Goal: Information Seeking & Learning: Understand process/instructions

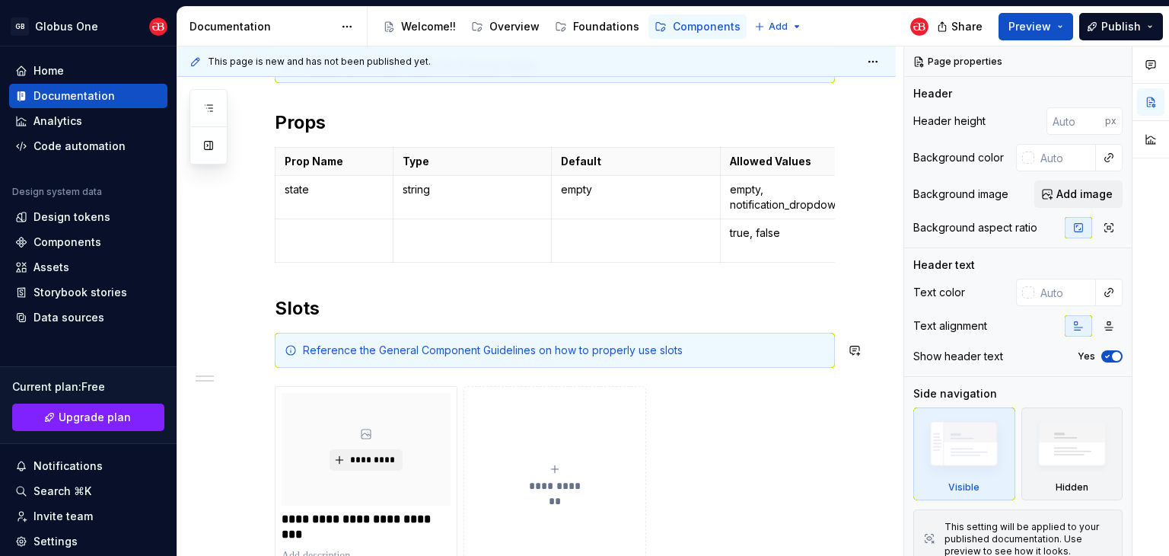
scroll to position [685, 0]
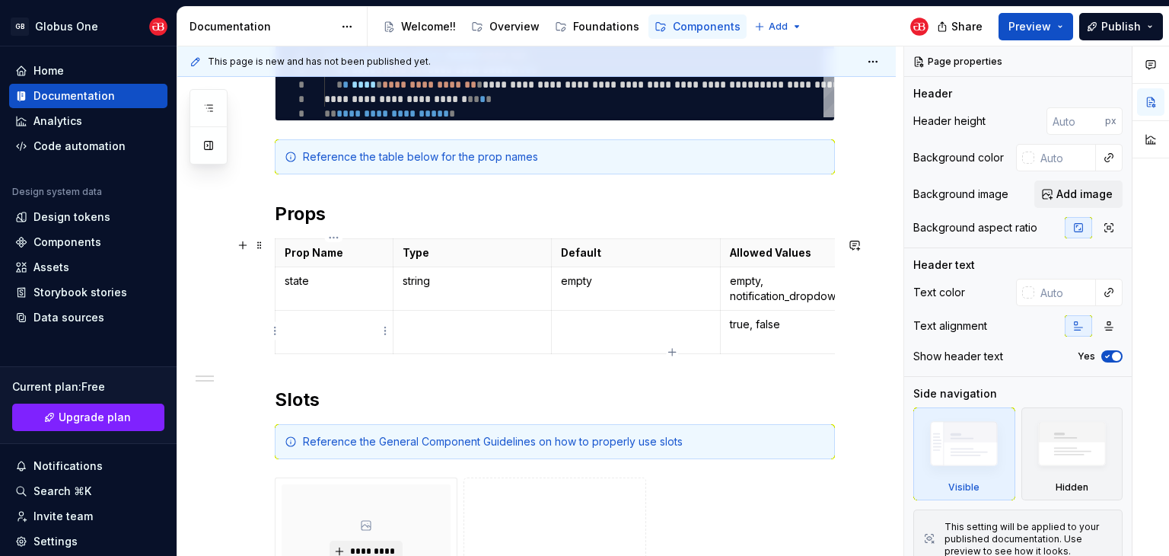
click at [334, 334] on td at bounding box center [334, 331] width 118 height 43
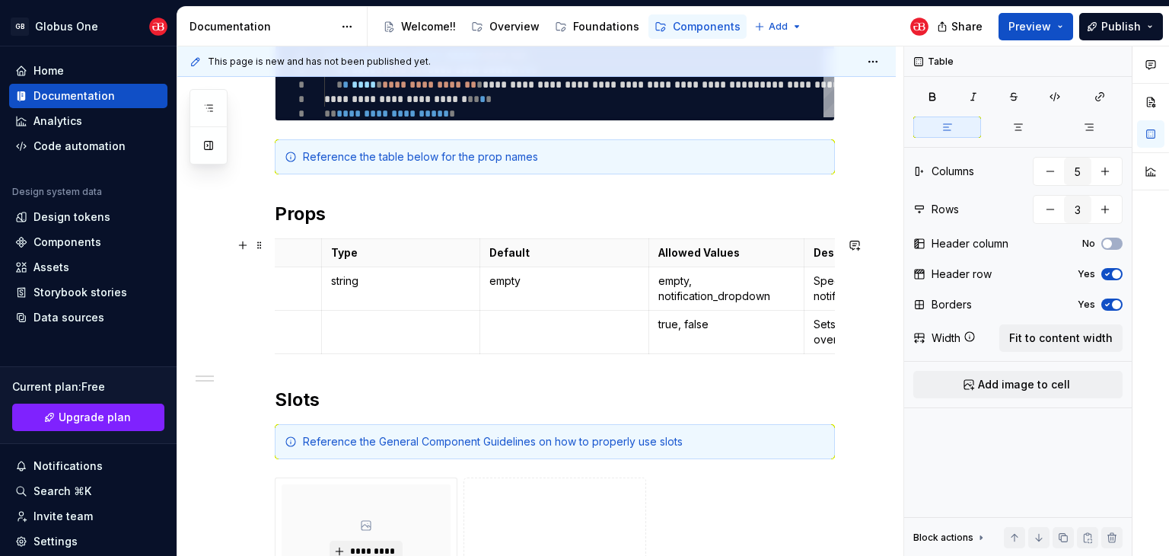
scroll to position [0, 0]
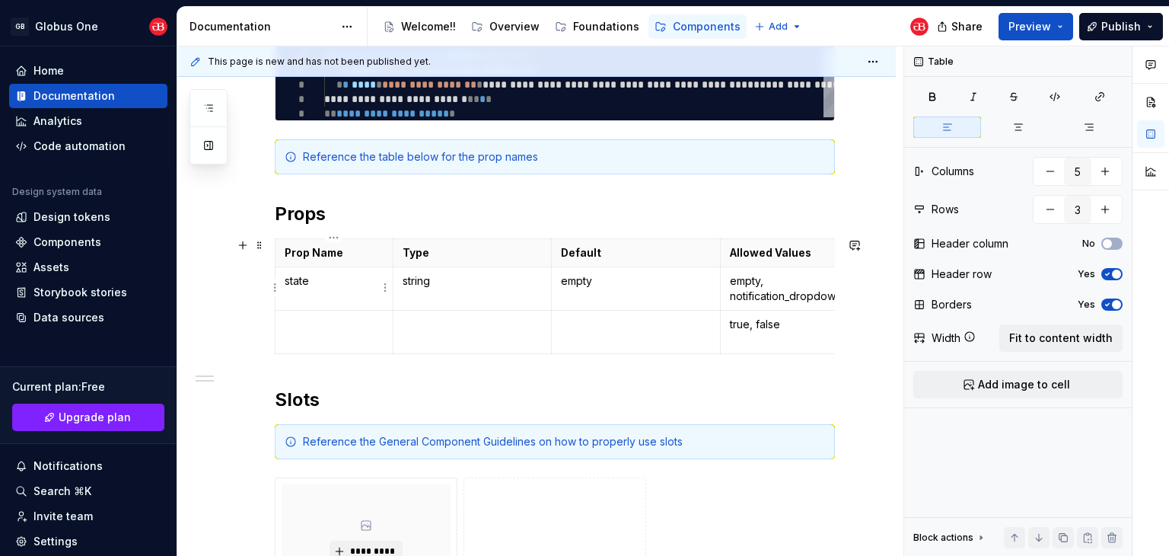
type textarea "*"
click at [770, 284] on p "empty, notification_dropdown" at bounding box center [798, 288] width 136 height 30
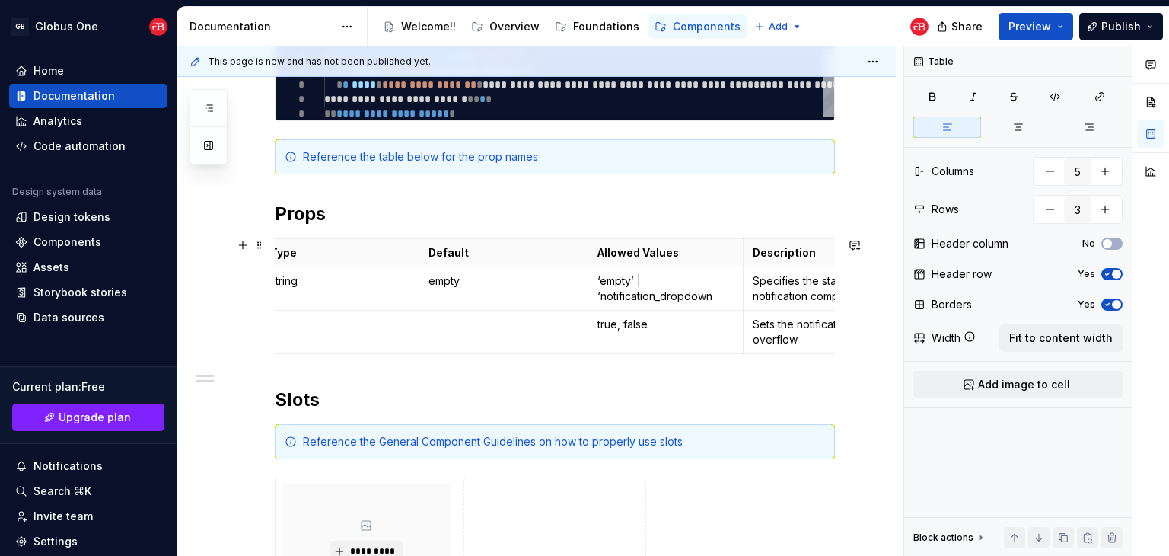
scroll to position [0, 134]
click at [721, 299] on p "‘empty’ | ‘notification_dropdown" at bounding box center [664, 288] width 136 height 30
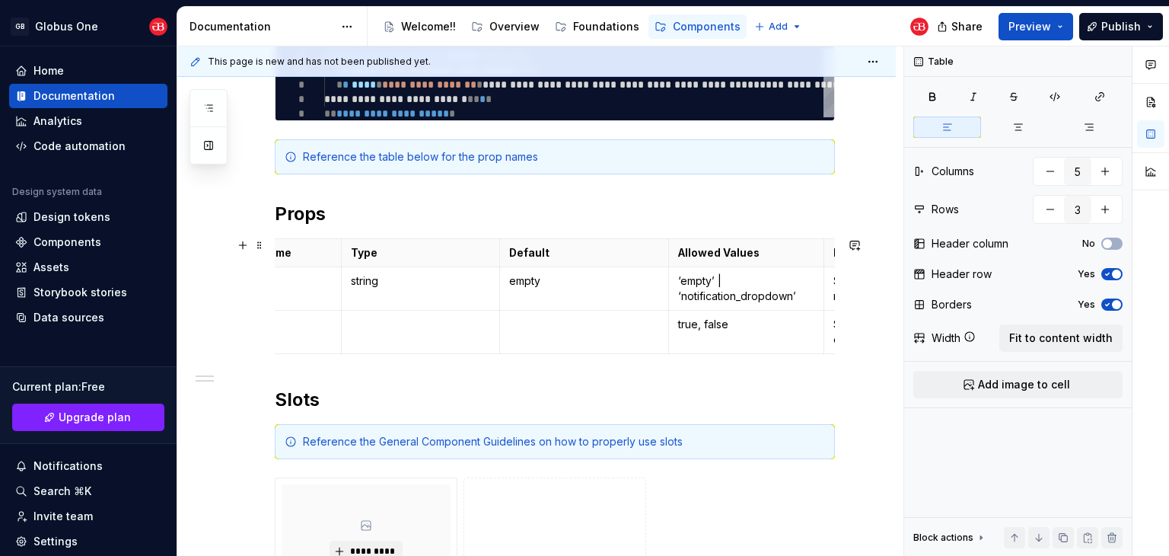
scroll to position [0, 0]
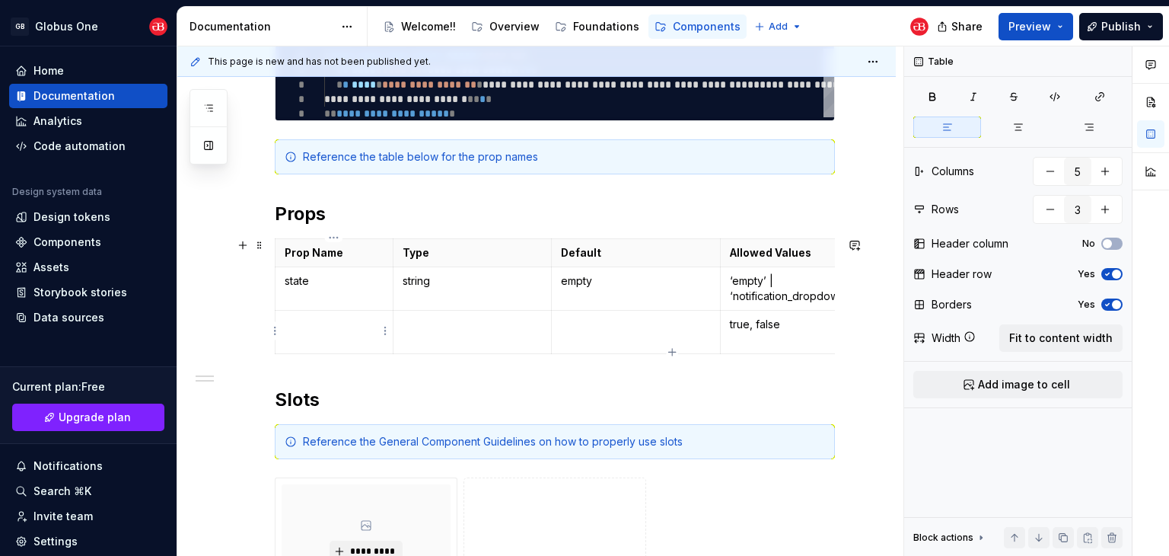
click at [308, 323] on p at bounding box center [334, 324] width 99 height 15
click at [474, 335] on td at bounding box center [472, 331] width 158 height 43
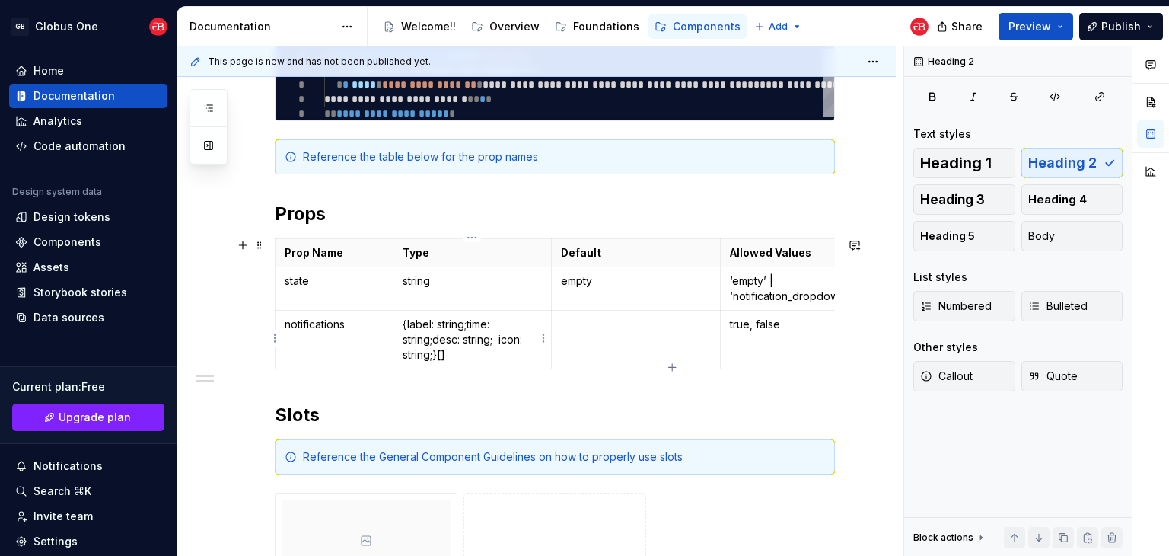
click at [411, 326] on p "{ label: string; time: string; desc: string; icon: string;}[]" at bounding box center [472, 340] width 139 height 46
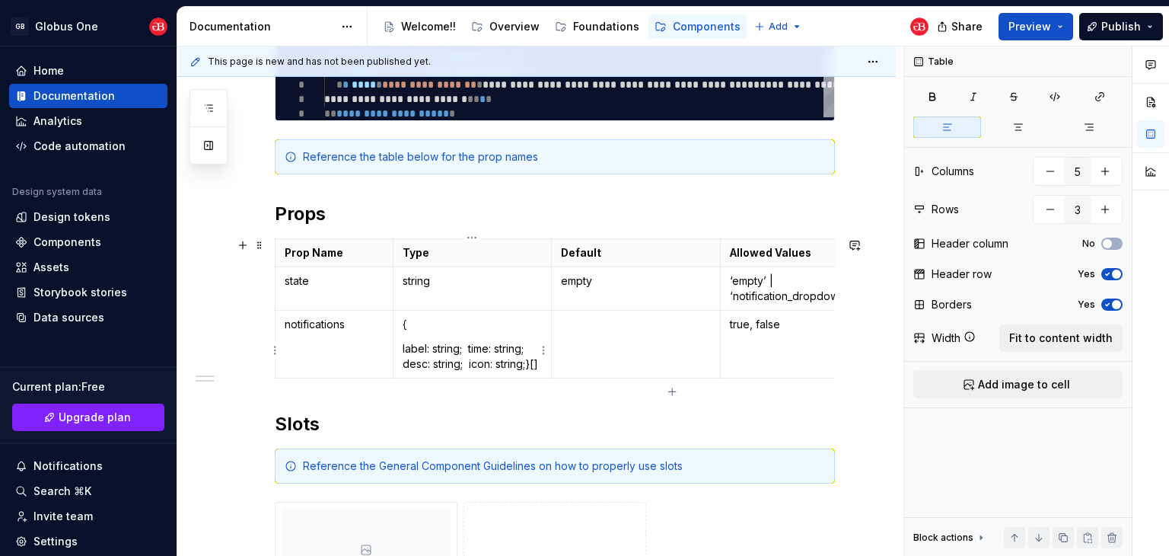
click at [475, 351] on p "label: string; time: string; desc: string; icon: string;}[]" at bounding box center [472, 356] width 139 height 30
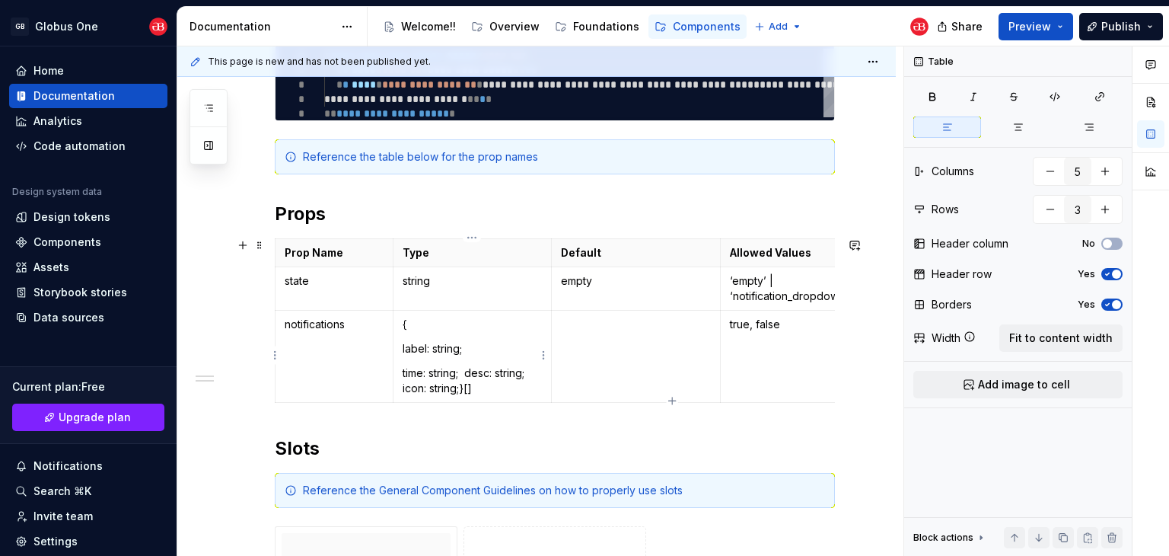
click at [478, 377] on p "time: string; desc: string; icon: string;}[]" at bounding box center [472, 380] width 139 height 30
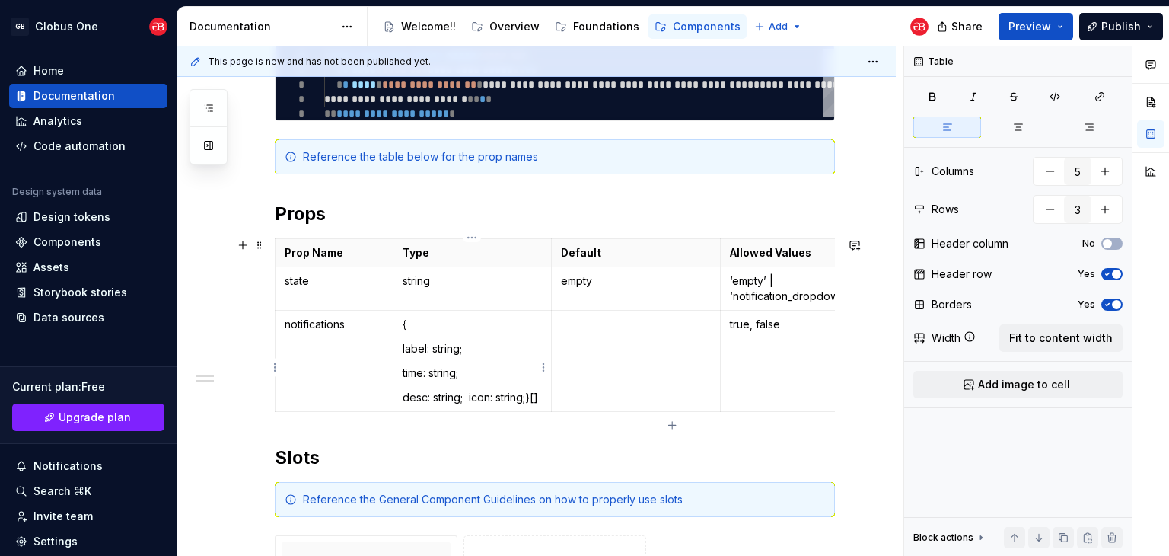
click at [478, 396] on p "desc: string; icon: string;}[]" at bounding box center [472, 397] width 139 height 15
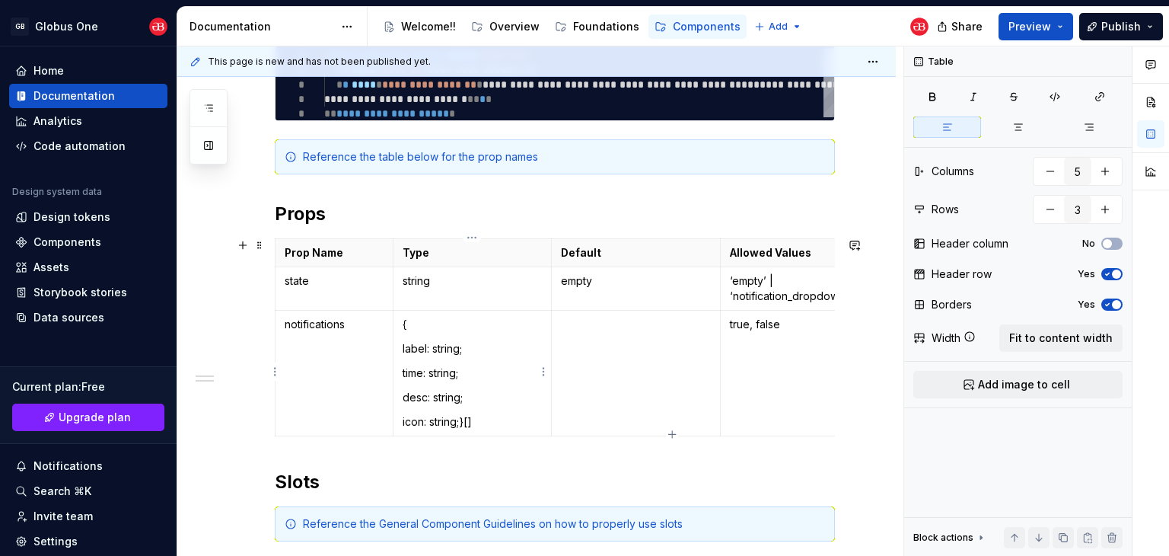
click at [472, 416] on p "icon: string;}[]" at bounding box center [472, 421] width 139 height 15
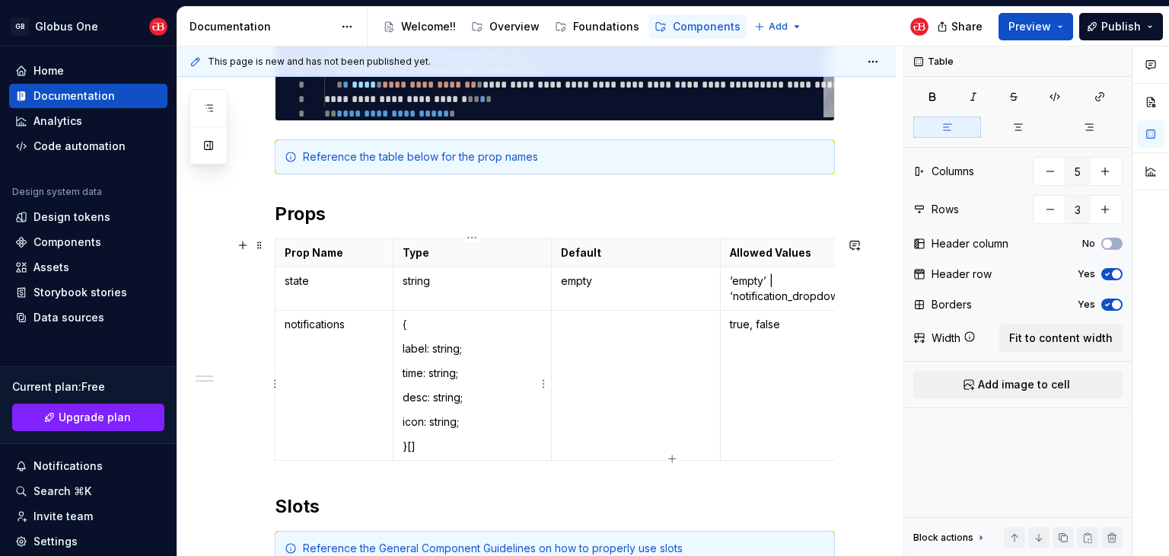
click at [494, 398] on p "desc: string;" at bounding box center [472, 397] width 139 height 15
click at [403, 325] on p "{" at bounding box center [472, 324] width 139 height 15
click at [630, 339] on td at bounding box center [636, 385] width 170 height 150
click at [770, 364] on td "true, false" at bounding box center [798, 385] width 155 height 150
type textarea "*"
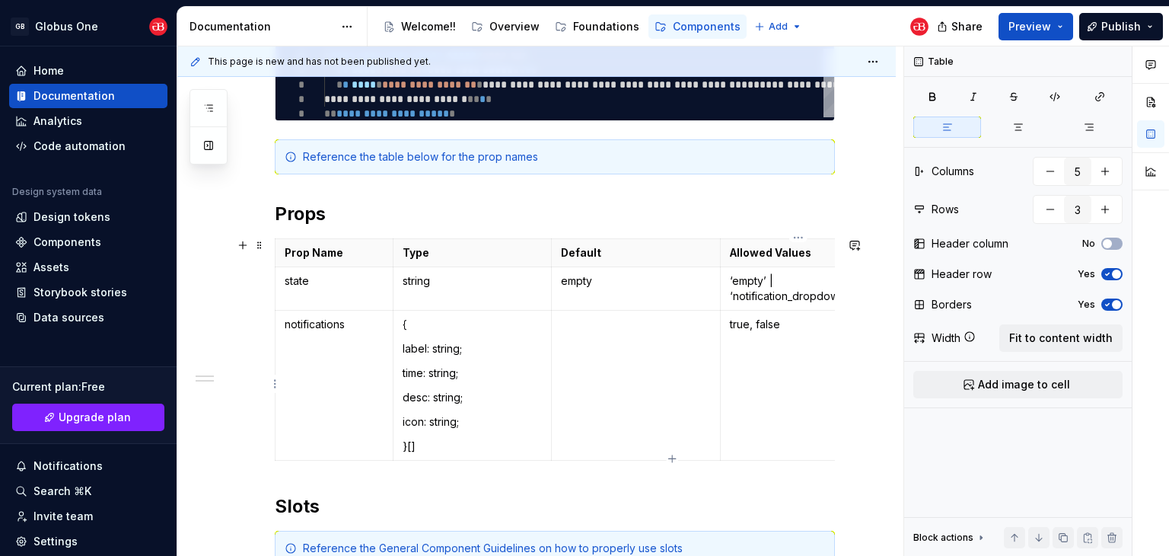
click at [797, 377] on td "true, false" at bounding box center [798, 385] width 155 height 150
click at [750, 329] on p "{ label: 'Flagged transaction', time: 'Just now', desc: 'Aisha, here is your we…" at bounding box center [798, 362] width 136 height 91
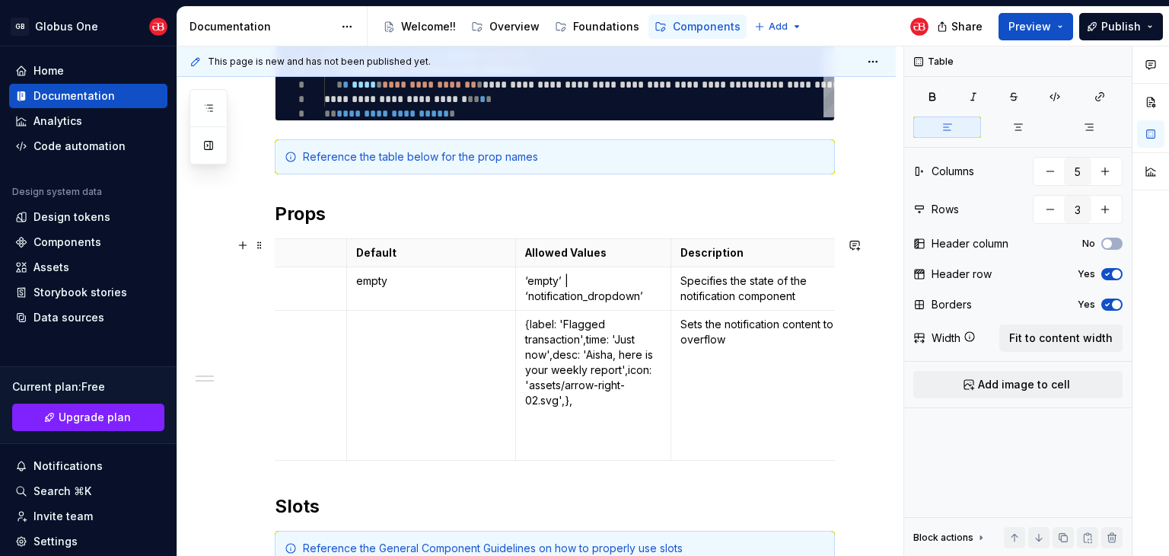
scroll to position [0, 207]
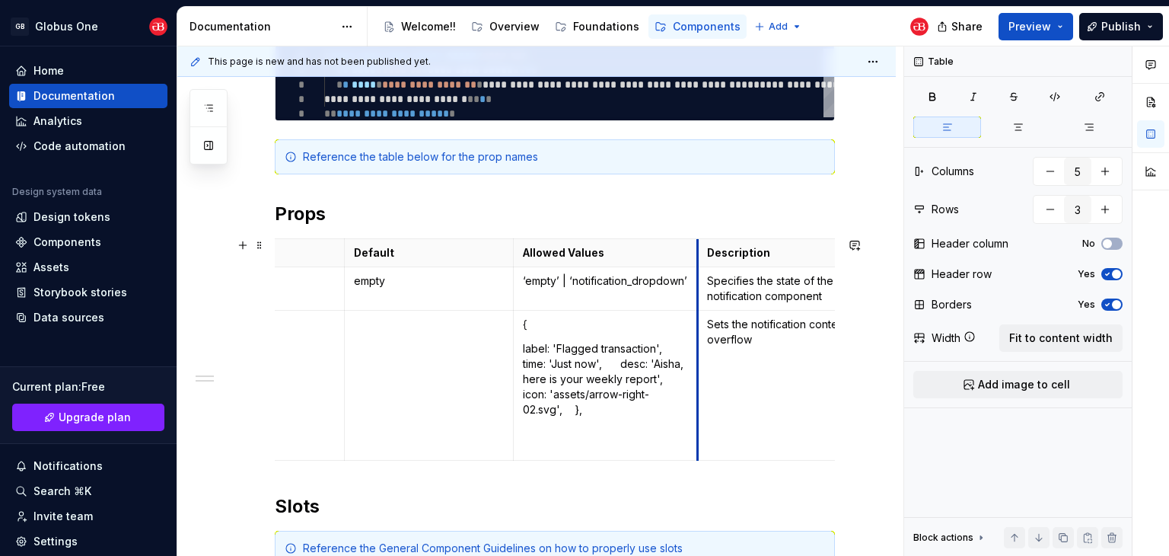
drag, startPoint x: 666, startPoint y: 340, endPoint x: 695, endPoint y: 336, distance: 29.3
drag, startPoint x: 527, startPoint y: 360, endPoint x: 540, endPoint y: 367, distance: 14.6
click at [527, 360] on p "label: 'Flagged transaction', time: 'Just now', desc: 'Aisha, here is your week…" at bounding box center [605, 379] width 165 height 76
click at [631, 362] on p "label: 'Flagged transaction', time: 'Just now', desc: 'Aisha, here is your week…" at bounding box center [605, 379] width 165 height 76
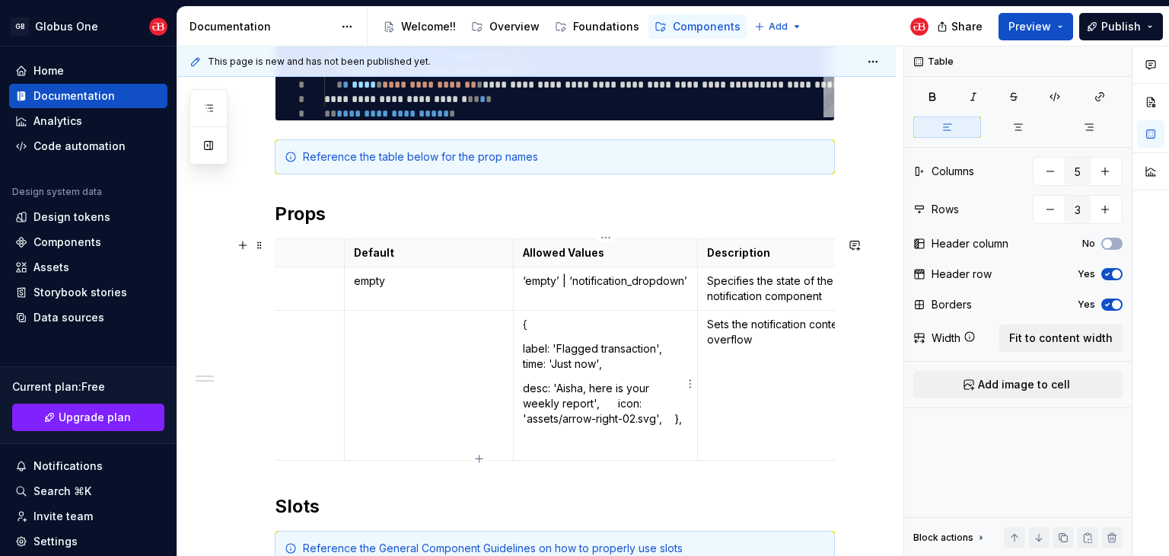
click at [614, 403] on p "desc: 'Aisha, here is your weekly report', icon: 'assets/arrow-right-02.svg', }," at bounding box center [605, 403] width 165 height 46
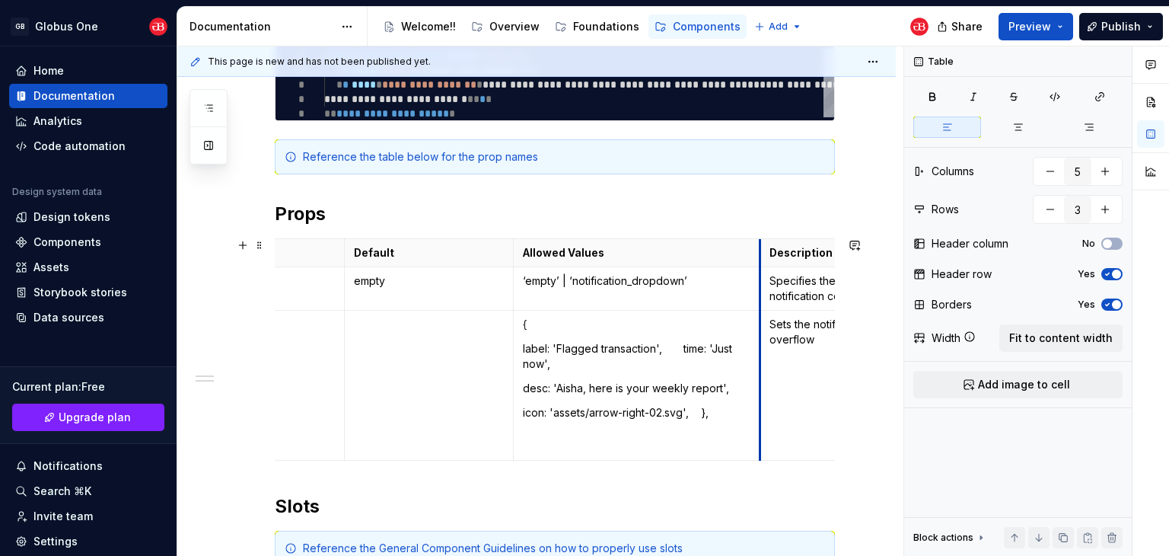
drag, startPoint x: 697, startPoint y: 282, endPoint x: 761, endPoint y: 285, distance: 64.0
click at [761, 285] on td "Specifies the state of the notification component" at bounding box center [856, 287] width 193 height 43
click at [691, 348] on p "label: 'Flagged transaction', time: 'Just now'," at bounding box center [637, 356] width 229 height 30
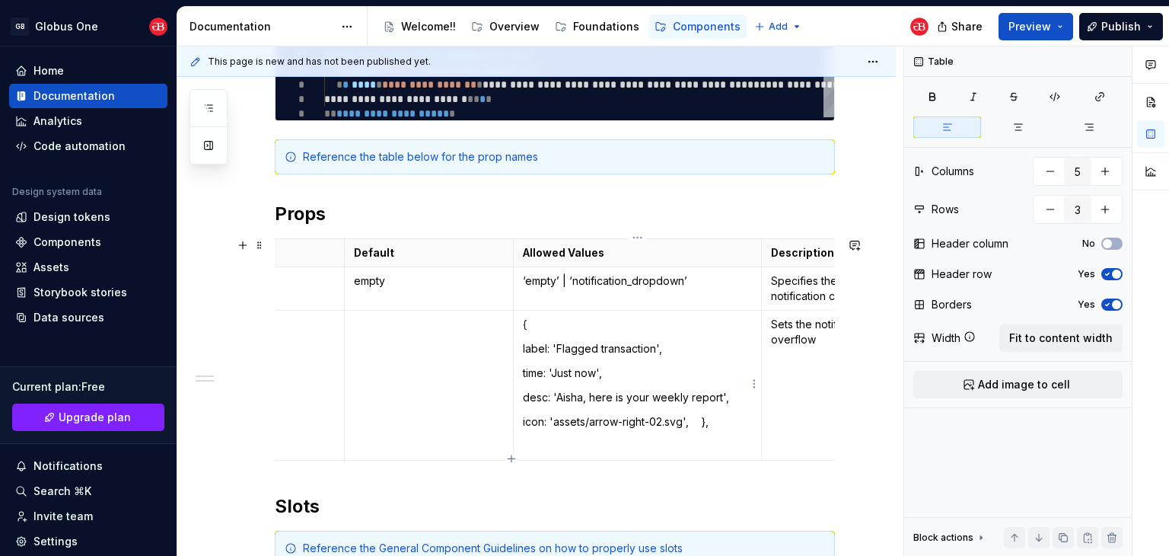
click at [533, 398] on p "desc: 'Aisha, here is your weekly report'," at bounding box center [637, 397] width 229 height 15
click at [533, 428] on p "icon: 'assets/arrow-right-02.svg', }," at bounding box center [637, 421] width 229 height 15
click at [544, 405] on p "desc: 'Aisha, here is your weekly report'," at bounding box center [637, 397] width 229 height 15
click at [712, 420] on p "icon: 'assets/arrow-right-02.svg', }," at bounding box center [637, 421] width 229 height 15
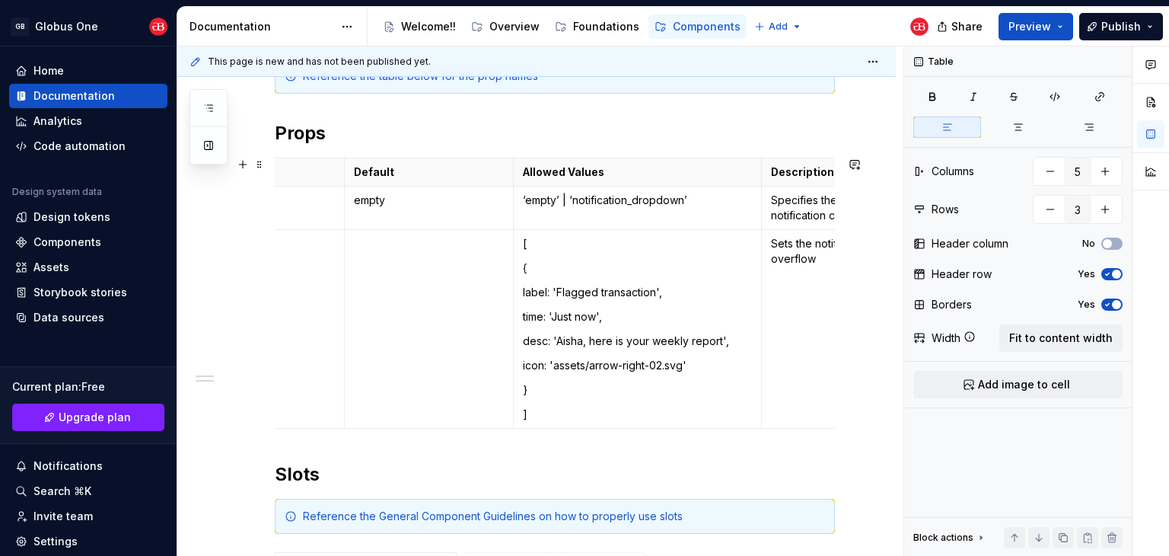
scroll to position [837, 0]
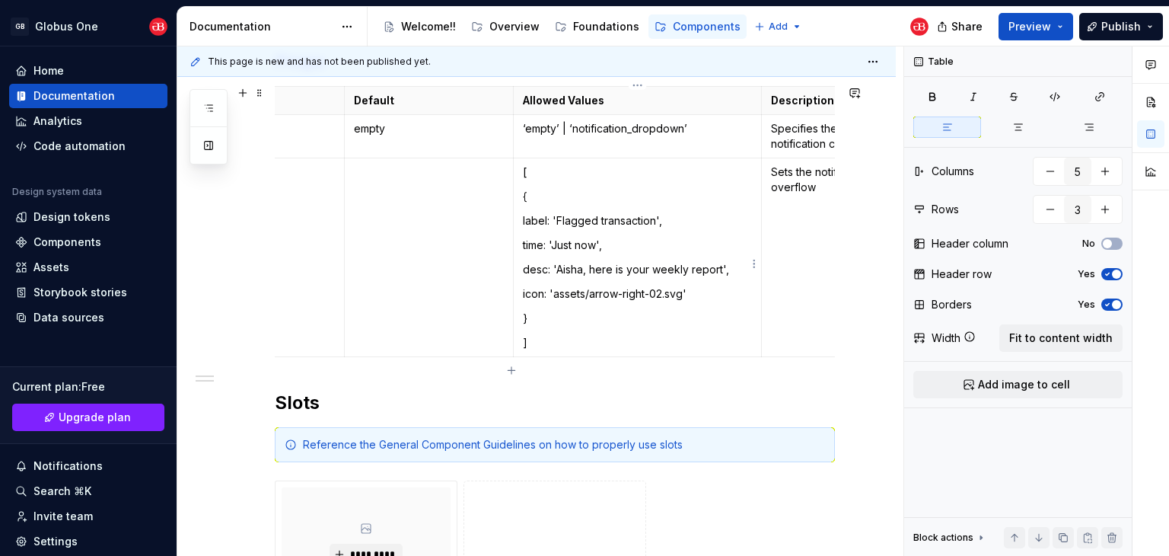
click at [568, 277] on p "desc: 'Aisha, here is your weekly report'," at bounding box center [637, 269] width 229 height 15
click at [570, 310] on p "}" at bounding box center [637, 317] width 229 height 15
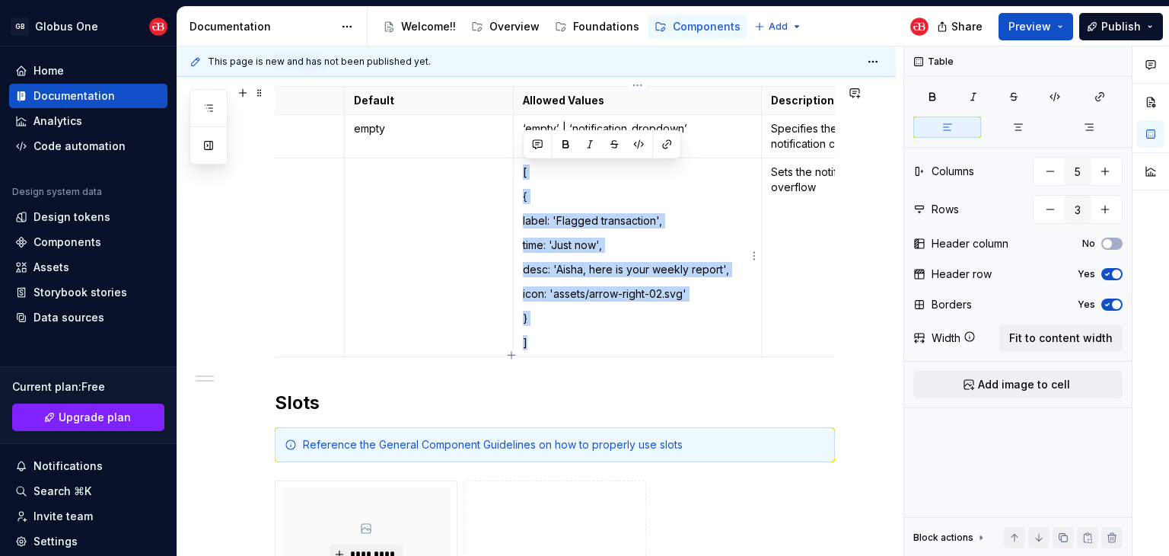
drag, startPoint x: 522, startPoint y: 172, endPoint x: 563, endPoint y: 334, distance: 167.2
click at [563, 334] on td "[ { label: 'Flagged transaction', time: 'Just now', desc: 'Aisha, here is your …" at bounding box center [638, 257] width 248 height 199
click at [1102, 210] on button "button" at bounding box center [1104, 209] width 27 height 27
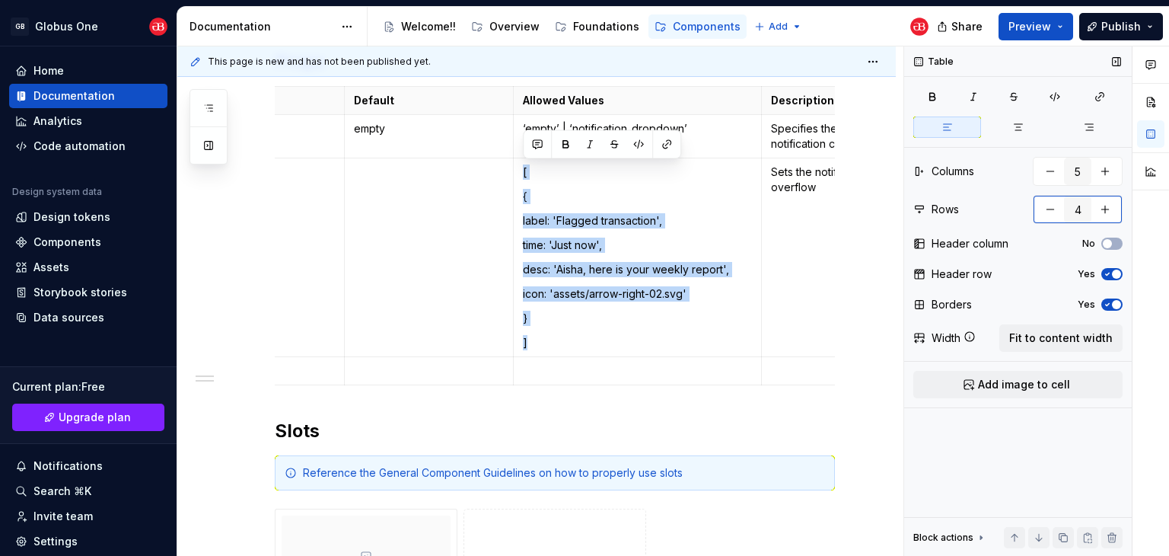
click at [1049, 211] on button "button" at bounding box center [1049, 209] width 27 height 27
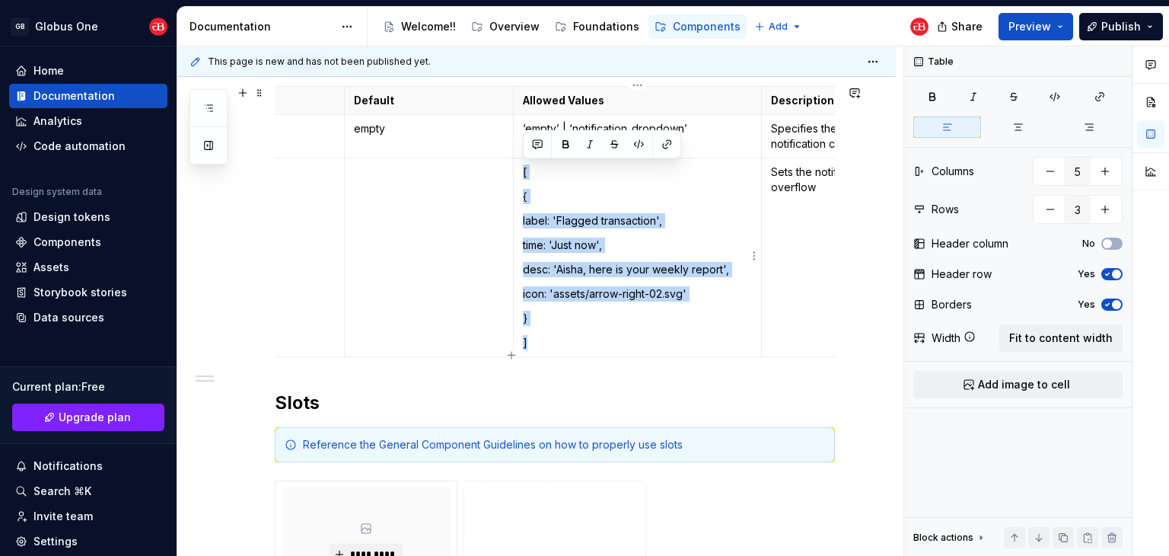
click at [630, 308] on td "[ { label: 'Flagged transaction', time: 'Just now', desc: 'Aisha, here is your …" at bounding box center [638, 257] width 248 height 199
click at [569, 317] on p "}" at bounding box center [637, 317] width 229 height 15
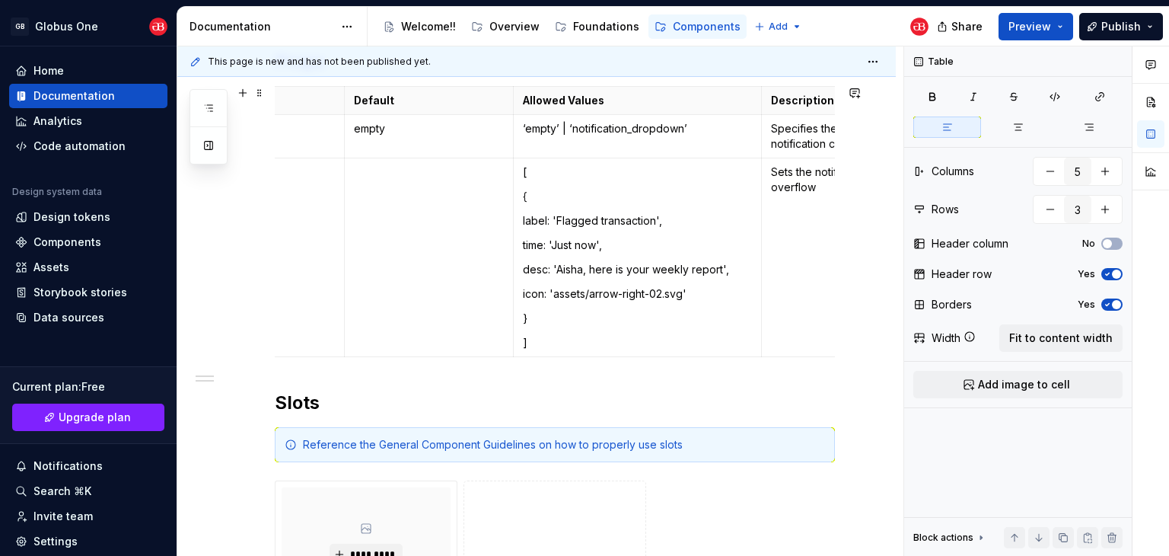
scroll to position [0, 327]
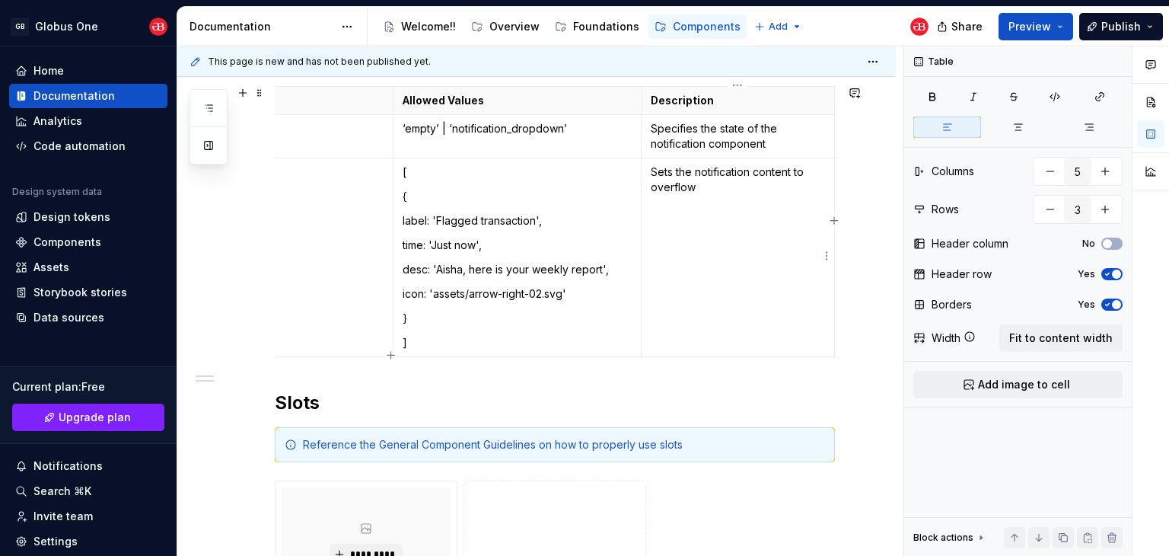
click at [702, 275] on td "Sets the notification content to overflow" at bounding box center [738, 257] width 193 height 199
drag, startPoint x: 707, startPoint y: 184, endPoint x: 694, endPoint y: 170, distance: 18.8
click at [694, 170] on p "Sets the notification content to overflow" at bounding box center [738, 179] width 174 height 30
click at [766, 168] on p "Sets the notification items" at bounding box center [738, 171] width 174 height 15
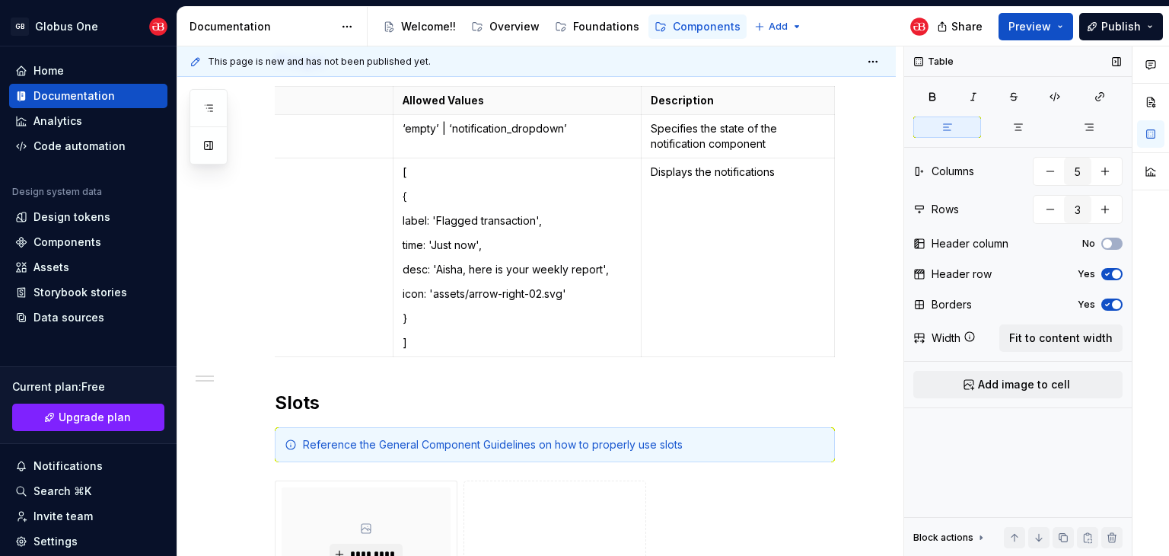
click at [1114, 223] on div "Table Columns 5 Rows 3 Header column No Header row Yes Borders Yes Width Fit to…" at bounding box center [1018, 301] width 228 height 510
click at [1108, 209] on button "button" at bounding box center [1104, 209] width 27 height 27
type input "4"
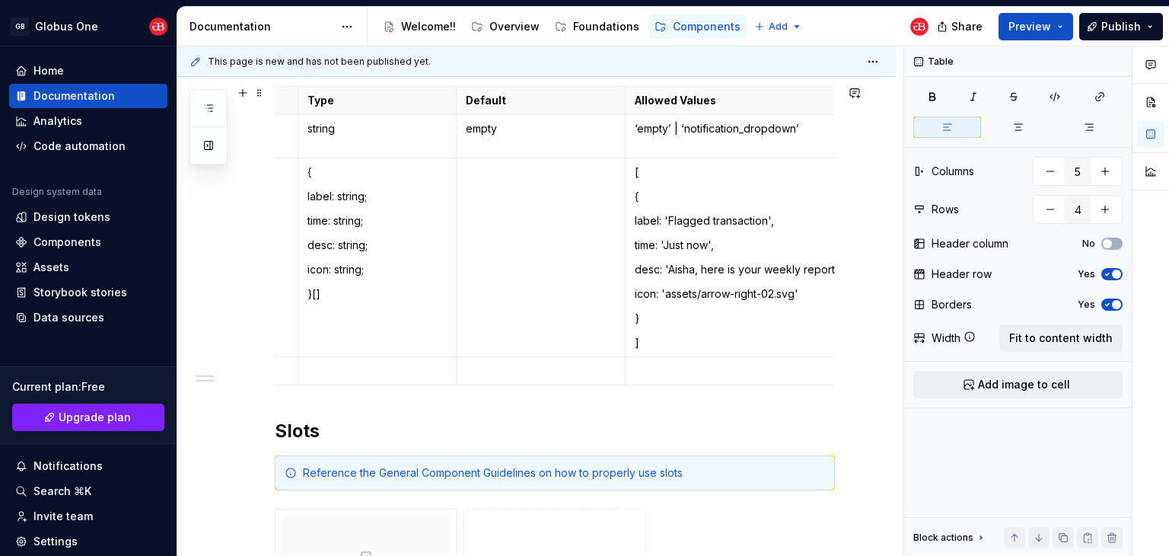
scroll to position [0, 0]
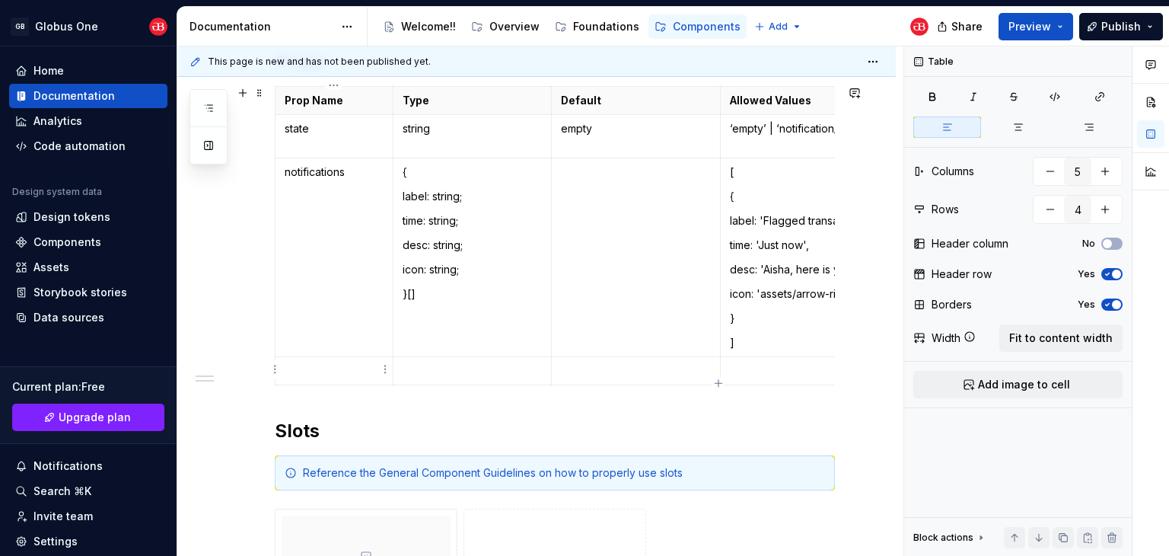
click at [304, 376] on p at bounding box center [334, 370] width 99 height 15
click at [213, 112] on icon "button" at bounding box center [208, 108] width 12 height 12
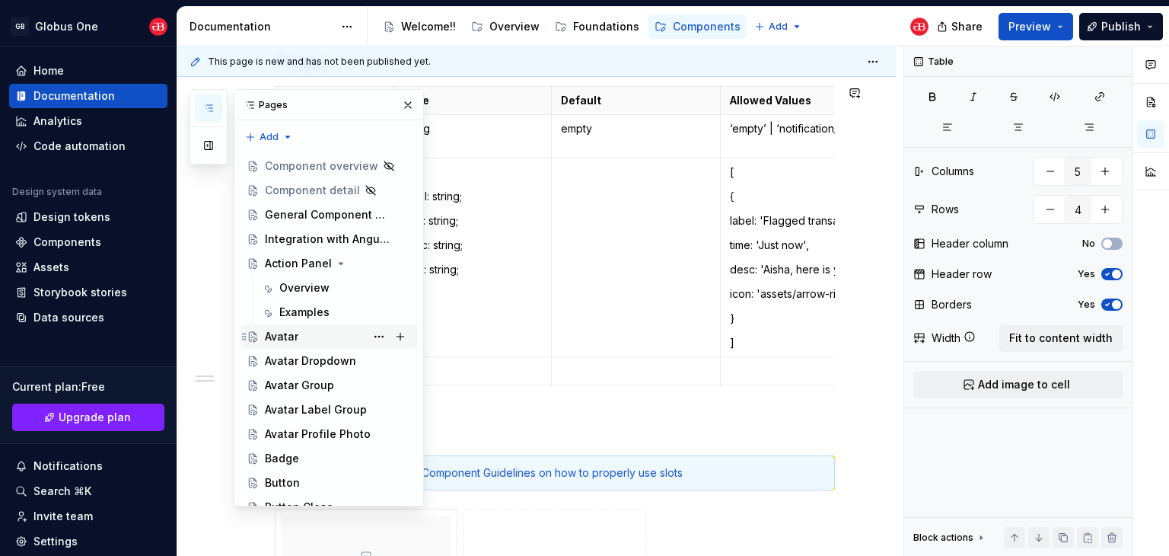
click at [282, 329] on div "Avatar" at bounding box center [281, 336] width 33 height 15
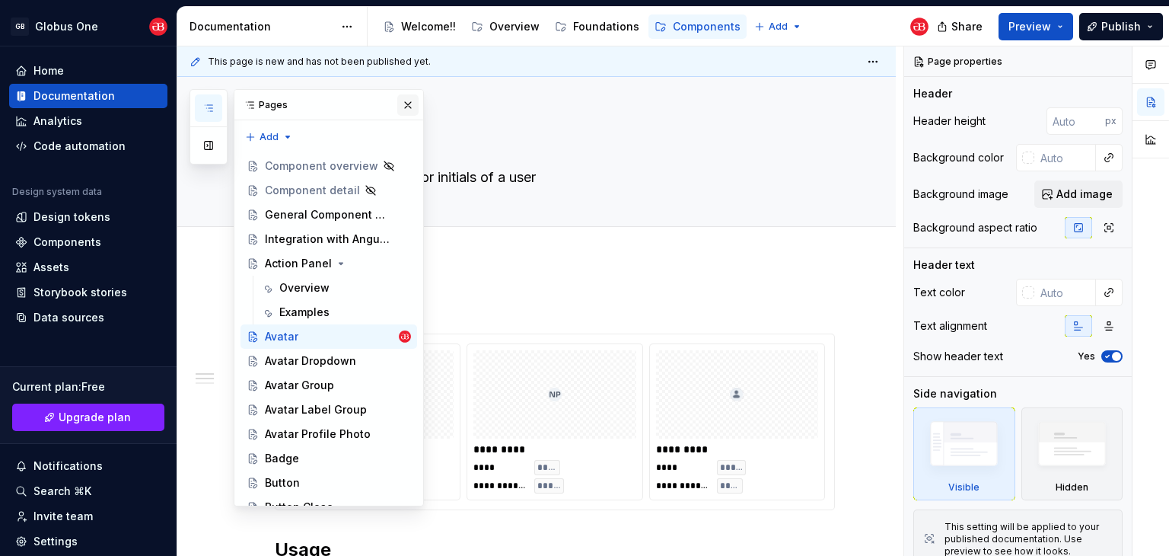
click at [402, 110] on button "button" at bounding box center [407, 104] width 21 height 21
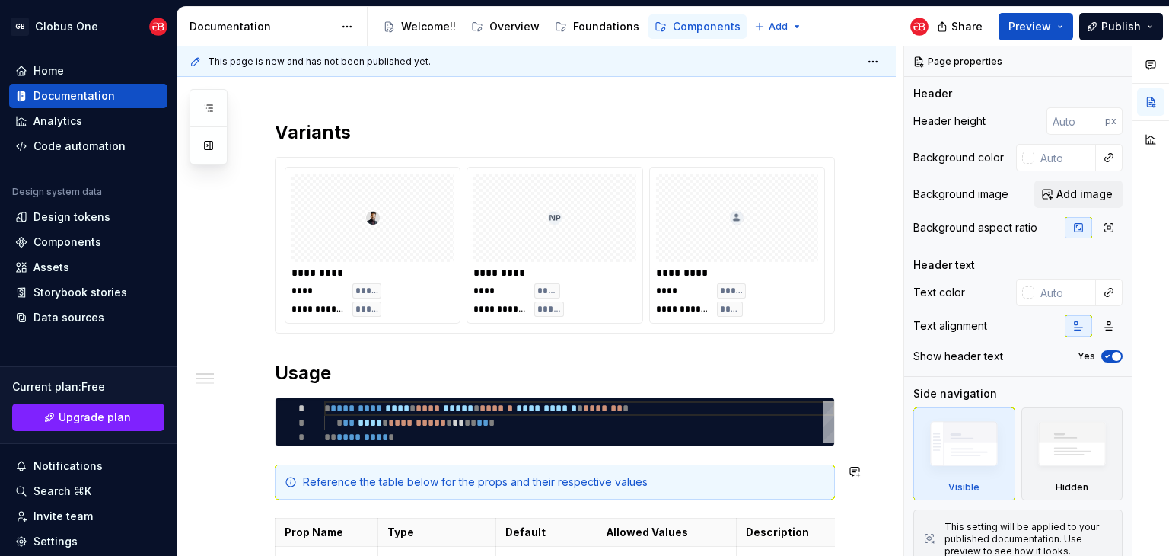
scroll to position [152, 0]
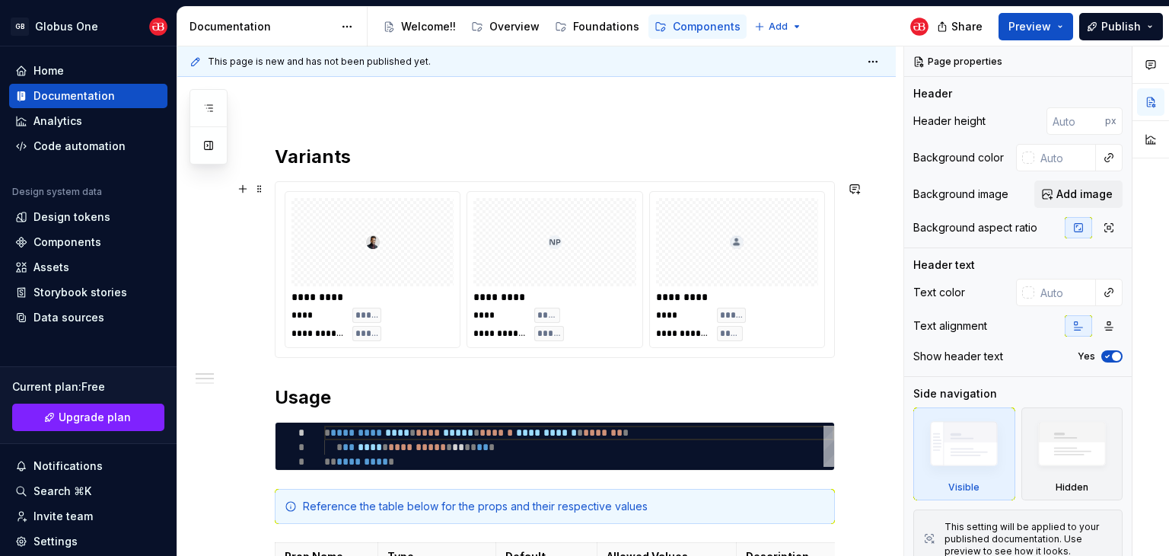
click at [662, 263] on div at bounding box center [737, 242] width 162 height 88
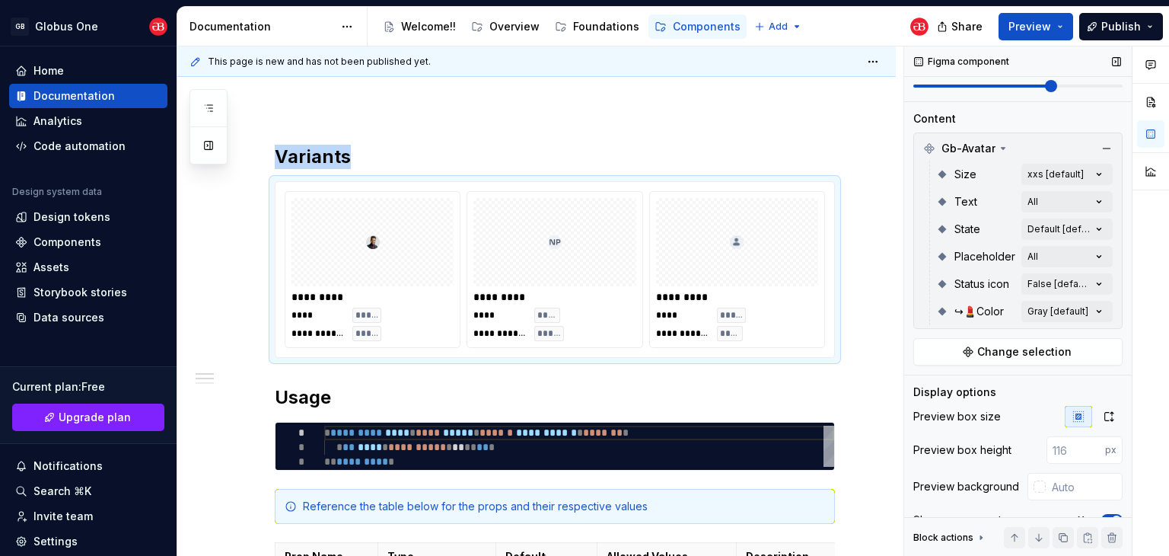
scroll to position [228, 0]
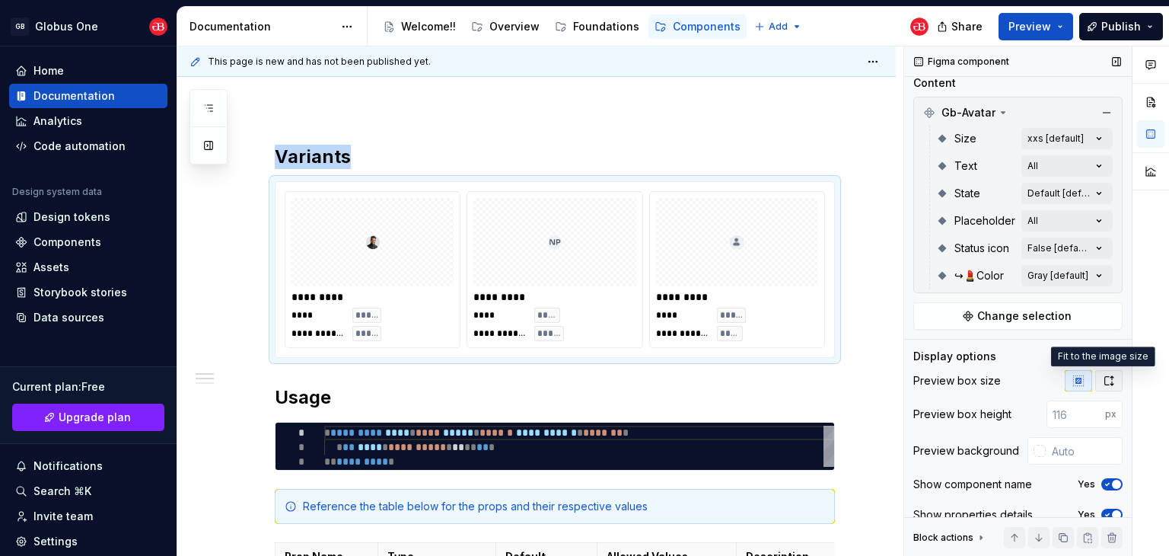
click at [1103, 379] on icon "button" at bounding box center [1109, 380] width 12 height 12
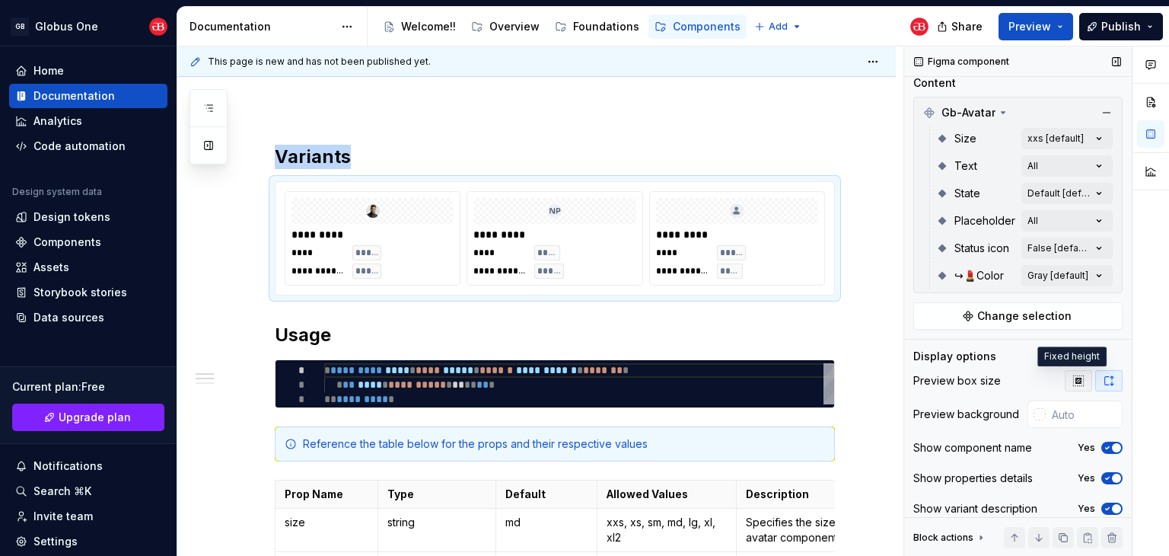
click at [1073, 375] on icon "button" at bounding box center [1078, 380] width 12 height 12
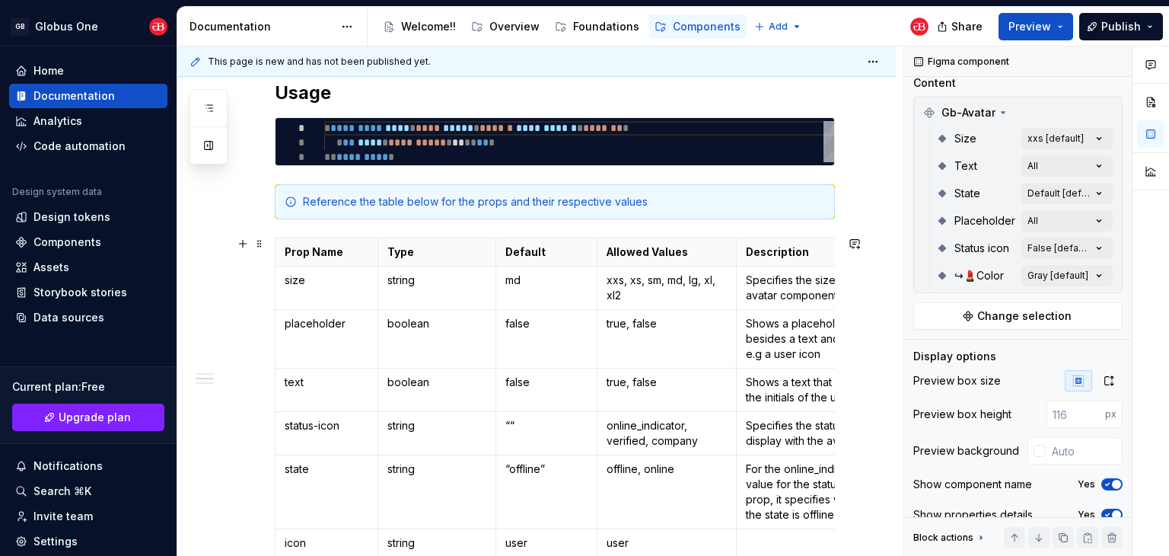
scroll to position [152, 0]
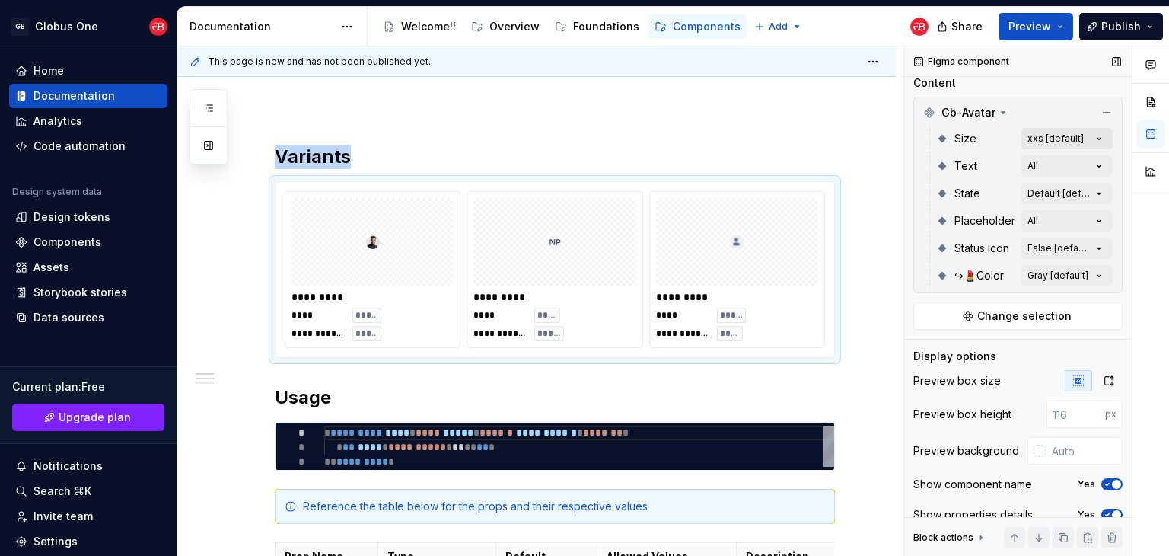
click at [1040, 147] on div "Comments Open comments No comments yet Select ‘Comment’ from the block context …" at bounding box center [1036, 301] width 265 height 510
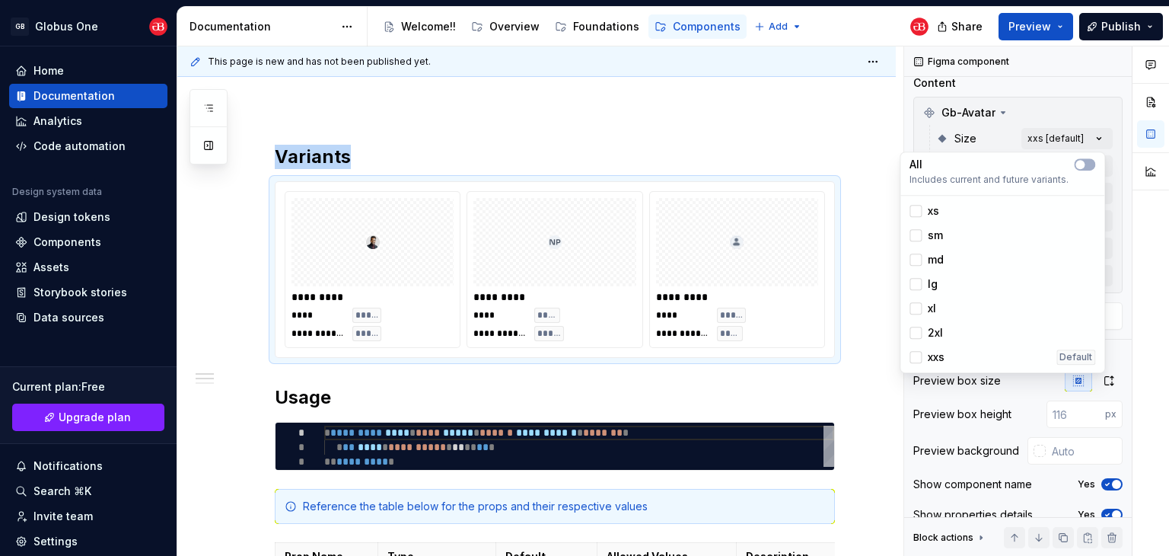
click at [926, 284] on div "lg" at bounding box center [923, 283] width 28 height 15
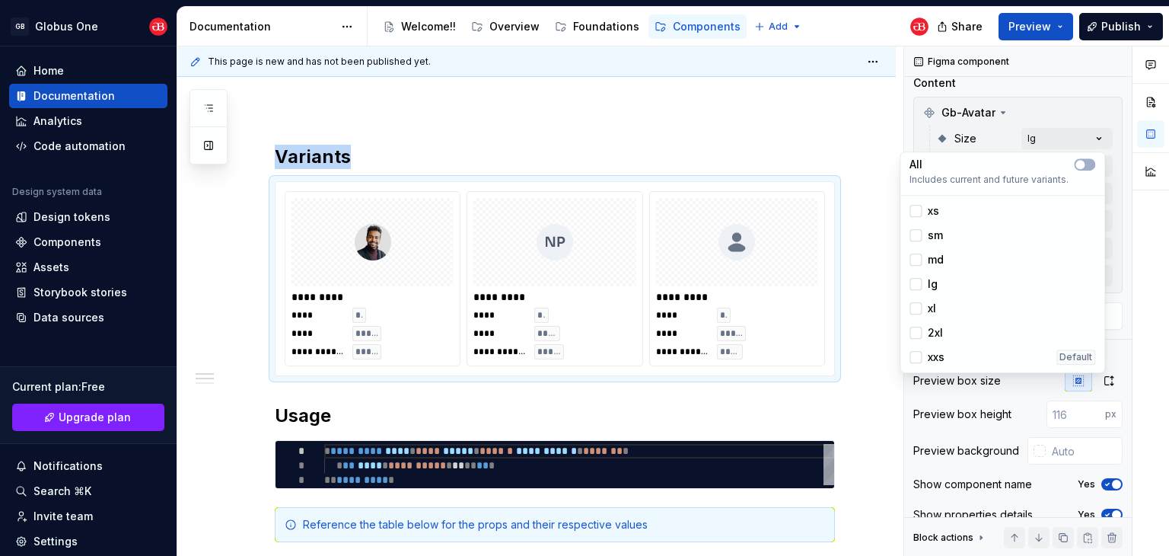
click at [928, 302] on span "xl" at bounding box center [932, 308] width 8 height 15
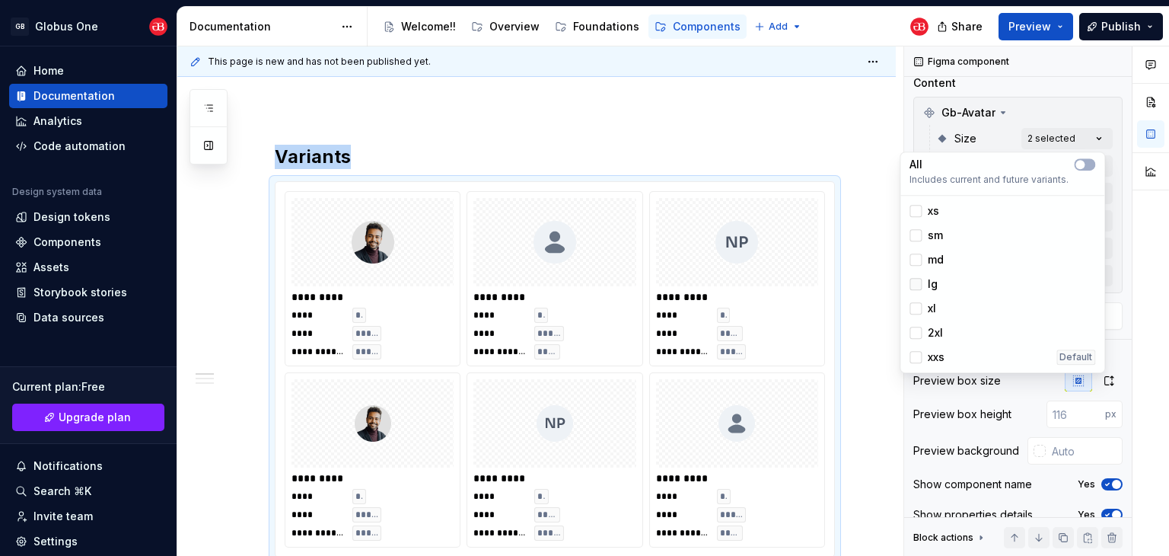
click at [915, 284] on icon at bounding box center [915, 284] width 0 height 0
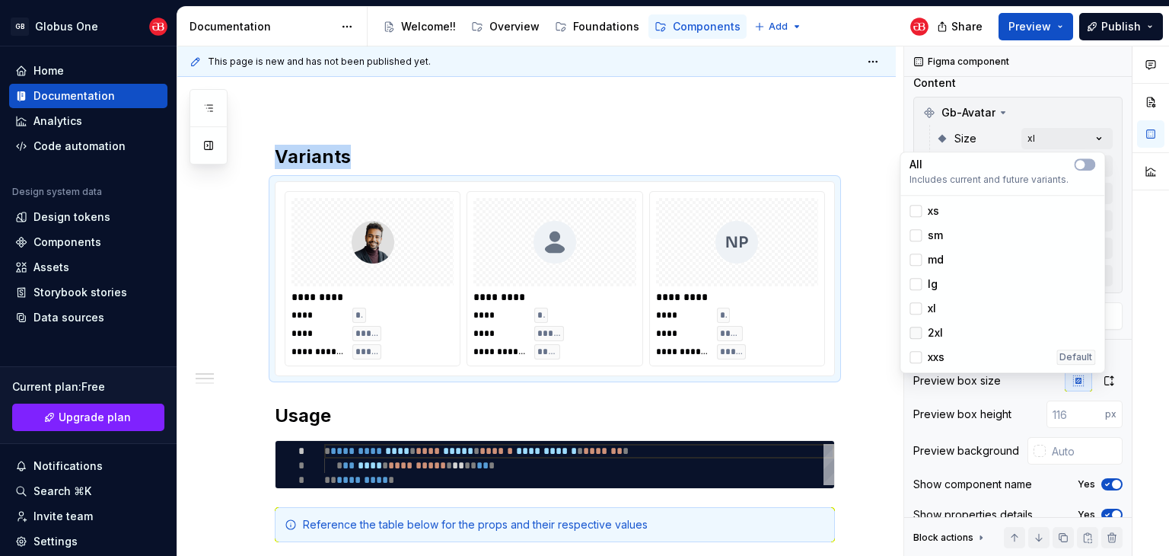
click at [917, 329] on div at bounding box center [915, 332] width 12 height 12
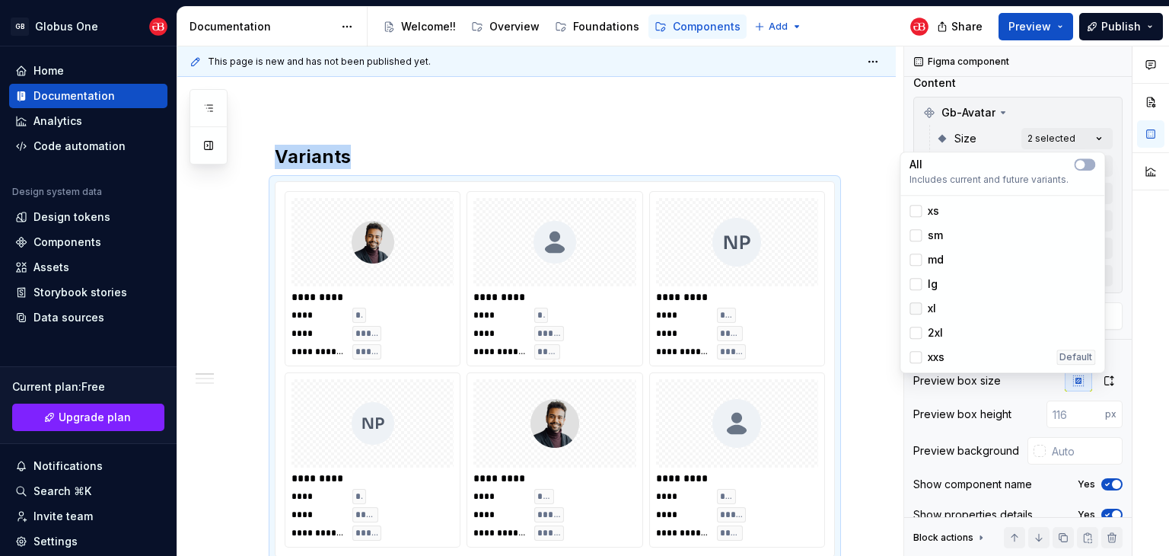
click at [916, 314] on div at bounding box center [915, 308] width 12 height 12
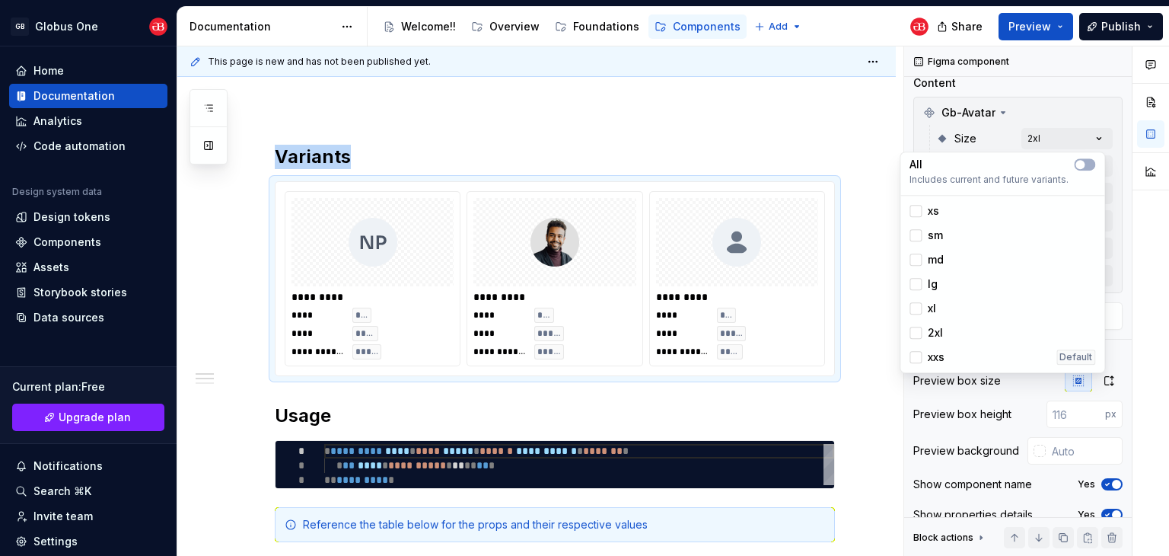
click at [855, 170] on html "GB Globus One Home Documentation Analytics Code automation Design system data D…" at bounding box center [584, 278] width 1169 height 556
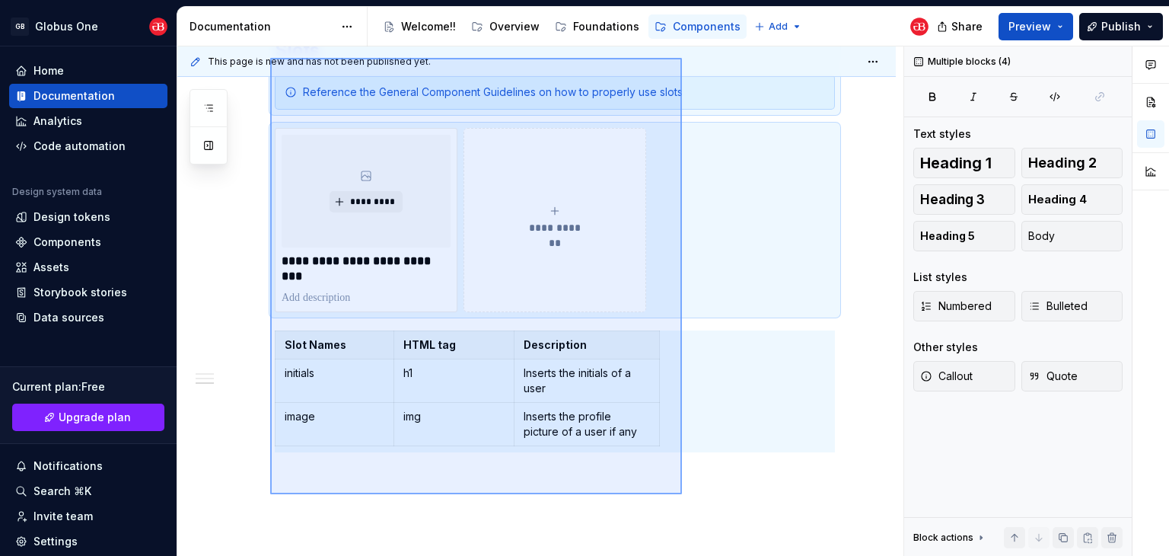
scroll to position [1218, 0]
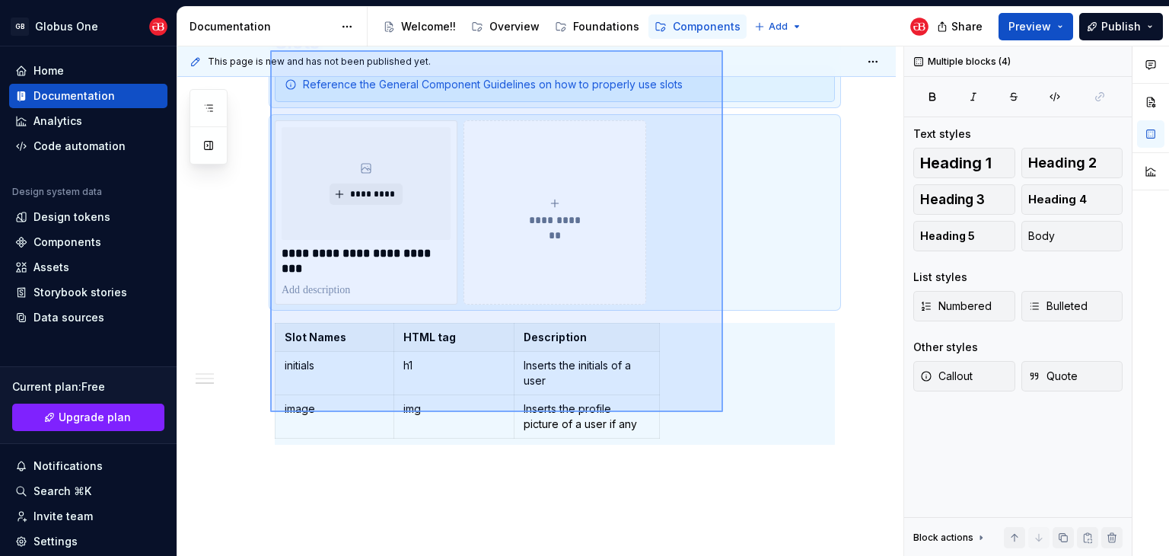
drag, startPoint x: 387, startPoint y: 310, endPoint x: 723, endPoint y: 412, distance: 351.5
click at [723, 412] on div "**********" at bounding box center [540, 301] width 726 height 510
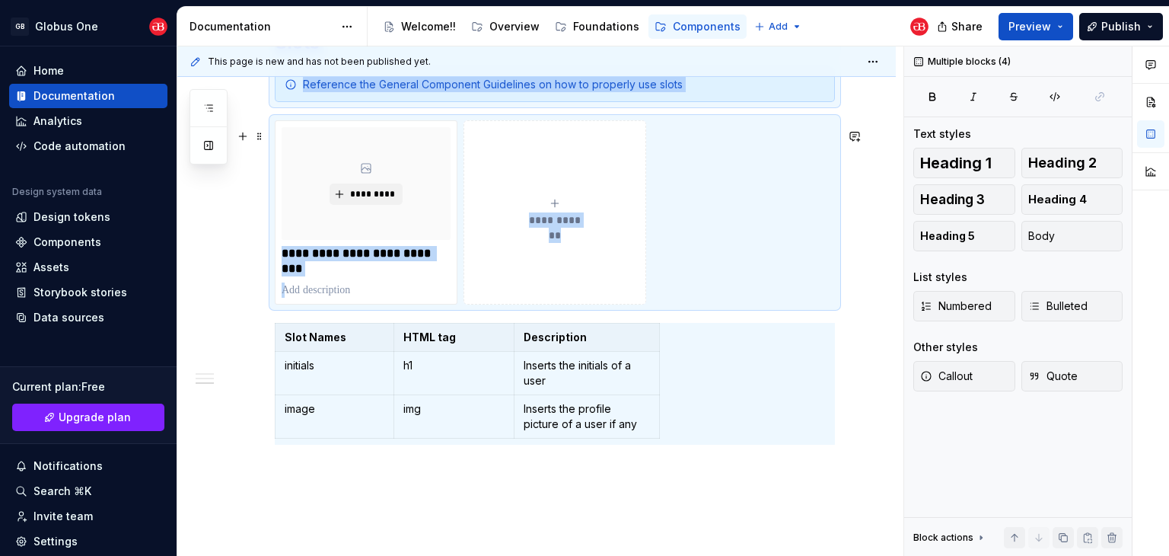
click at [275, 231] on div "**********" at bounding box center [555, 212] width 560 height 184
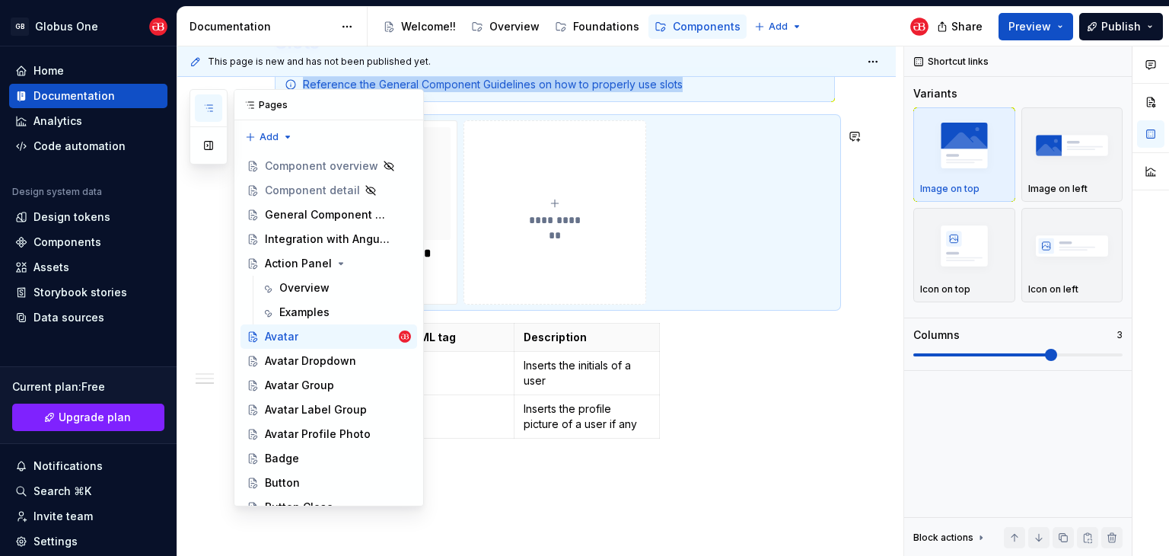
click at [212, 110] on icon "button" at bounding box center [208, 108] width 12 height 12
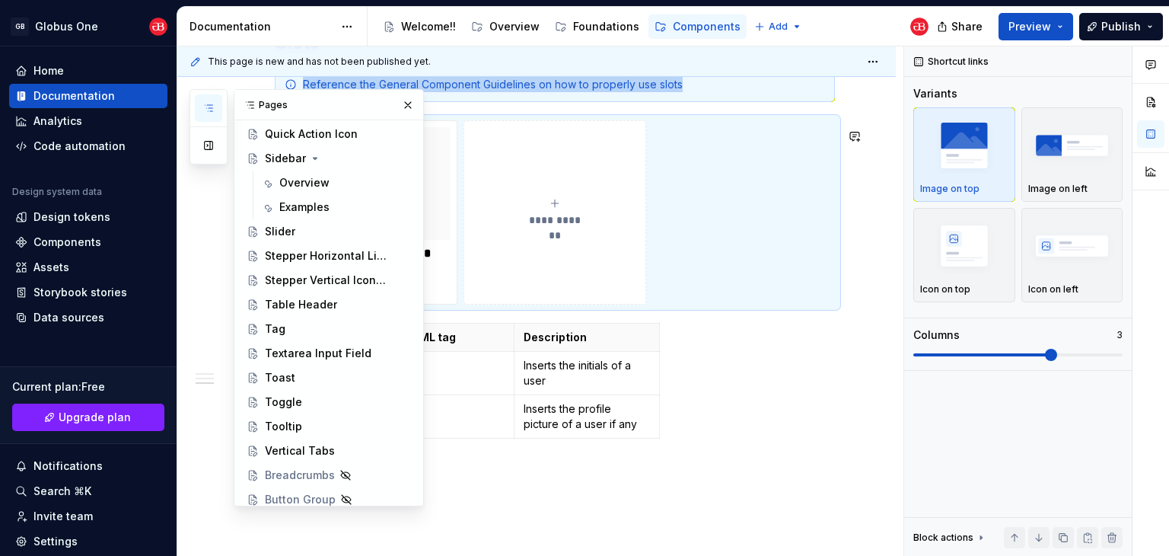
scroll to position [761, 0]
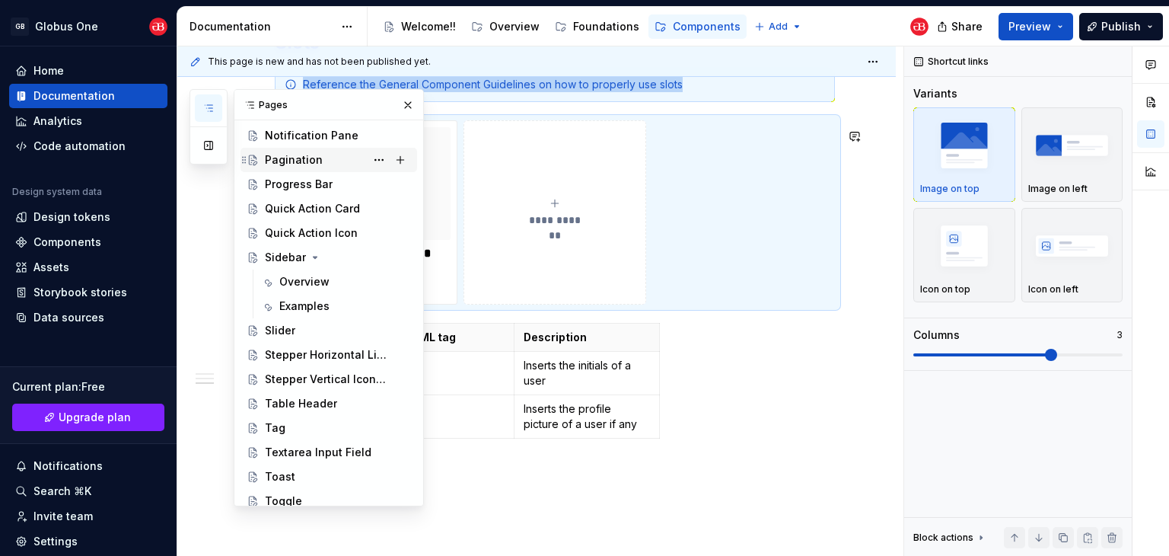
drag, startPoint x: 307, startPoint y: 135, endPoint x: 306, endPoint y: 162, distance: 27.4
click at [307, 135] on div "Notification Pane" at bounding box center [312, 135] width 94 height 15
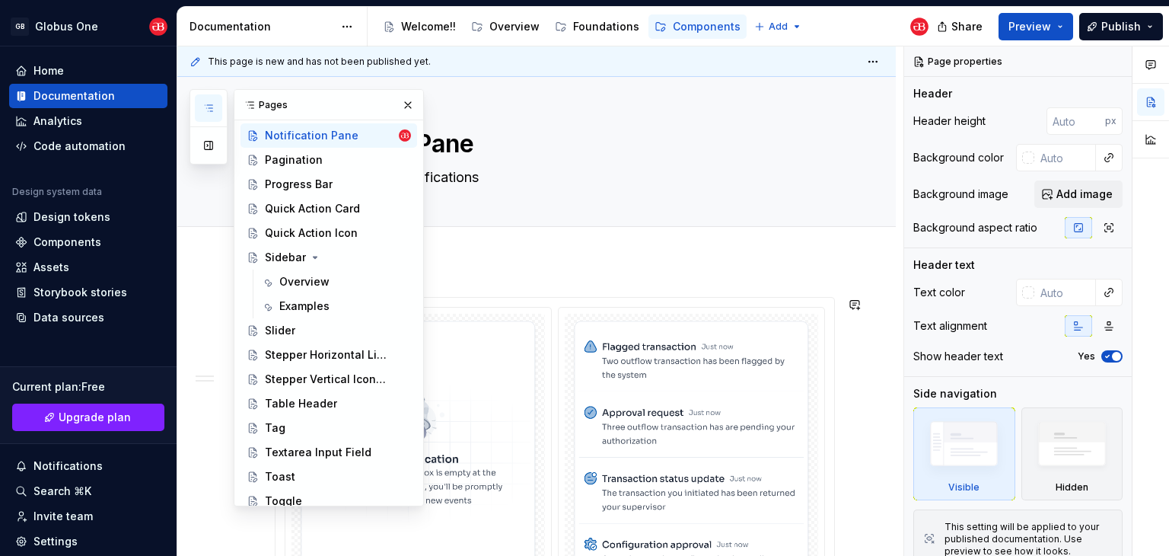
scroll to position [228, 0]
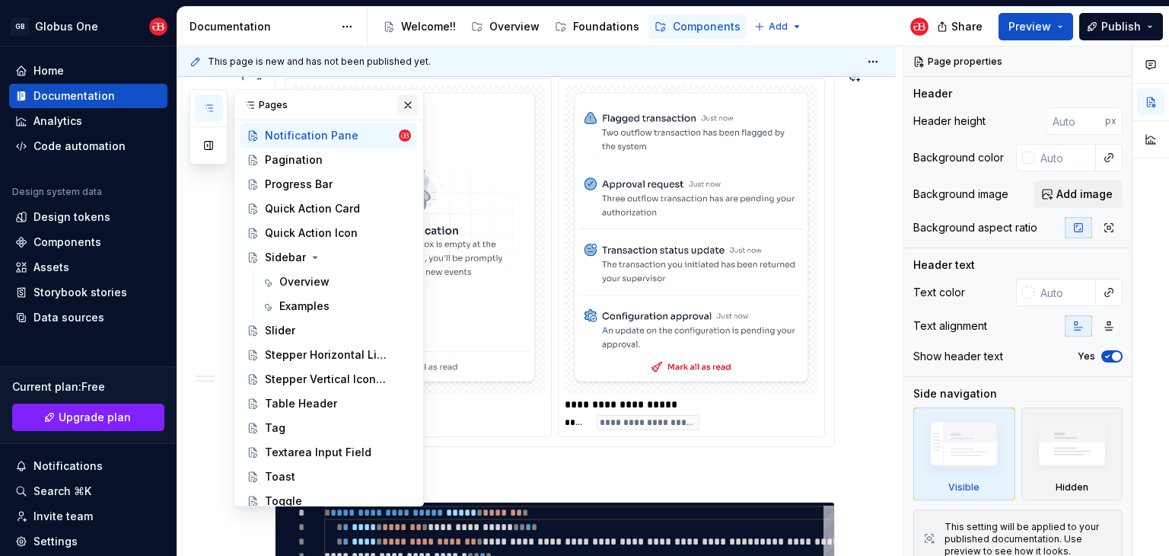
click at [397, 107] on button "button" at bounding box center [407, 104] width 21 height 21
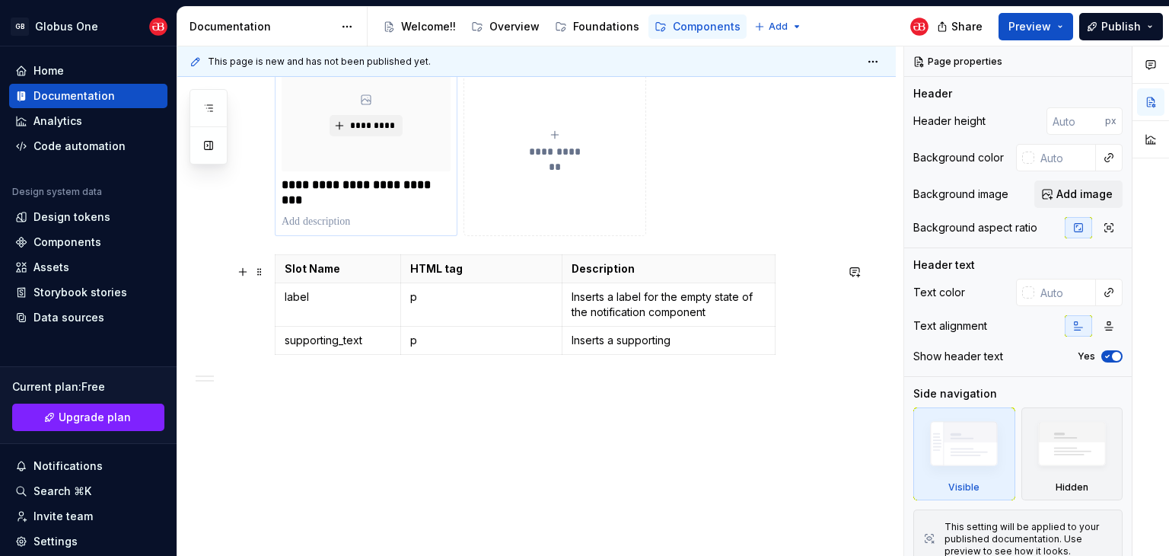
scroll to position [1328, 0]
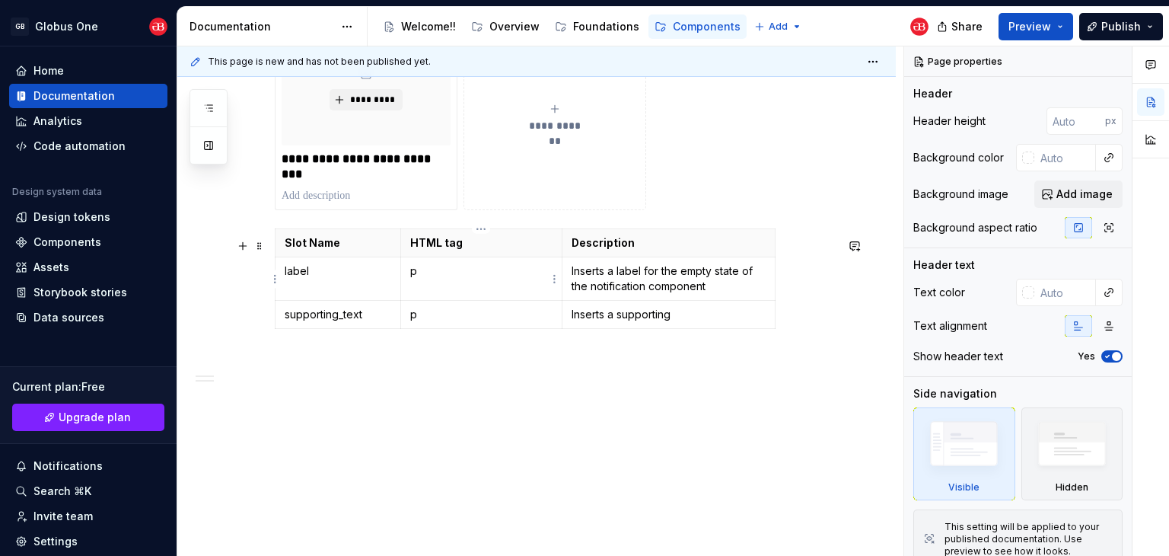
type textarea "*"
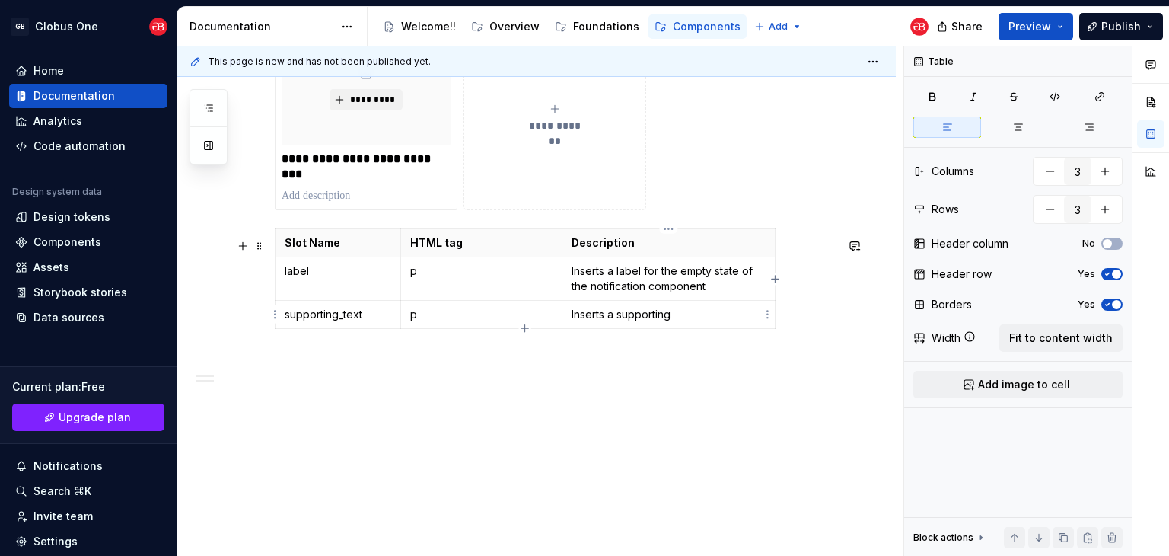
click at [708, 313] on p "Inserts a supporting" at bounding box center [669, 314] width 194 height 15
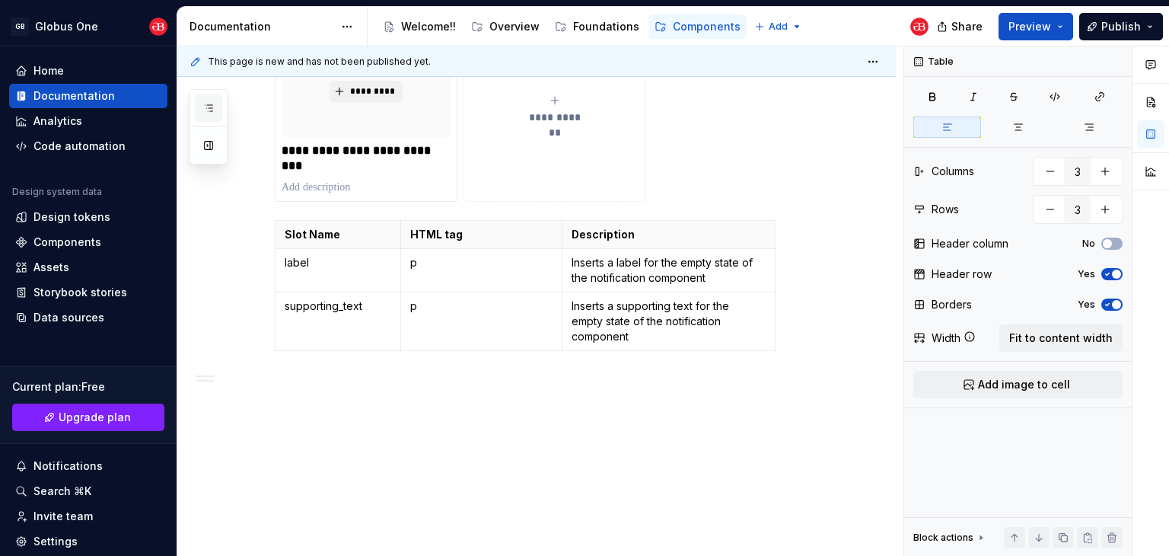
click at [209, 116] on button "button" at bounding box center [208, 107] width 27 height 27
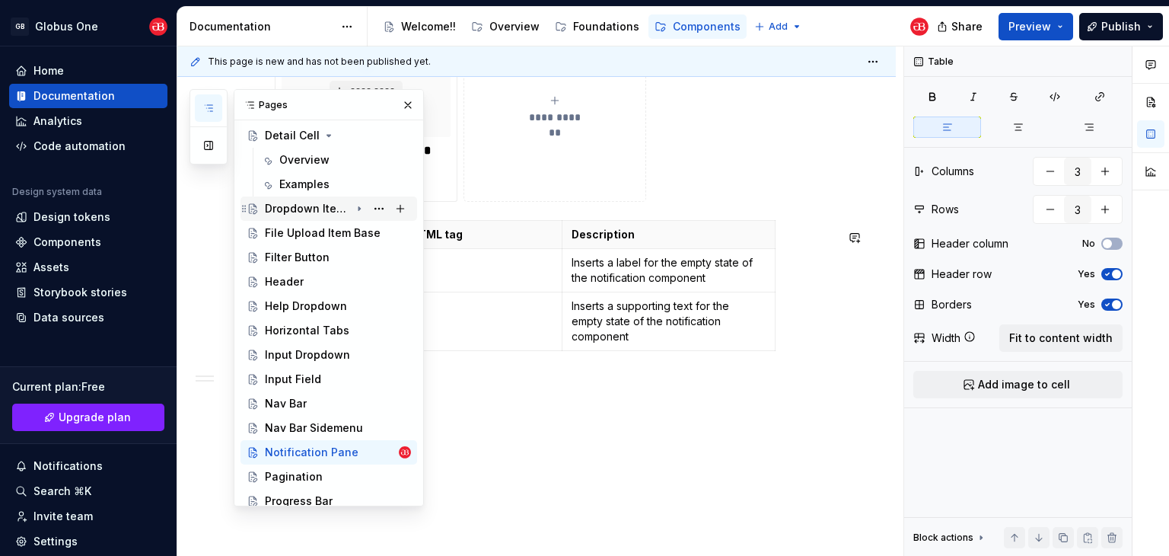
scroll to position [333, 0]
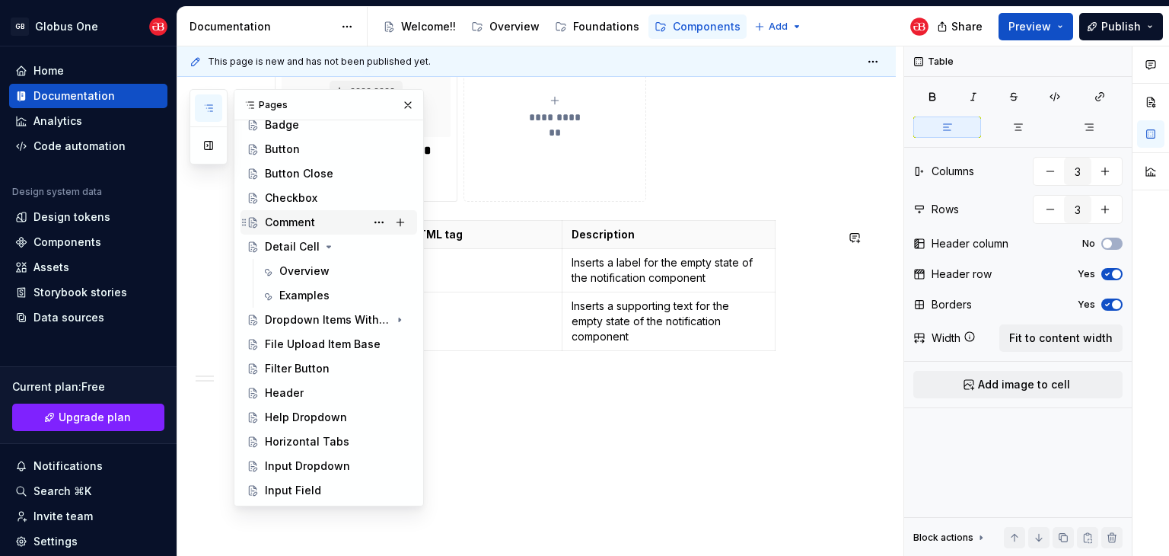
click at [305, 219] on div "Comment" at bounding box center [290, 222] width 50 height 15
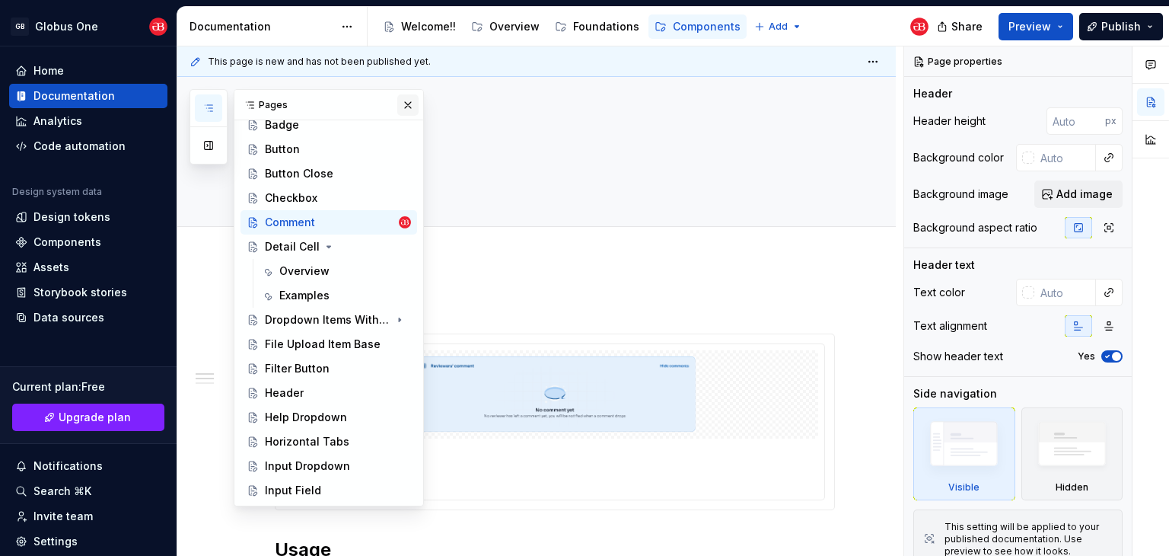
click at [397, 105] on button "button" at bounding box center [407, 104] width 21 height 21
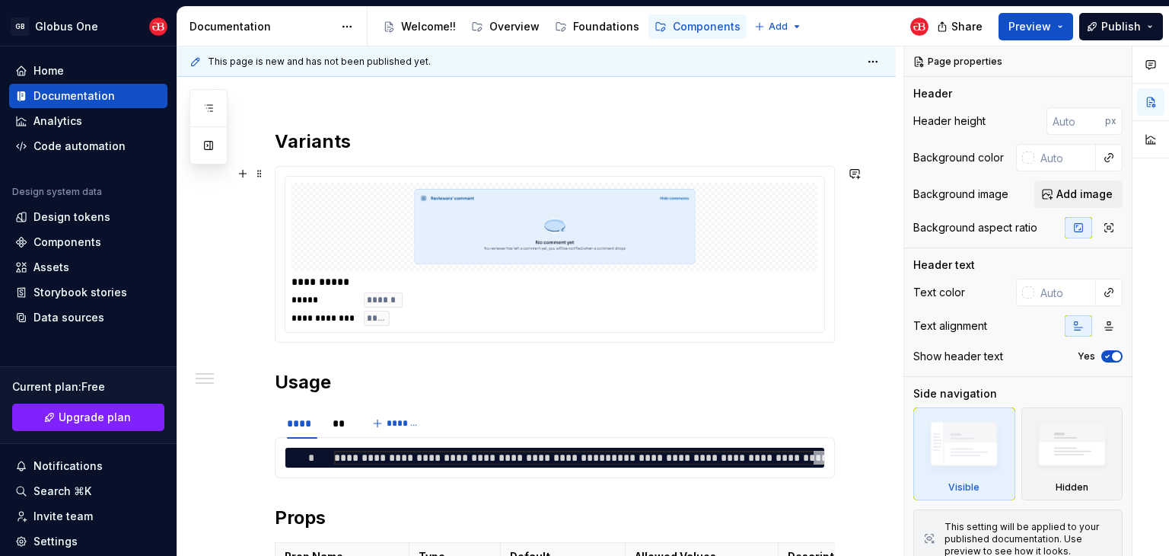
scroll to position [152, 0]
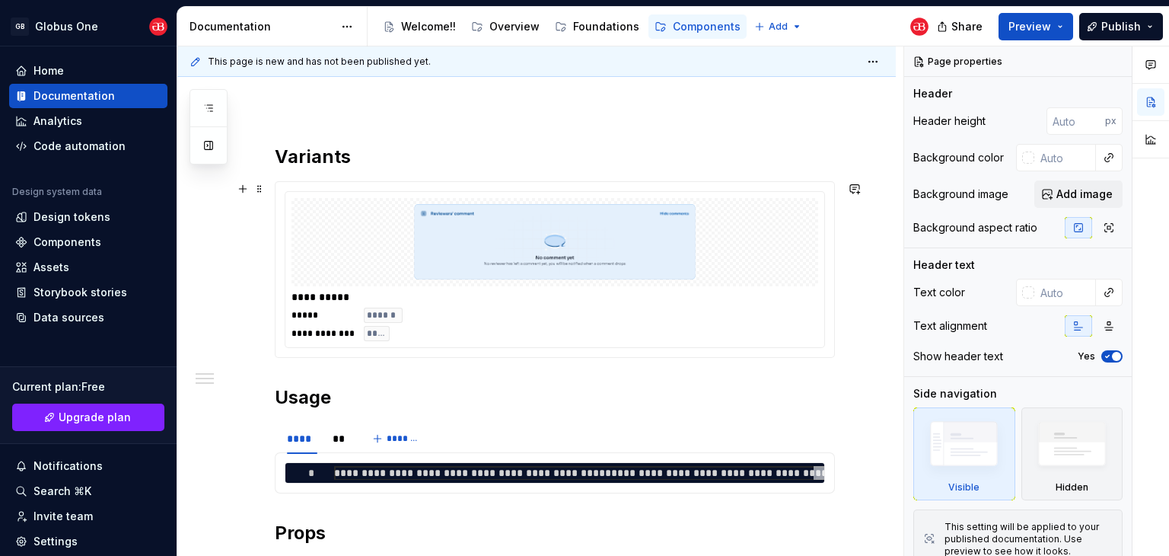
click at [700, 305] on div "**********" at bounding box center [554, 315] width 527 height 52
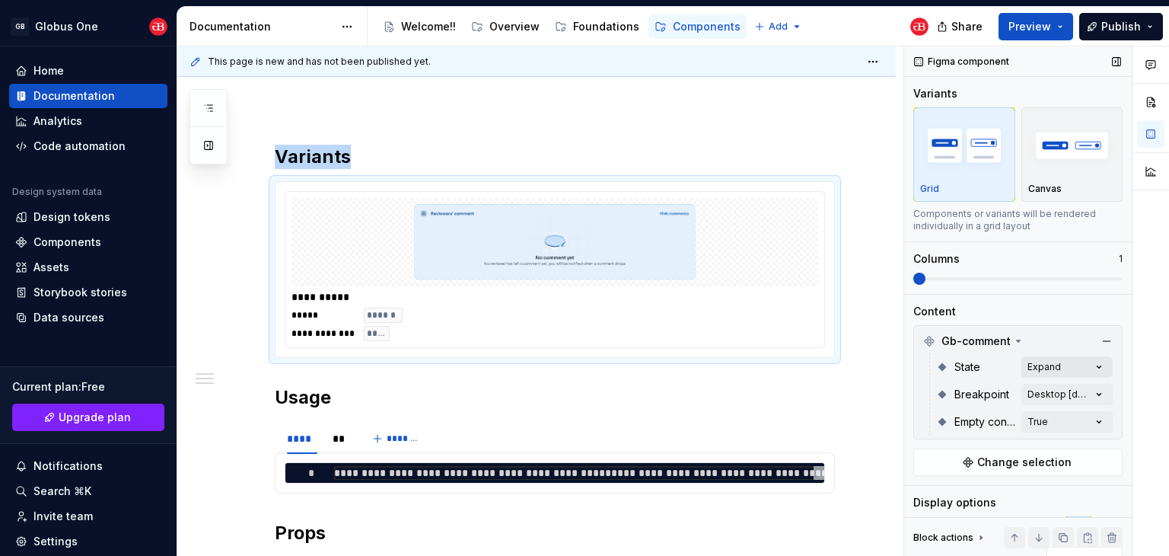
click at [1046, 371] on div "Comments Open comments No comments yet Select ‘Comment’ from the block context …" at bounding box center [1036, 301] width 265 height 510
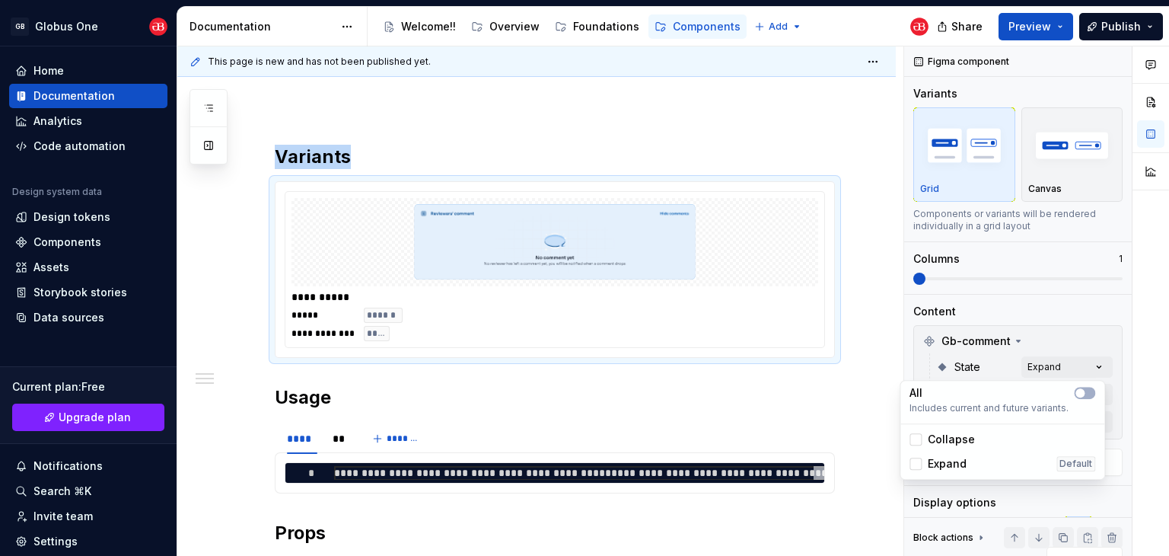
click at [1043, 364] on div "Comments Open comments No comments yet Select ‘Comment’ from the block context …" at bounding box center [1036, 301] width 265 height 510
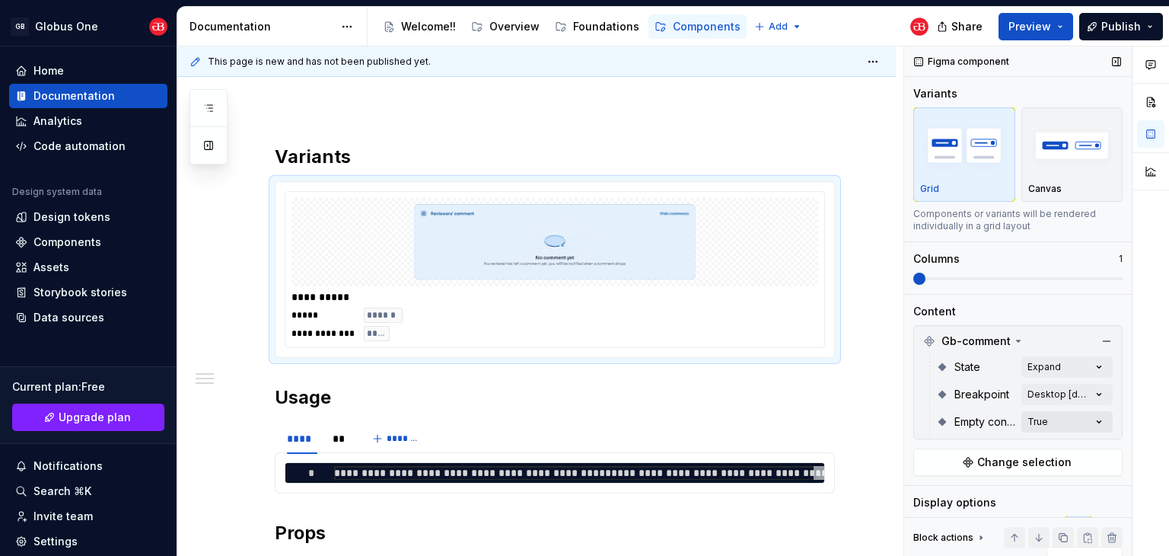
click at [1032, 418] on div "Comments Open comments No comments yet Select ‘Comment’ from the block context …" at bounding box center [1036, 301] width 265 height 510
click at [915, 496] on div at bounding box center [915, 494] width 12 height 12
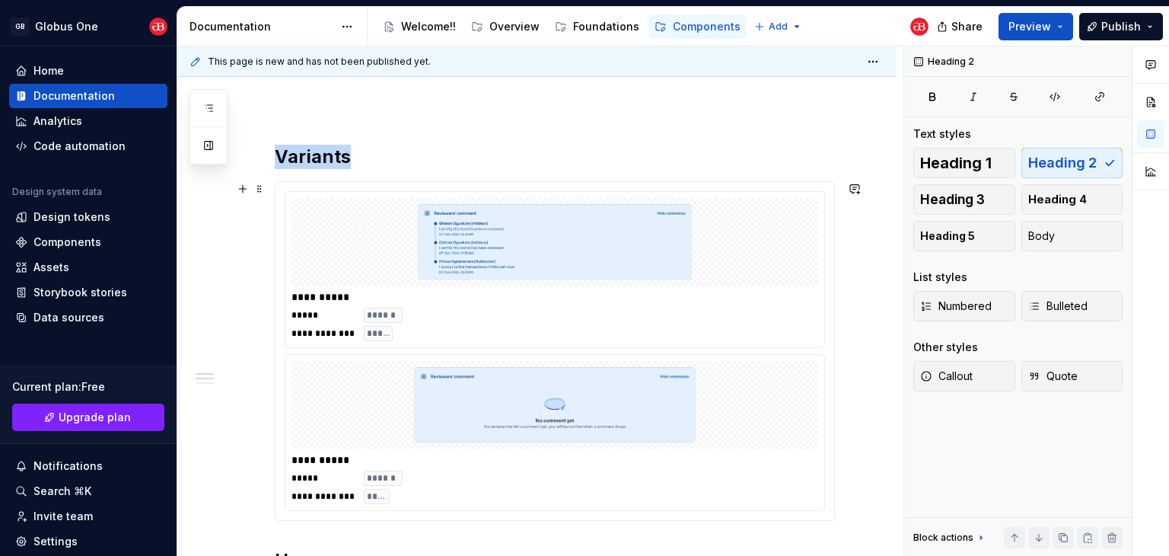
click at [778, 350] on div "**********" at bounding box center [555, 351] width 540 height 320
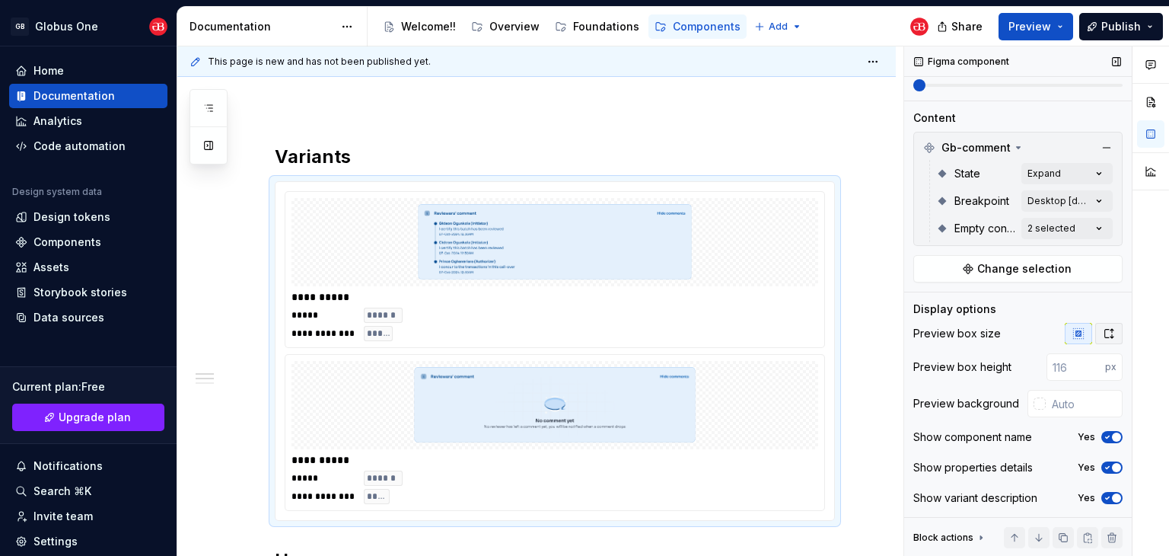
click at [1110, 334] on button "button" at bounding box center [1108, 333] width 27 height 21
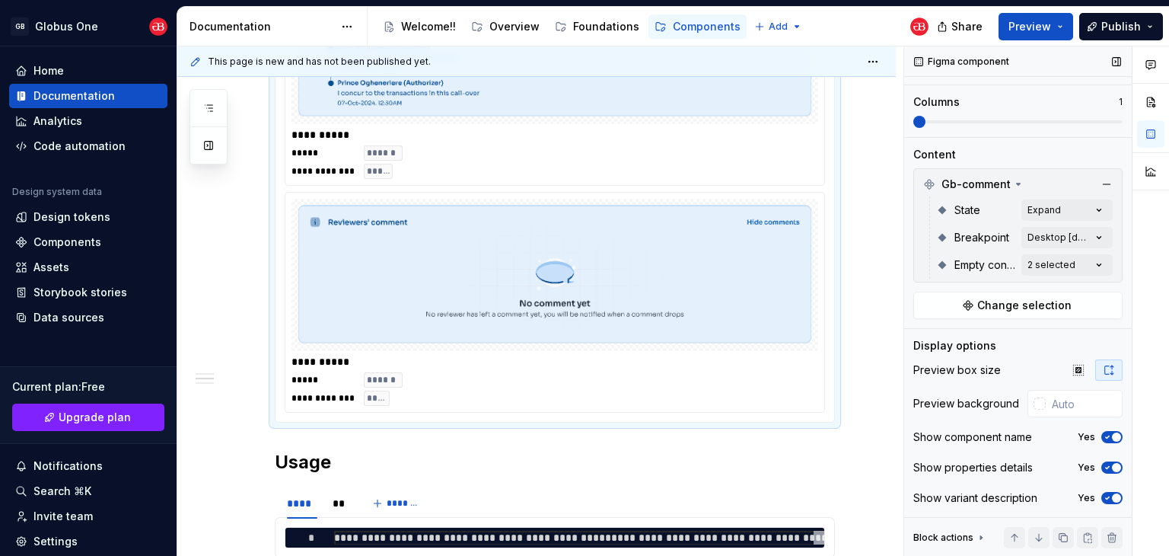
scroll to position [81, 0]
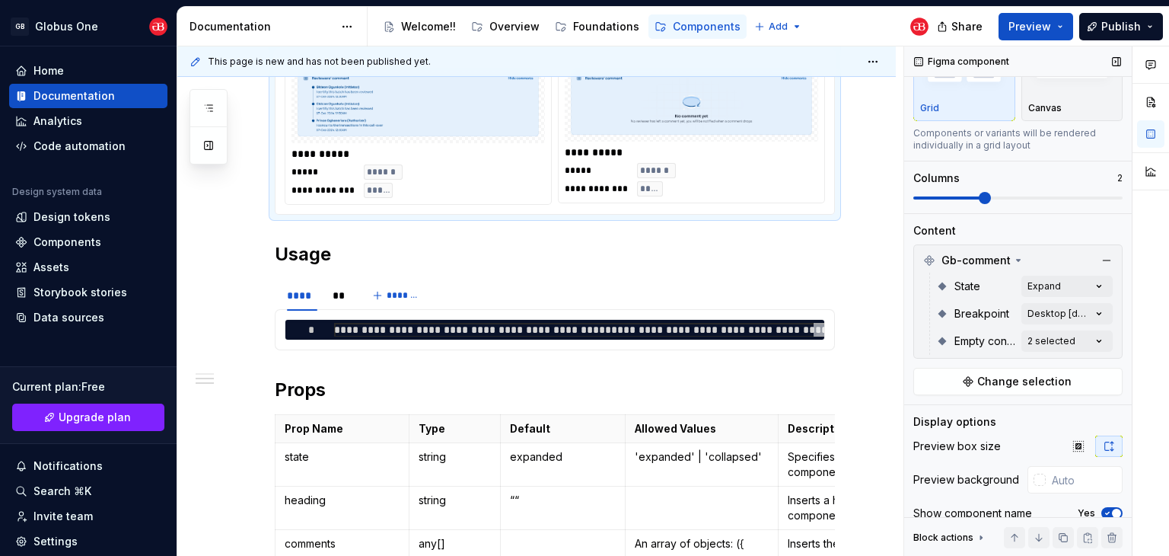
click at [979, 198] on span at bounding box center [985, 198] width 12 height 12
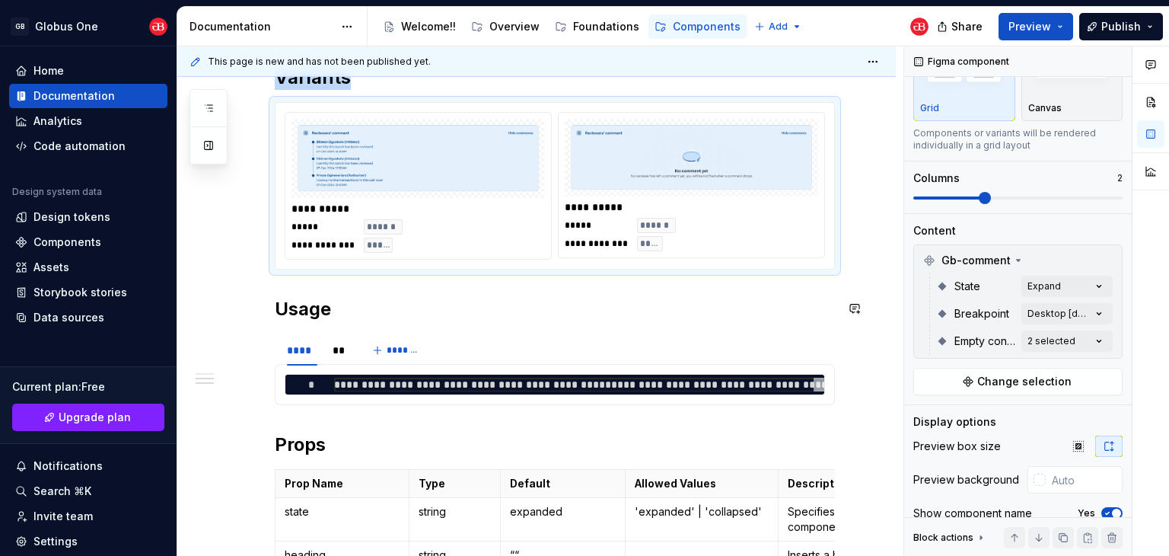
scroll to position [134, 0]
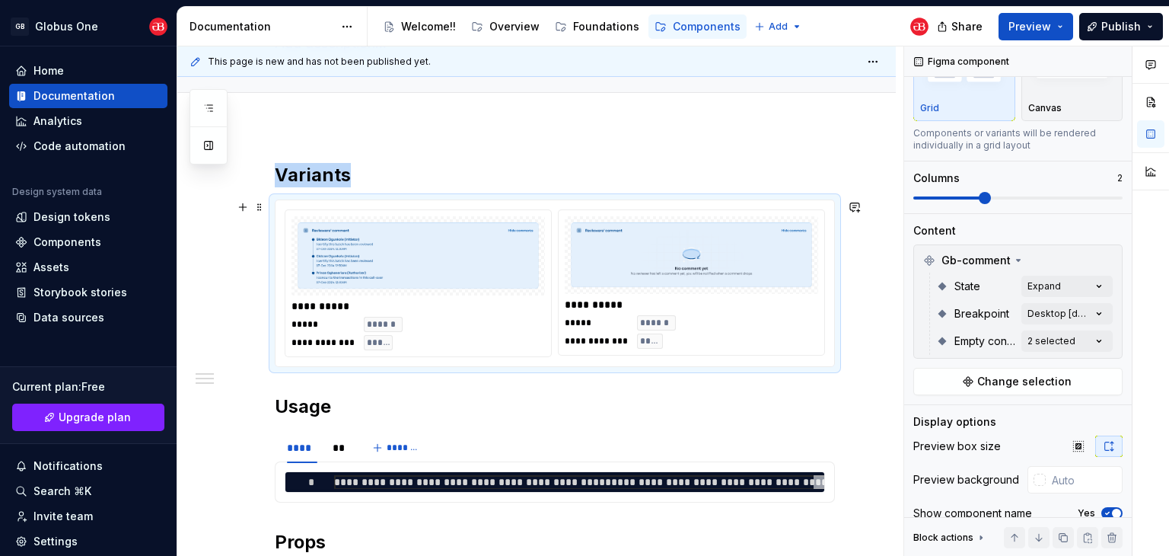
click at [764, 308] on div "**********" at bounding box center [692, 304] width 254 height 15
click at [1053, 310] on div "Comments Open comments No comments yet Select ‘Comment’ from the block context …" at bounding box center [1036, 301] width 265 height 510
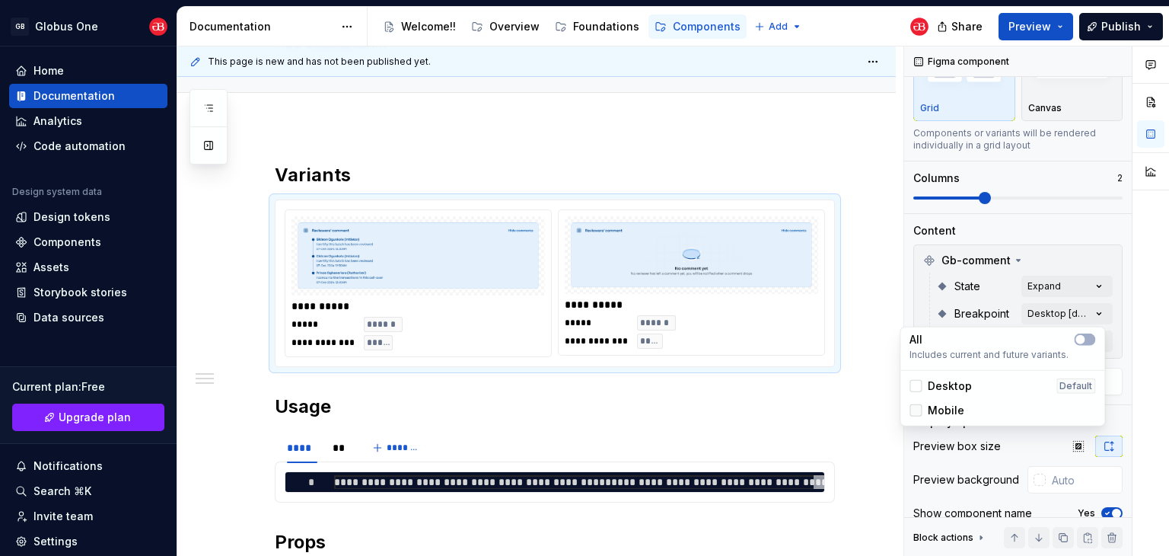
click at [914, 405] on div at bounding box center [915, 410] width 12 height 12
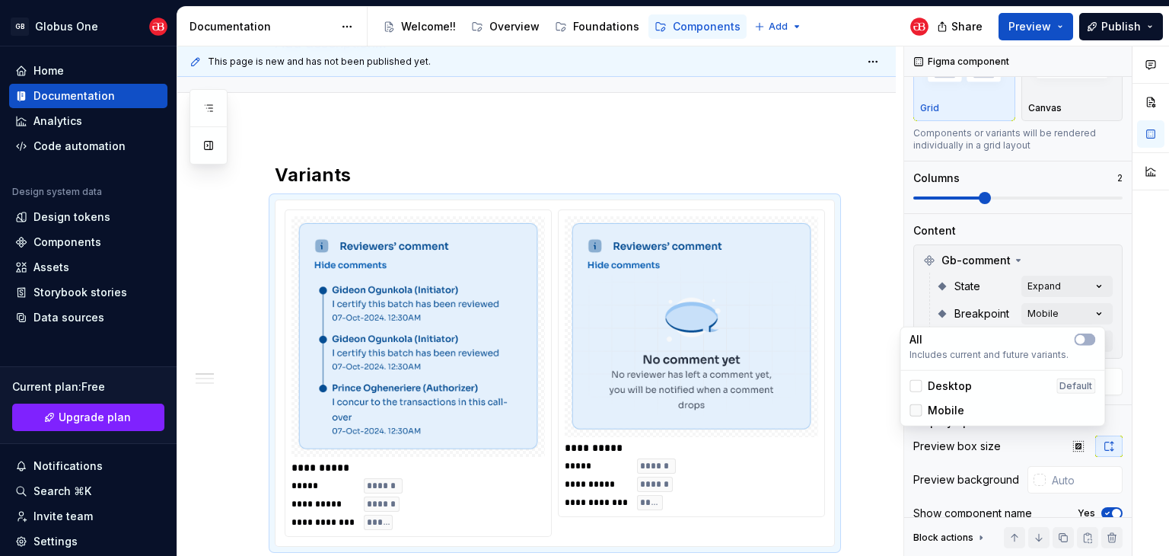
click at [915, 410] on icon at bounding box center [915, 410] width 0 height 0
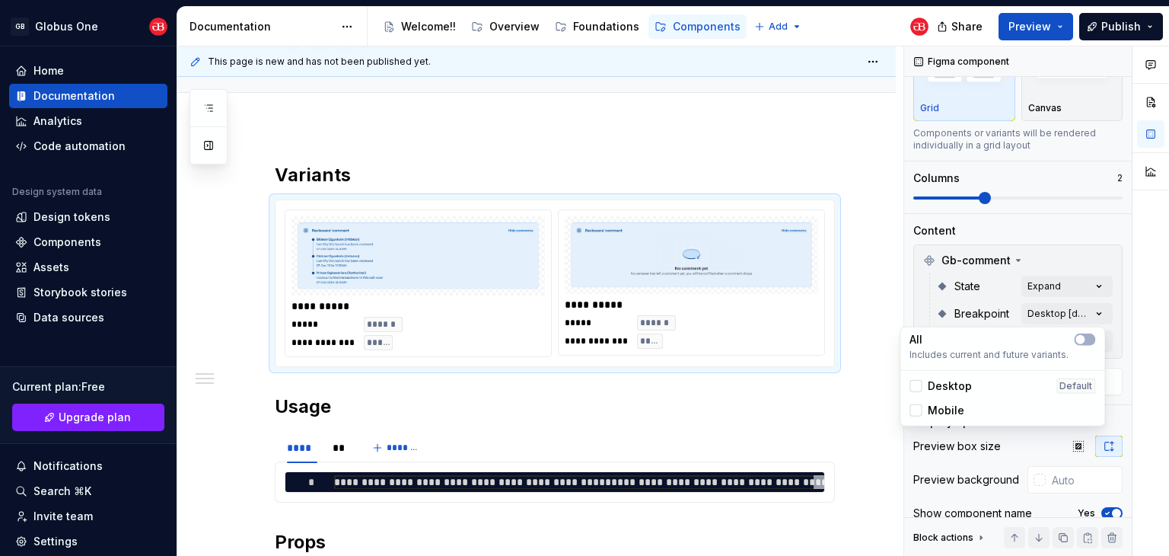
click at [1044, 253] on div "Comments Open comments No comments yet Select ‘Comment’ from the block context …" at bounding box center [1036, 301] width 265 height 510
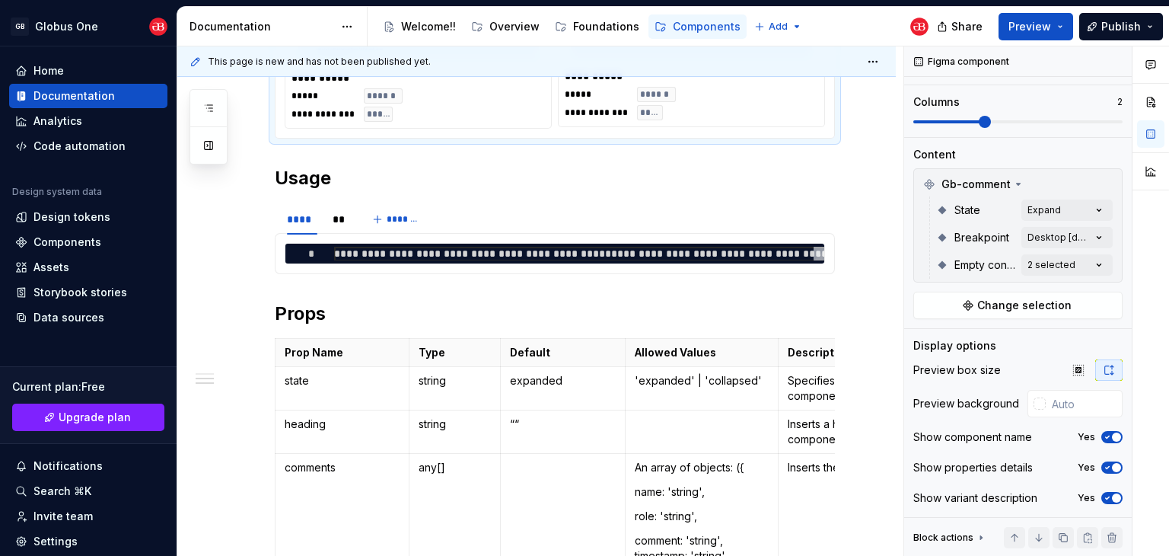
scroll to position [514, 0]
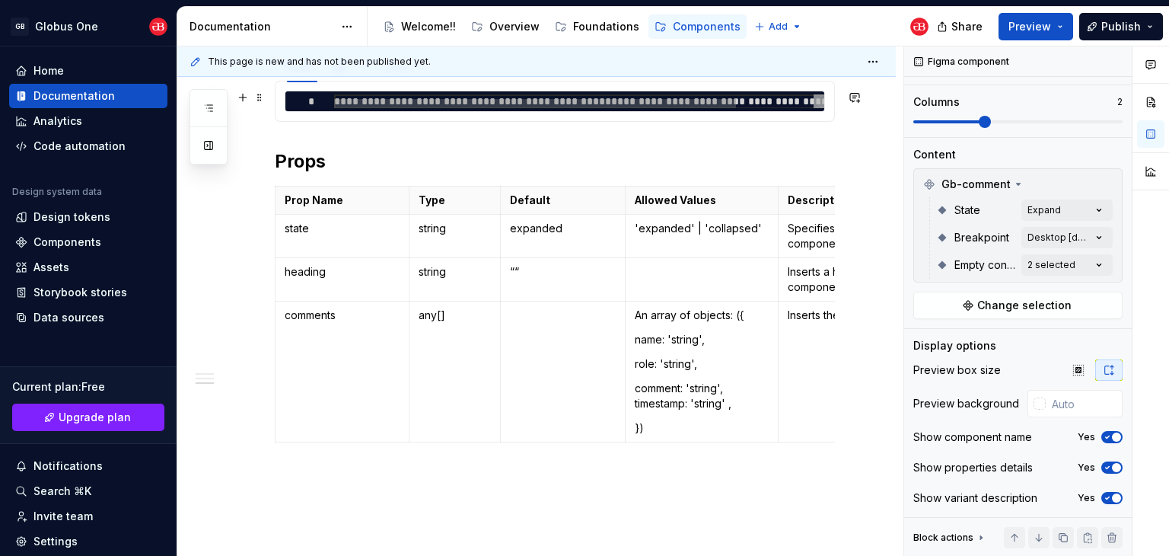
click at [740, 91] on div "**********" at bounding box center [554, 101] width 539 height 20
type textarea "*"
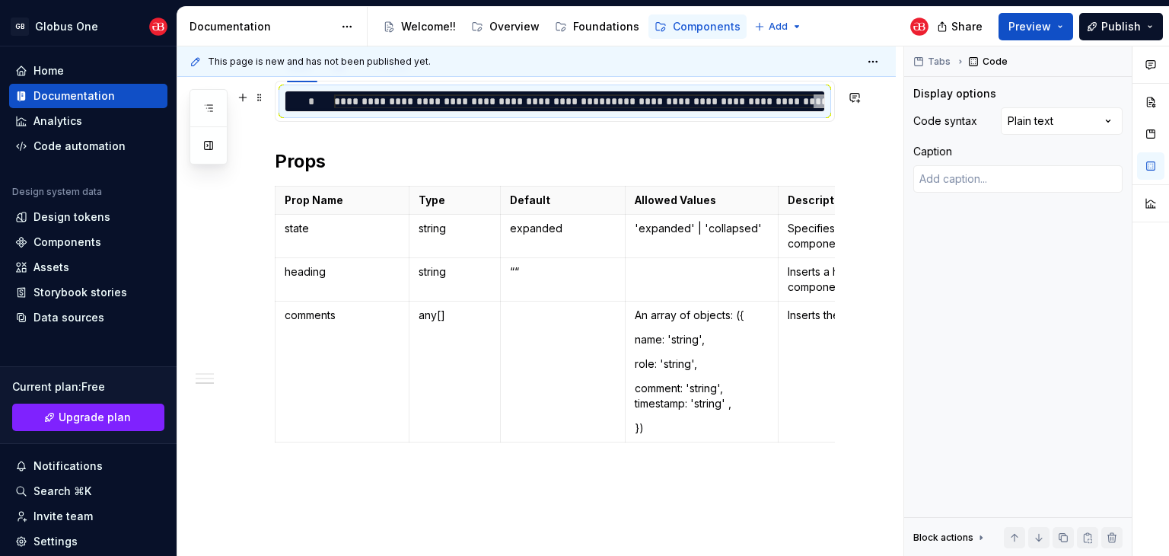
scroll to position [0, 0]
click at [738, 99] on div at bounding box center [573, 103] width 479 height 9
click at [423, 100] on div at bounding box center [535, 103] width 402 height 9
type textarea "**********"
click at [423, 94] on div "**********" at bounding box center [626, 106] width 584 height 24
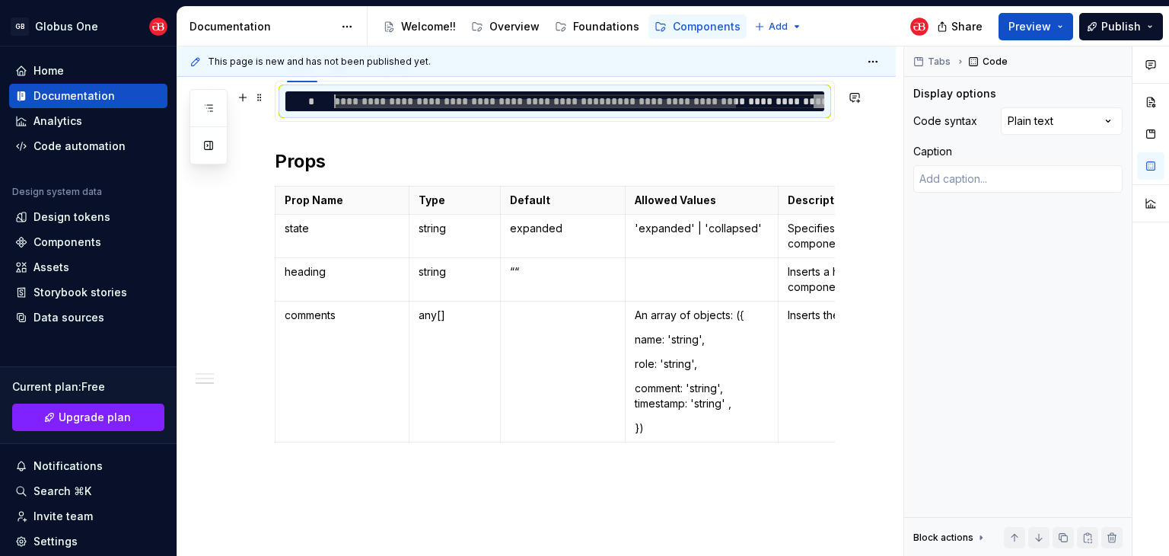
scroll to position [514, 0]
click at [1068, 119] on div "Comments Open comments No comments yet Select ‘Comment’ from the block context …" at bounding box center [1036, 301] width 265 height 510
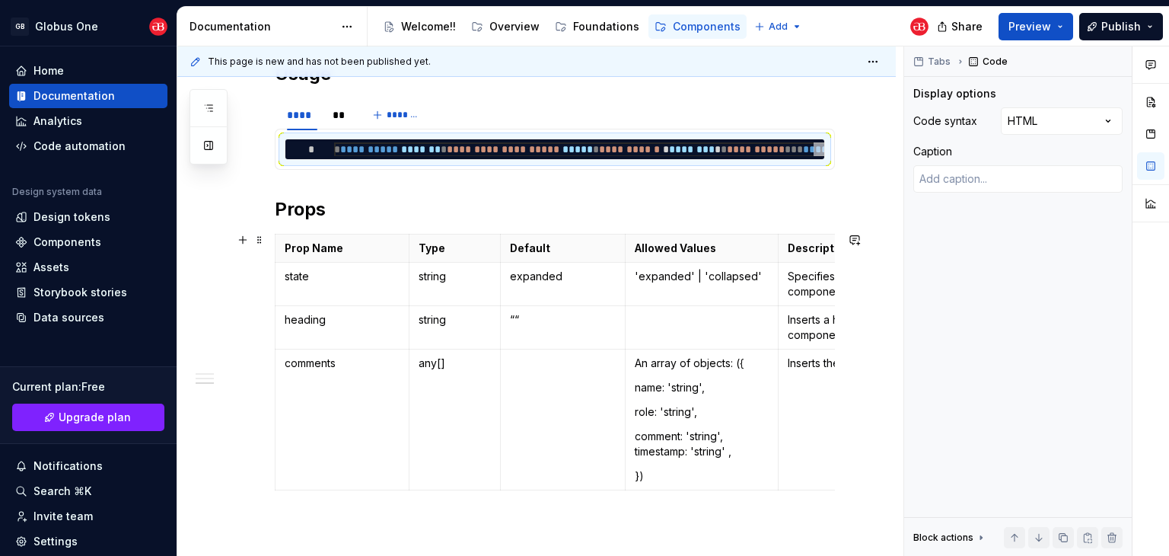
scroll to position [438, 0]
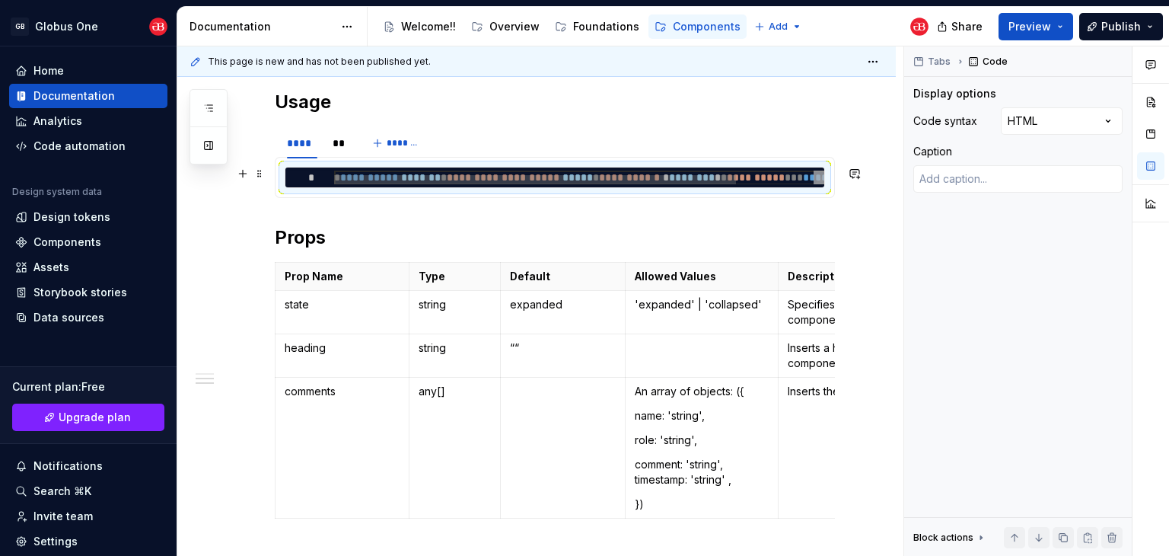
click at [403, 170] on div "**********" at bounding box center [626, 182] width 584 height 24
type textarea "*"
type textarea "**********"
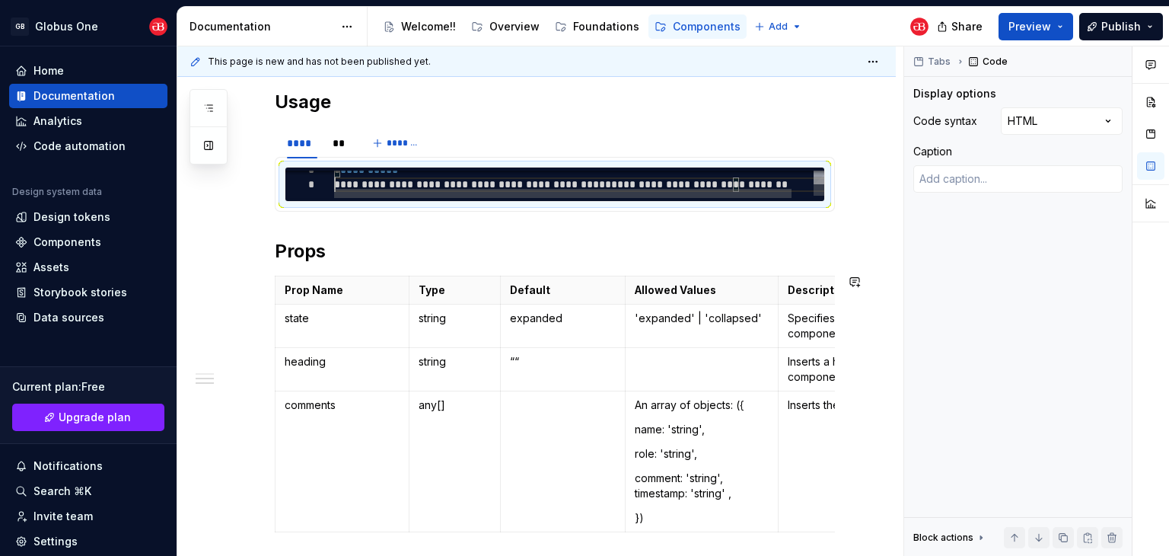
scroll to position [14, 0]
click at [502, 181] on div "**********" at bounding box center [591, 182] width 514 height 38
type textarea "*"
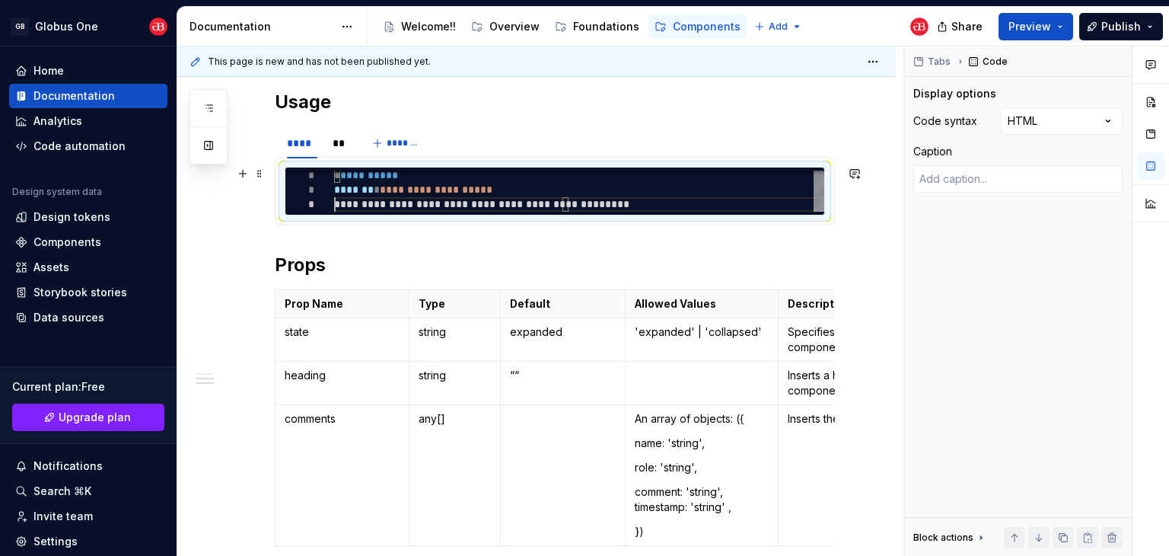
scroll to position [29, 0]
click at [440, 199] on div "**********" at bounding box center [579, 189] width 490 height 43
type textarea "**********"
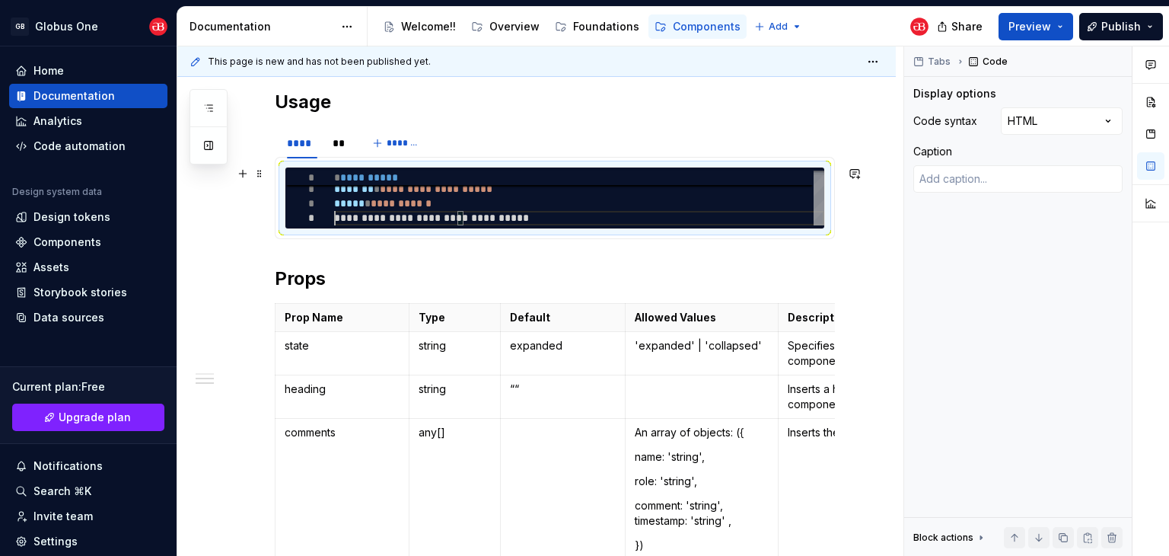
scroll to position [43, 0]
click at [459, 213] on div "**********" at bounding box center [579, 196] width 490 height 58
type textarea "*"
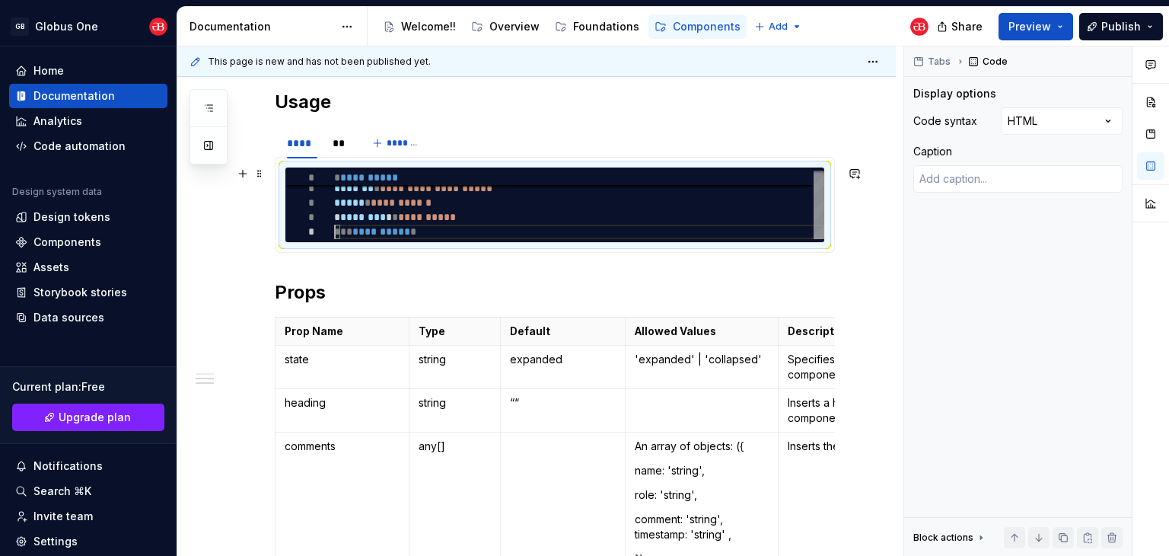
click at [505, 215] on div "**********" at bounding box center [579, 203] width 490 height 72
type textarea "**********"
click at [326, 139] on div "**" at bounding box center [339, 142] width 26 height 21
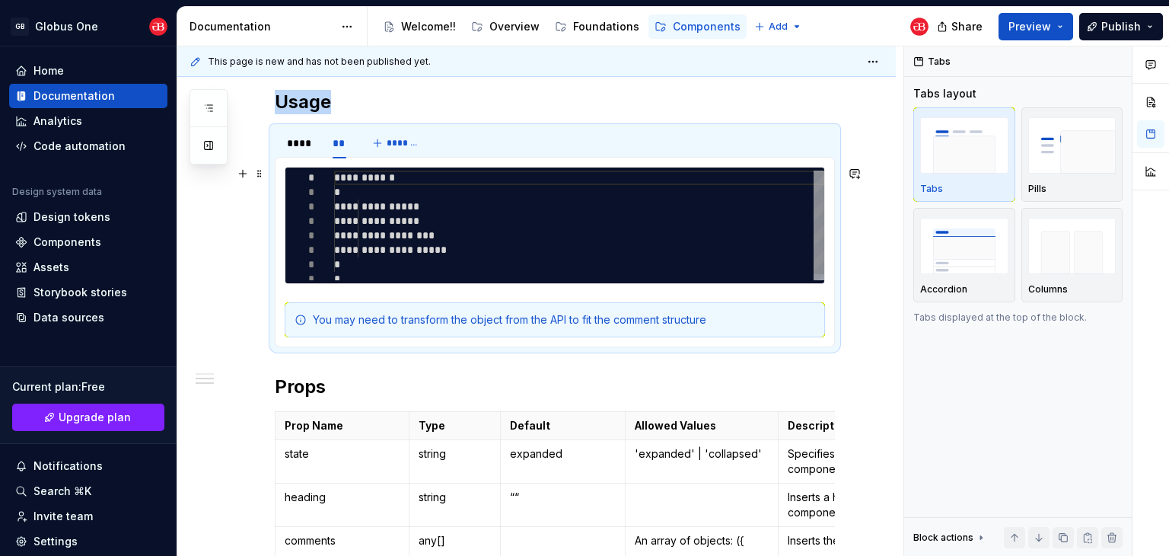
type textarea "*"
type textarea "**********"
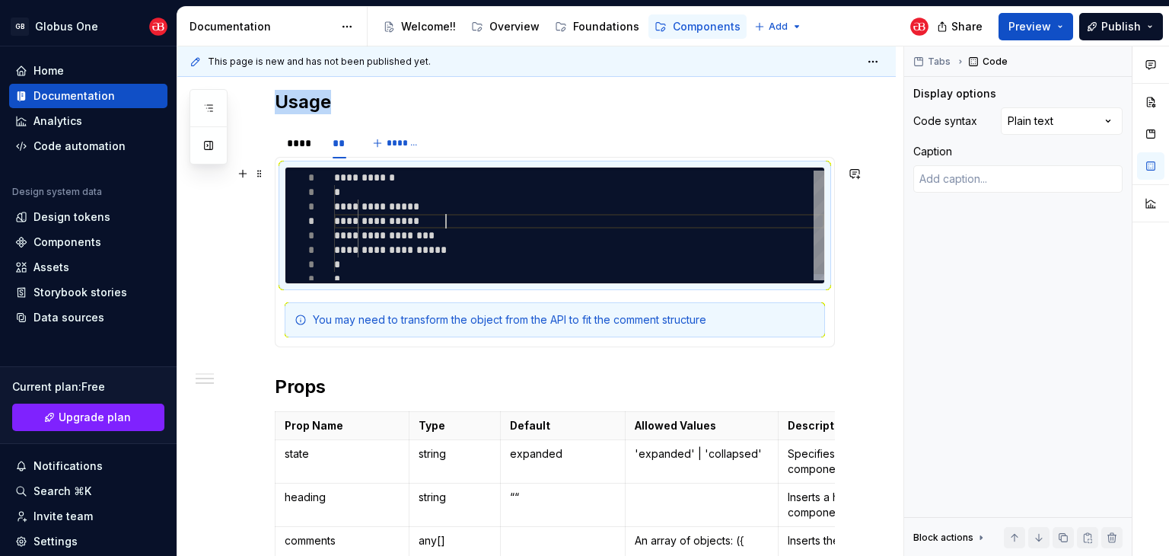
drag, startPoint x: 447, startPoint y: 222, endPoint x: 593, endPoint y: 212, distance: 145.7
click at [449, 223] on div "**********" at bounding box center [579, 228] width 490 height 116
click at [1014, 126] on div "Comments Open comments No comments yet Select ‘Comment’ from the block context …" at bounding box center [1036, 301] width 265 height 510
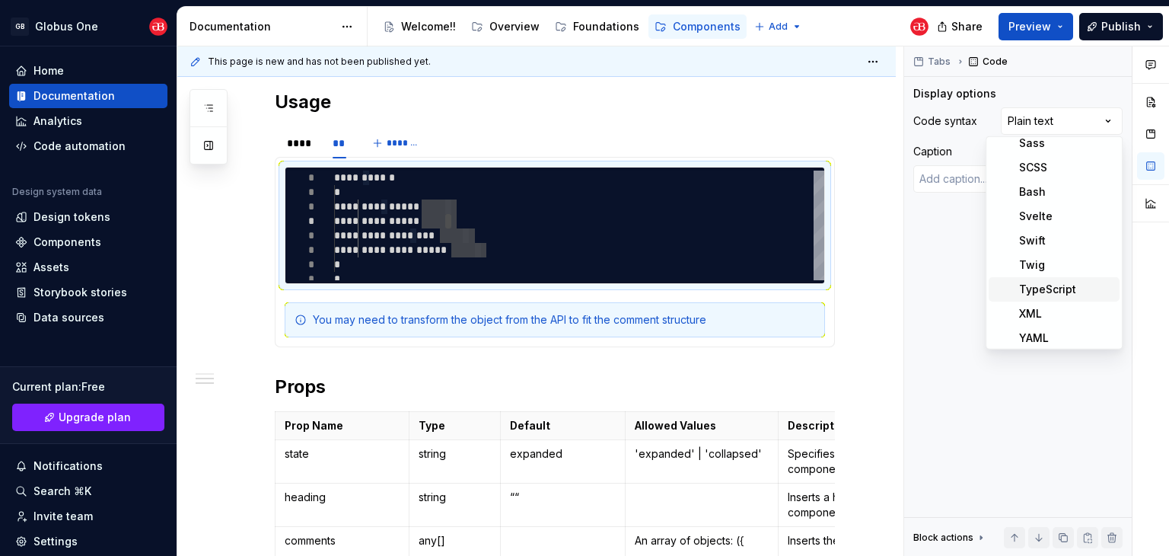
scroll to position [572, 0]
type textarea "*"
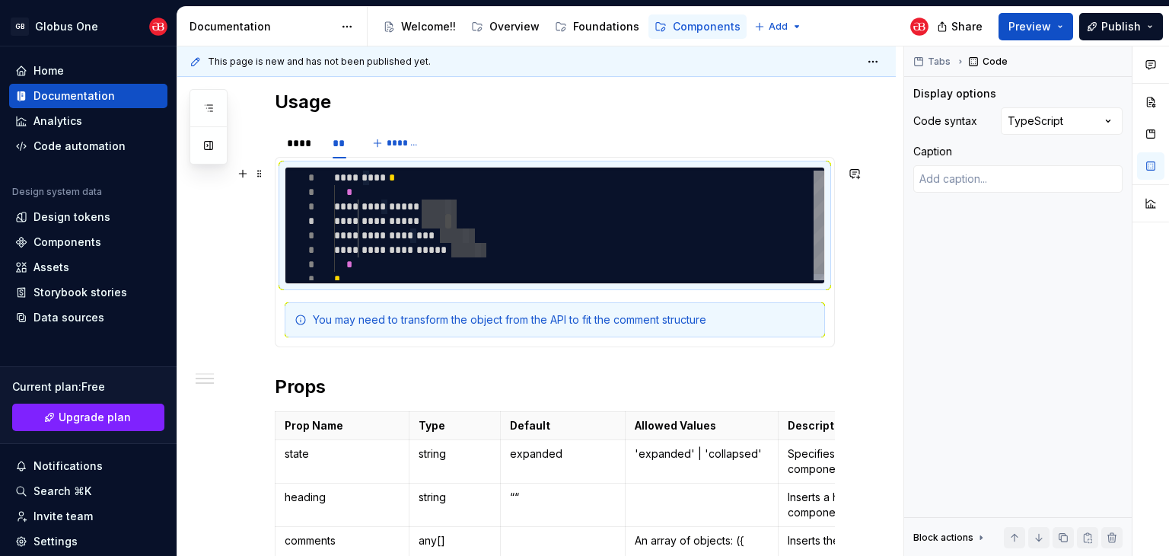
click at [615, 230] on div "**********" at bounding box center [579, 228] width 490 height 116
click at [310, 141] on div "****" at bounding box center [302, 142] width 30 height 15
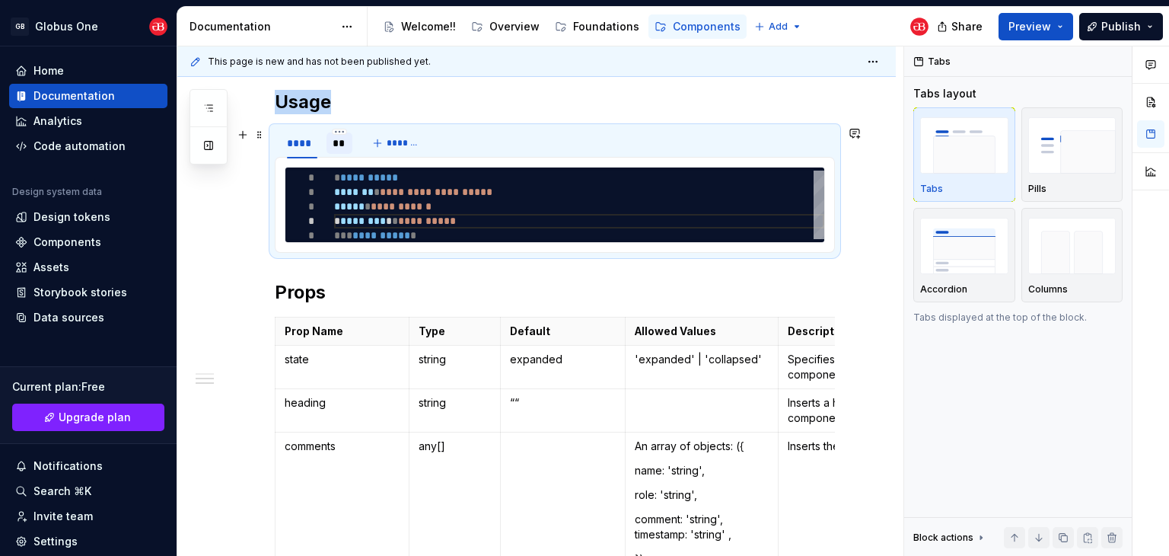
click at [341, 135] on div "**" at bounding box center [340, 142] width 14 height 15
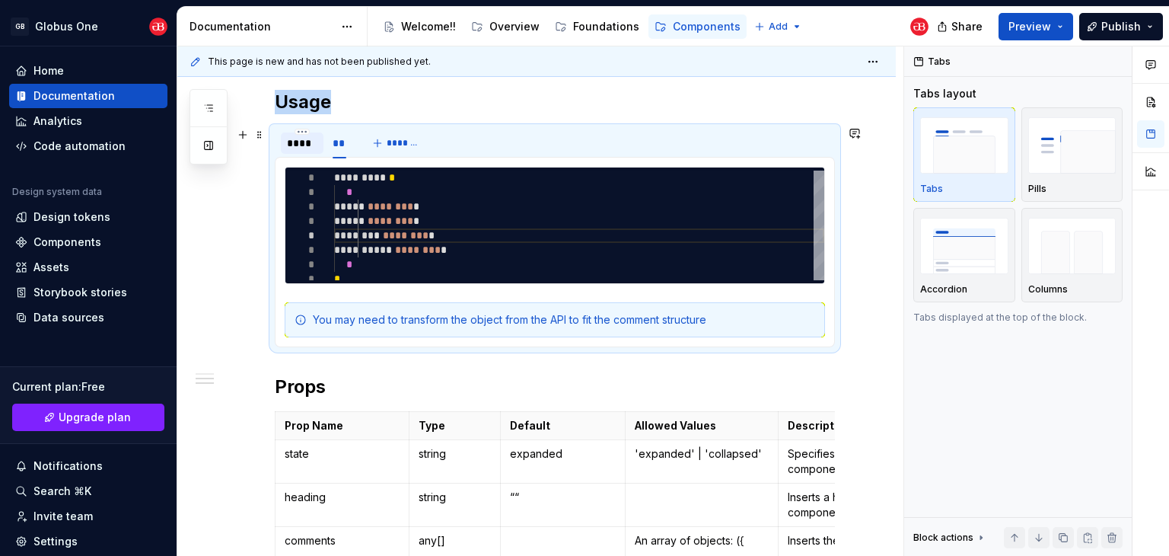
click at [306, 139] on div "****" at bounding box center [302, 142] width 30 height 15
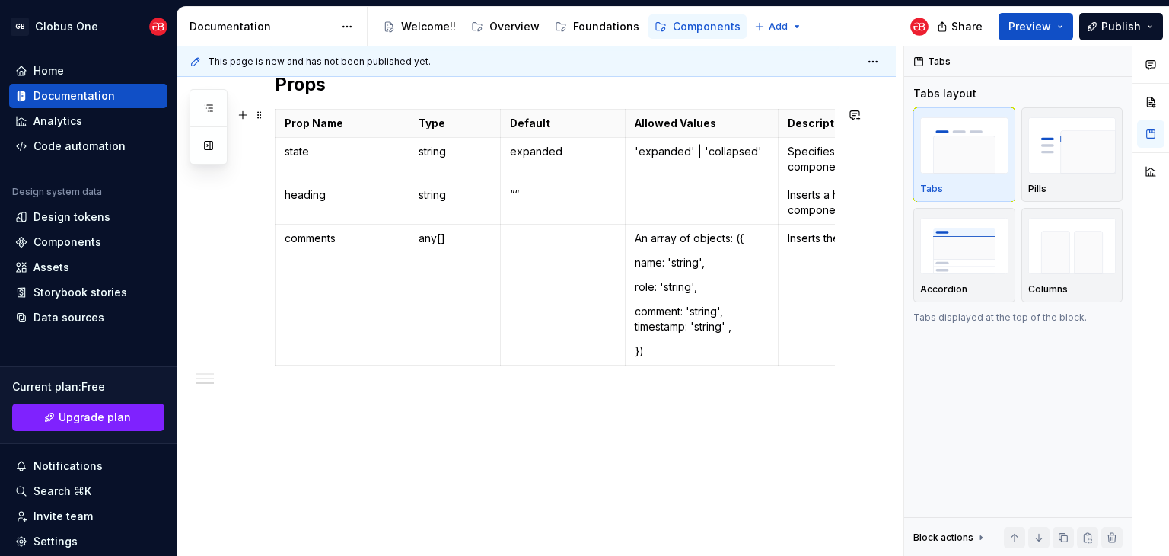
scroll to position [579, 0]
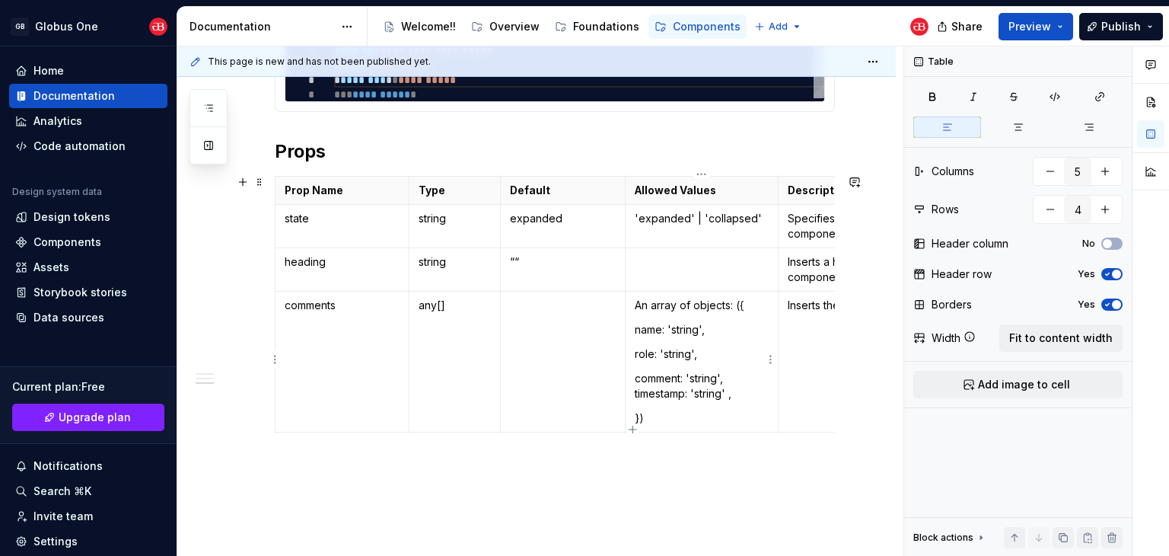
click at [637, 341] on td "An array of objects: ({ name: 'string', role: 'string', comment: 'string', time…" at bounding box center [702, 361] width 154 height 141
click at [1111, 208] on button "button" at bounding box center [1104, 209] width 27 height 27
type input "5"
click at [345, 447] on p at bounding box center [342, 445] width 115 height 15
click at [460, 431] on td at bounding box center [454, 445] width 91 height 28
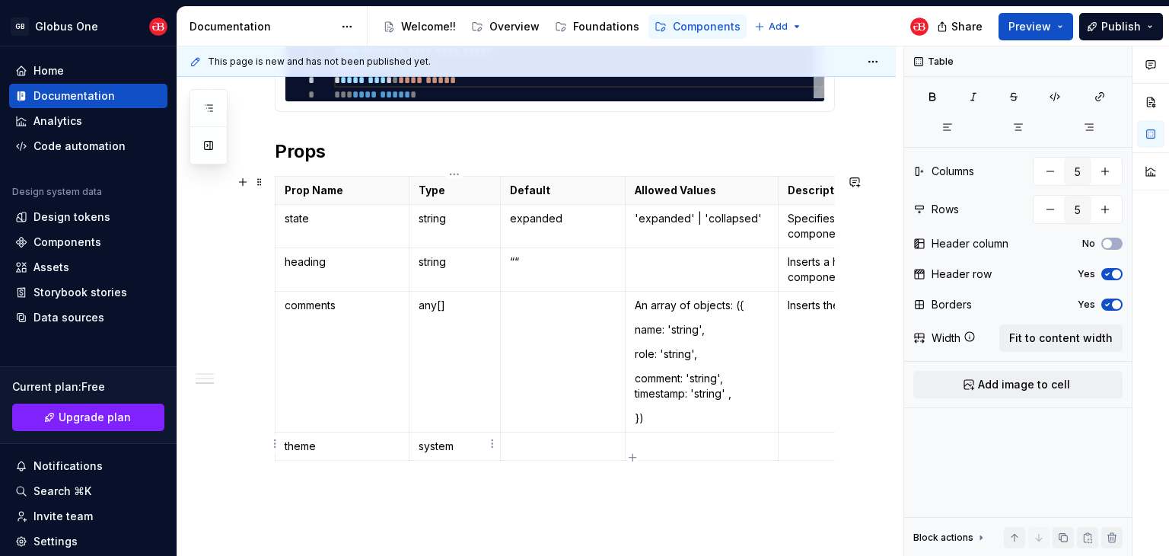
click at [433, 442] on p "system" at bounding box center [455, 445] width 72 height 15
click at [567, 442] on p at bounding box center [563, 445] width 106 height 15
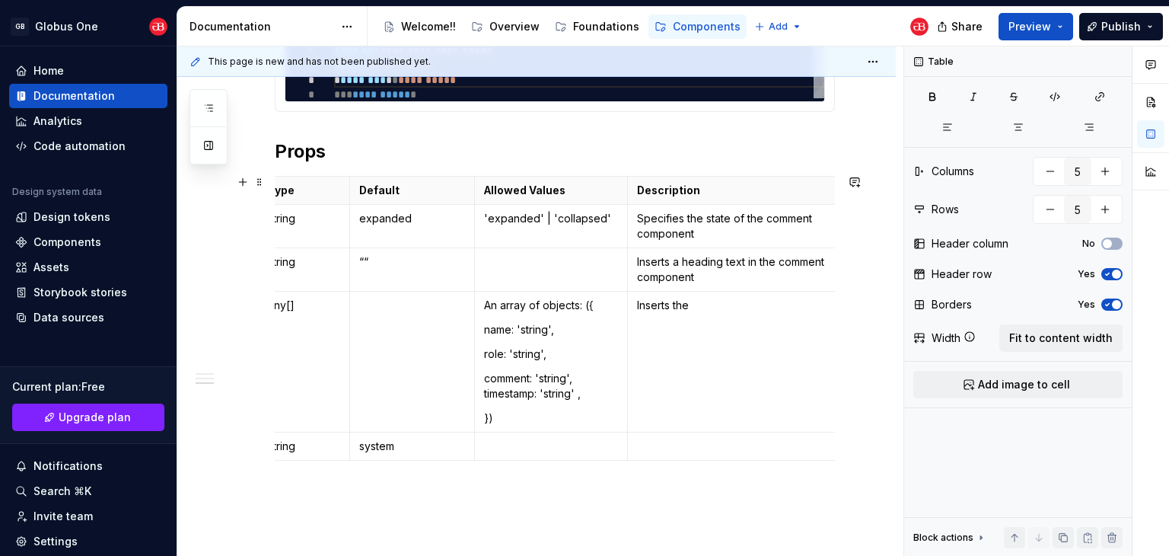
scroll to position [0, 155]
drag, startPoint x: 542, startPoint y: 445, endPoint x: 508, endPoint y: 449, distance: 33.7
click at [541, 445] on p at bounding box center [546, 445] width 135 height 15
click at [696, 438] on p at bounding box center [728, 445] width 193 height 15
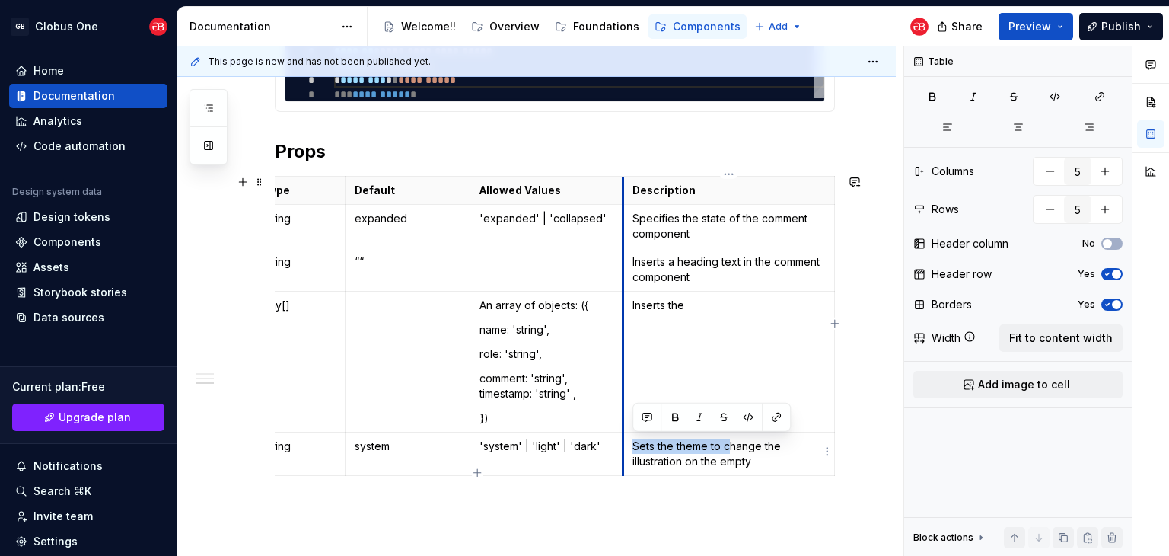
drag, startPoint x: 728, startPoint y: 447, endPoint x: 625, endPoint y: 441, distance: 102.9
click at [625, 441] on td "Sets the theme to change the illustration on the empty" at bounding box center [729, 452] width 212 height 43
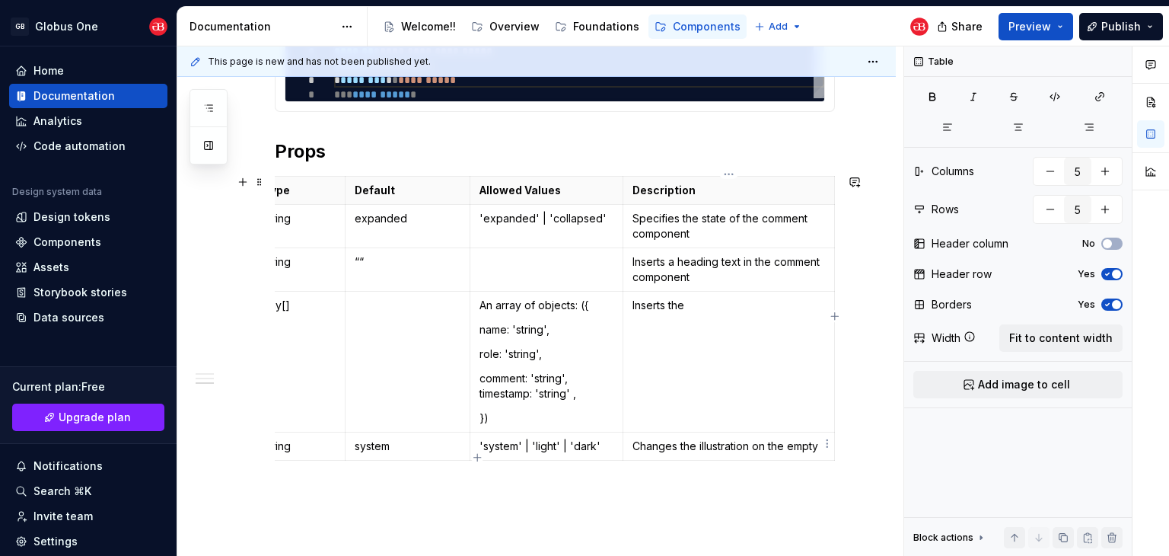
click at [821, 438] on p "Changes the illustration on the empty" at bounding box center [728, 445] width 193 height 15
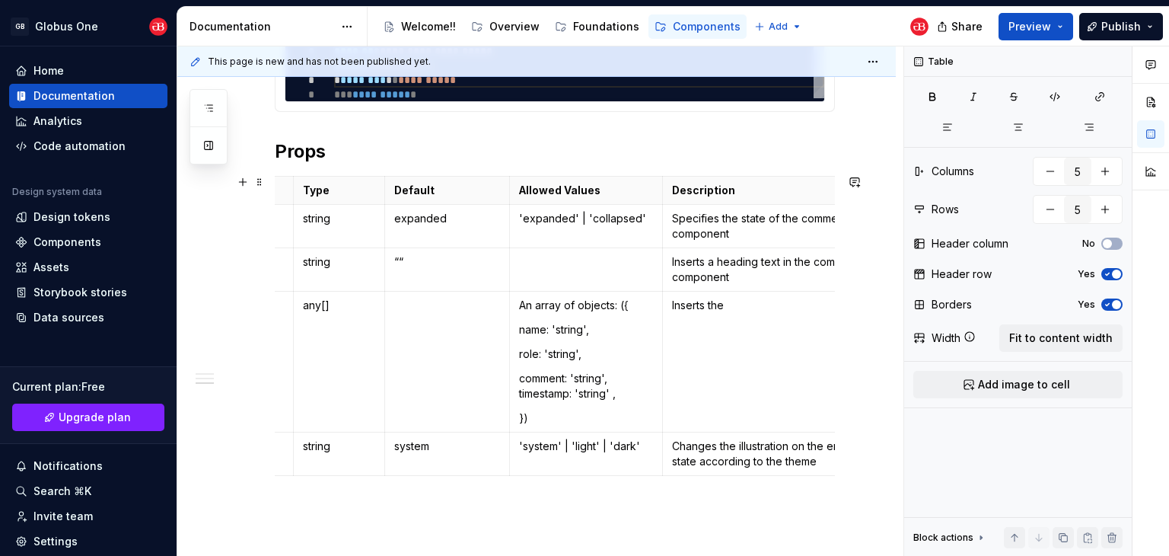
scroll to position [0, 0]
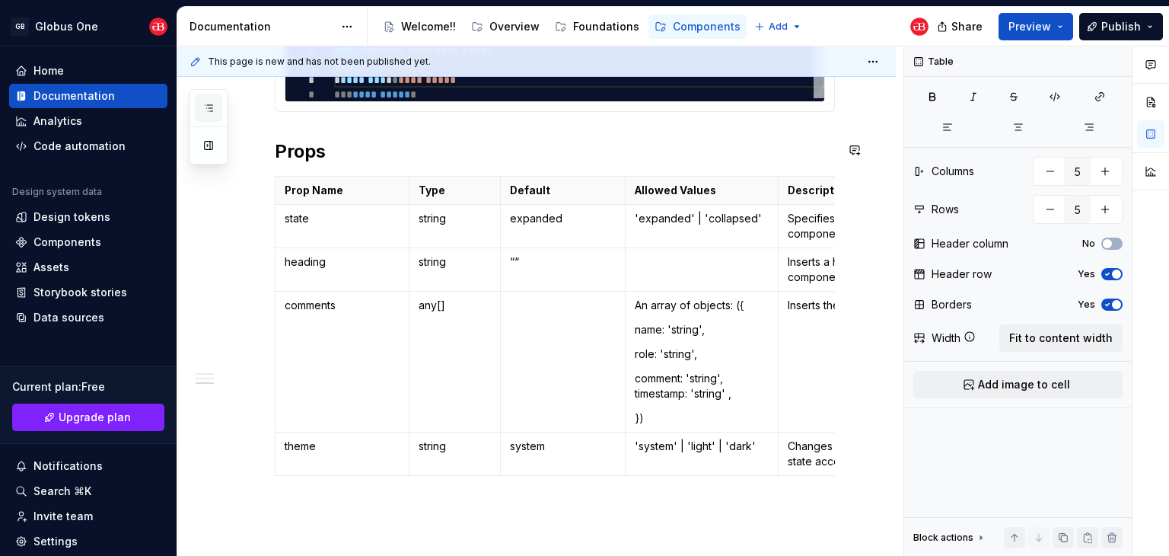
click at [208, 115] on button "button" at bounding box center [208, 107] width 27 height 27
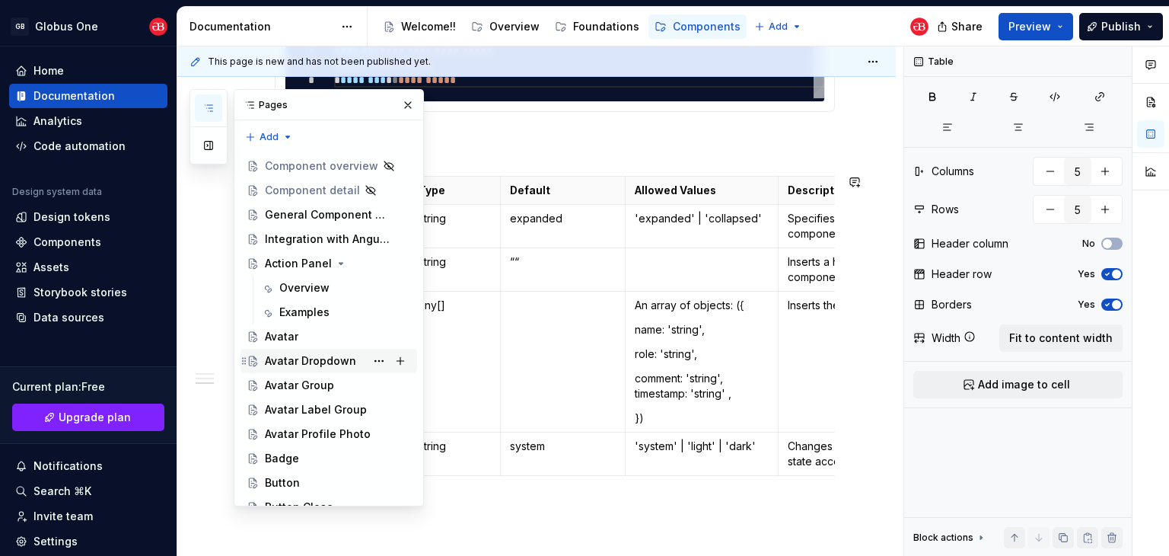
click at [309, 355] on div "Avatar Dropdown" at bounding box center [310, 360] width 91 height 15
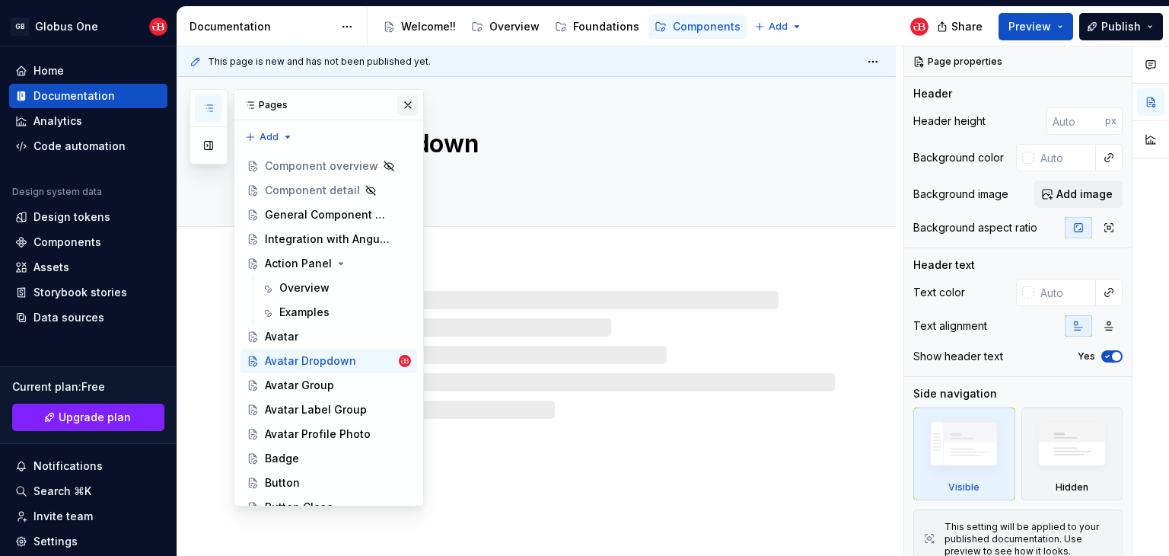
click at [399, 100] on button "button" at bounding box center [407, 104] width 21 height 21
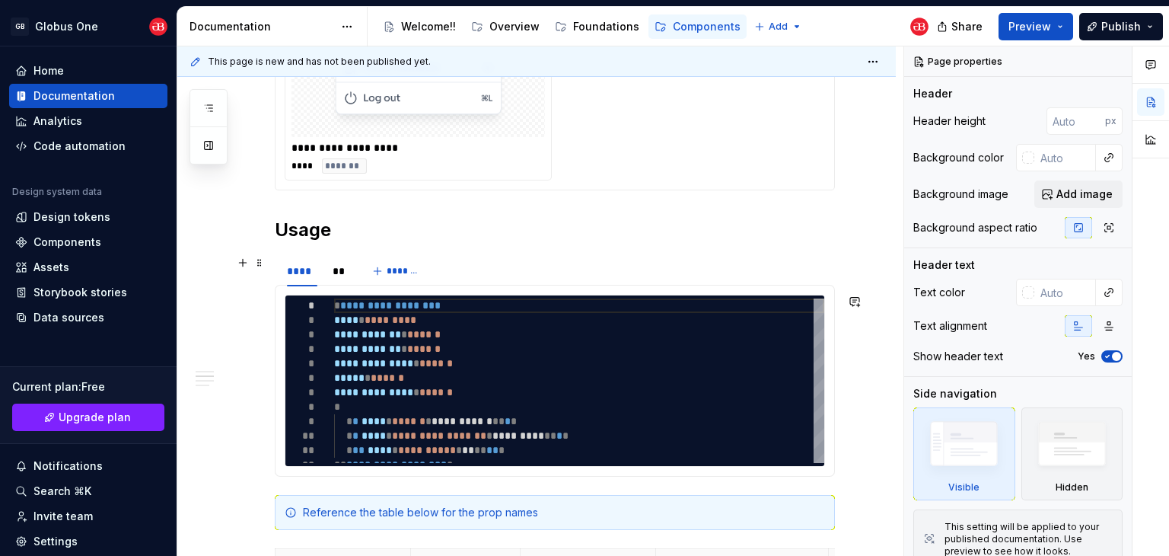
scroll to position [609, 0]
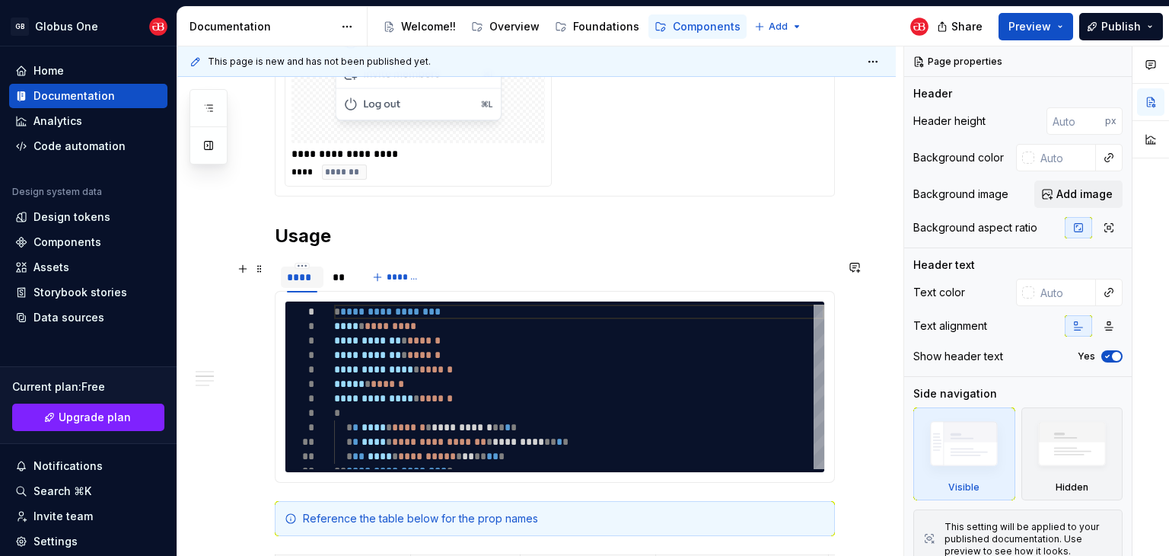
drag, startPoint x: 345, startPoint y: 271, endPoint x: 316, endPoint y: 287, distance: 33.0
click at [344, 272] on div "**" at bounding box center [340, 276] width 14 height 15
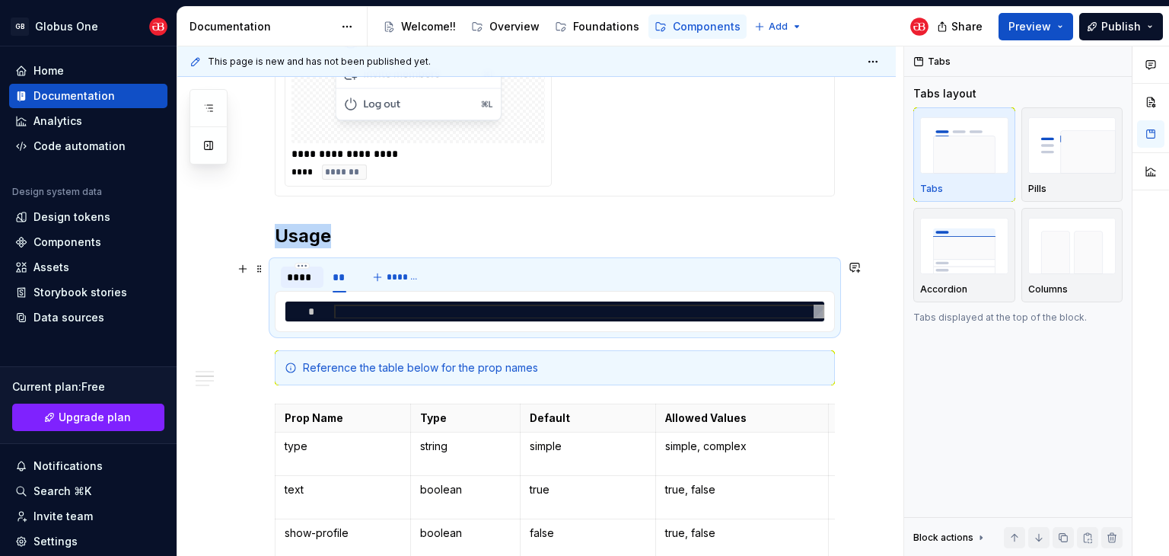
click at [304, 287] on div "****" at bounding box center [302, 277] width 43 height 24
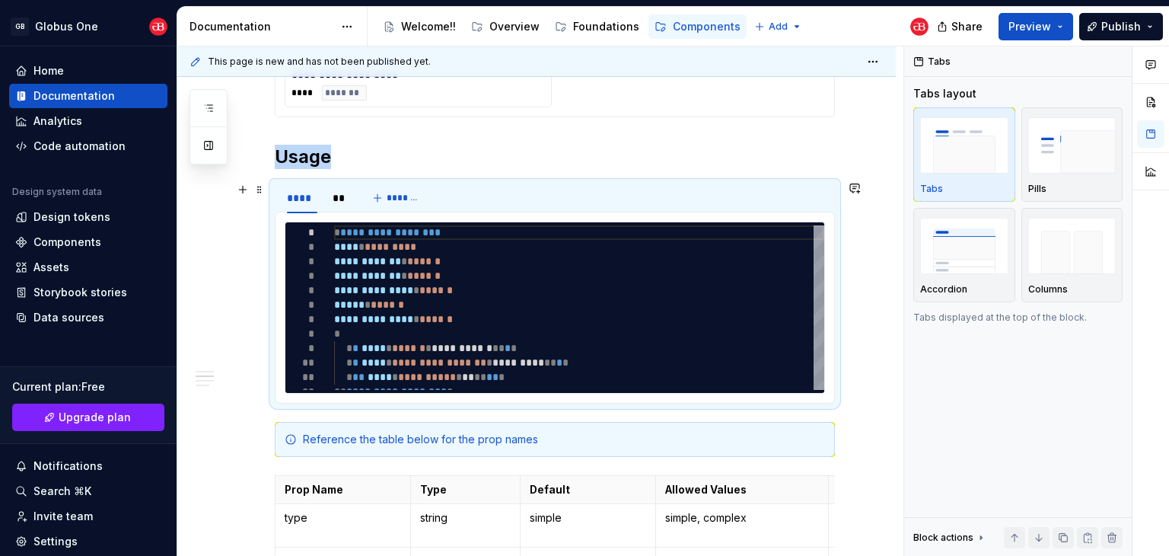
scroll to position [761, 0]
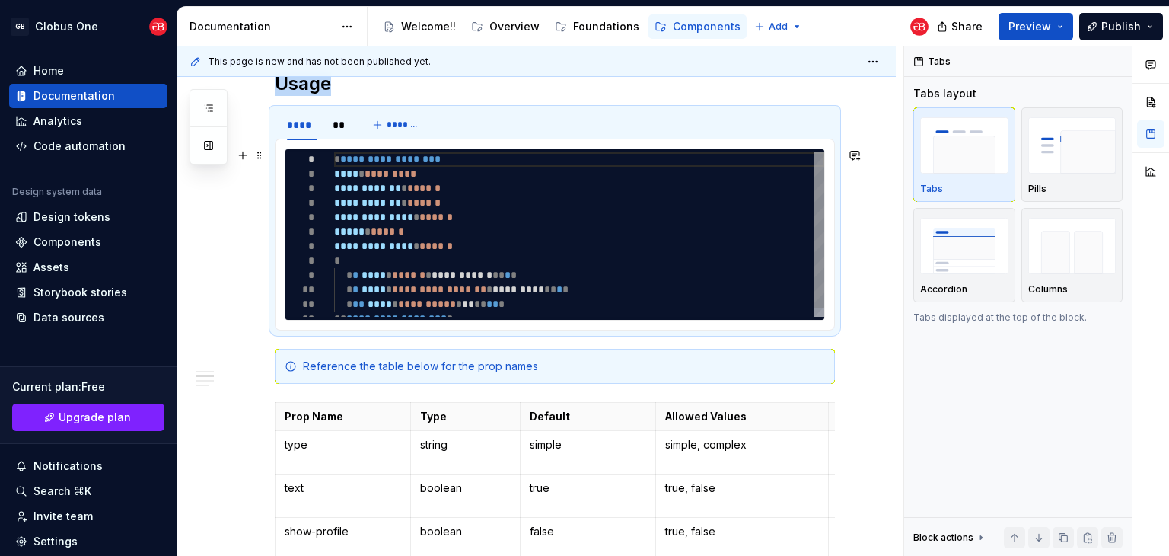
click at [432, 243] on div "**********" at bounding box center [579, 239] width 490 height 174
type textarea "*"
type textarea "**********"
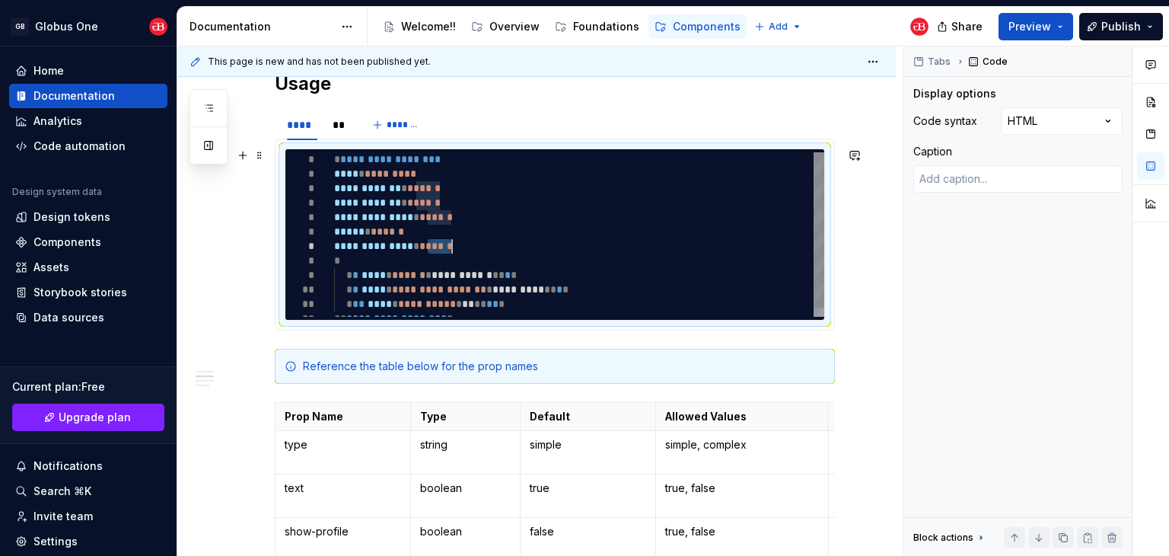
click at [432, 243] on div "**********" at bounding box center [579, 239] width 490 height 174
click at [402, 247] on div "**********" at bounding box center [579, 239] width 490 height 174
type textarea "*"
type textarea "**********"
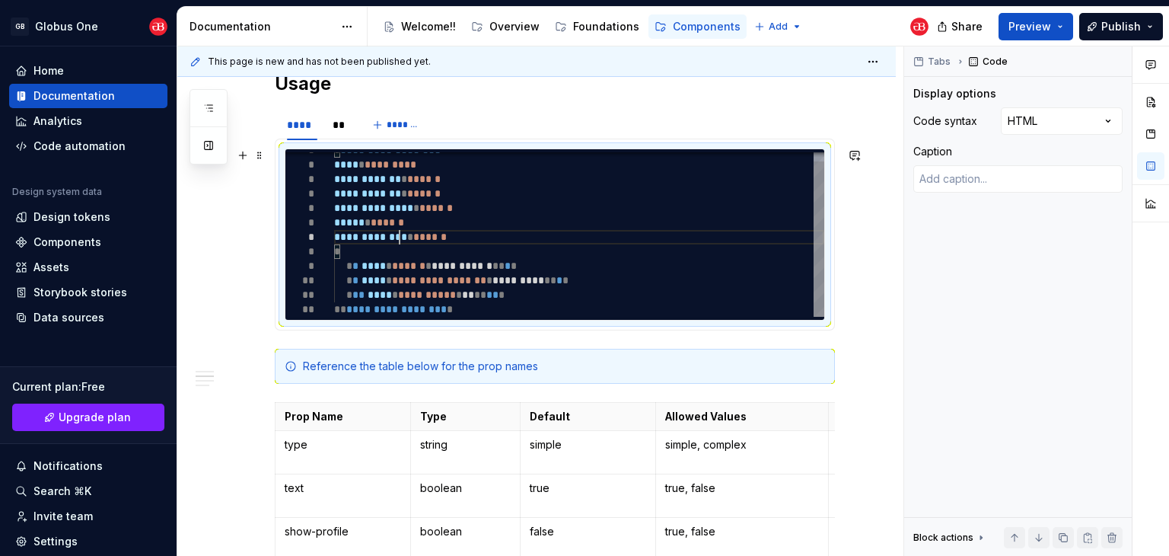
type textarea "*"
type textarea "**********"
type textarea "*"
type textarea "**********"
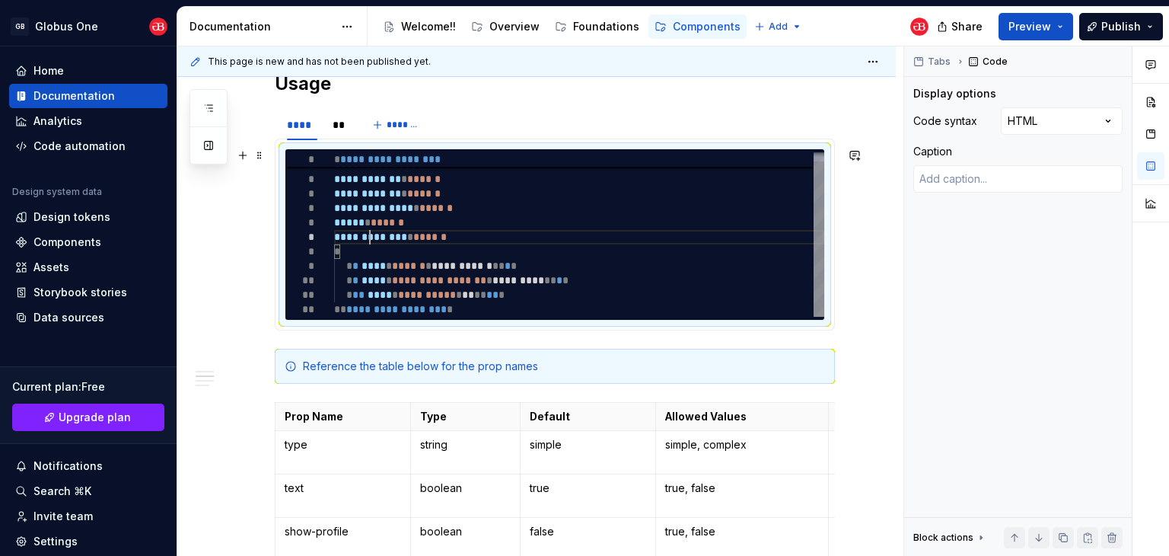
type textarea "*"
type textarea "**********"
type textarea "*"
type textarea "**********"
type textarea "*"
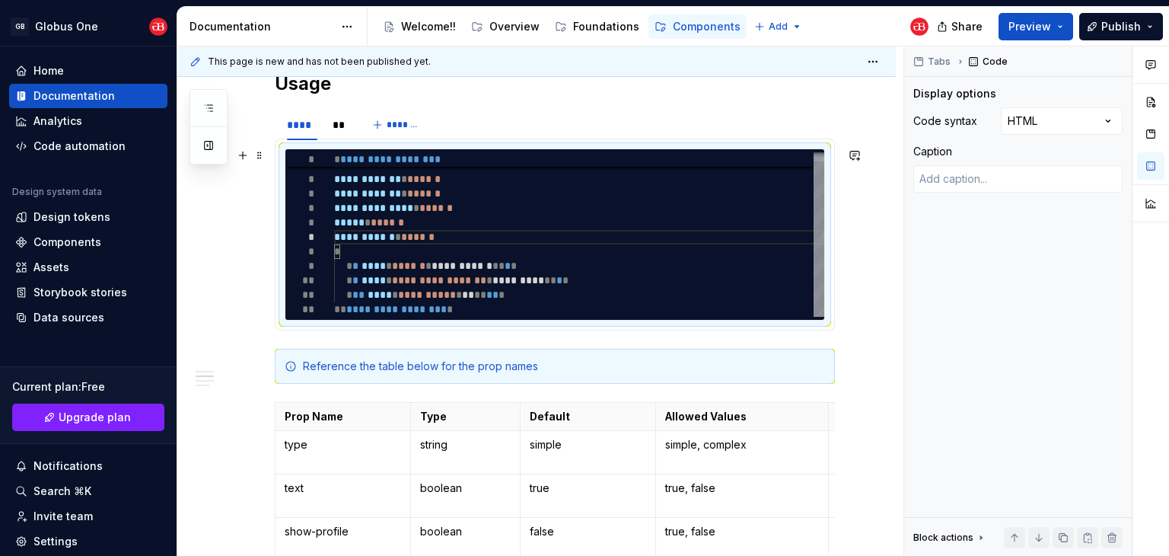
type textarea "**********"
click at [360, 239] on div "**********" at bounding box center [579, 230] width 490 height 174
type textarea "*"
type textarea "**********"
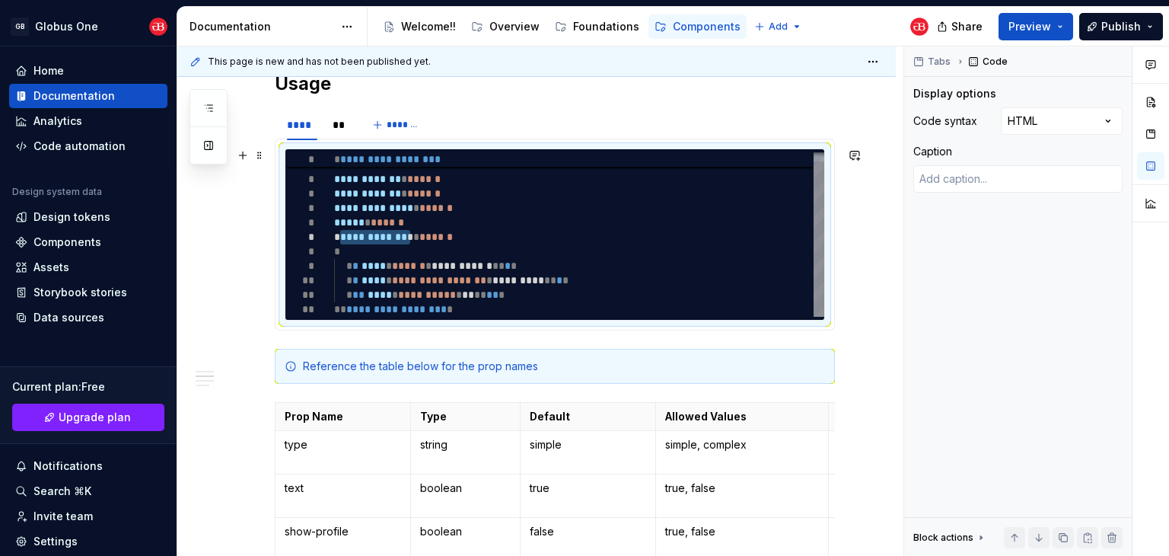
click at [435, 235] on div "**********" at bounding box center [579, 230] width 490 height 174
type textarea "*"
type textarea "**********"
type textarea "*"
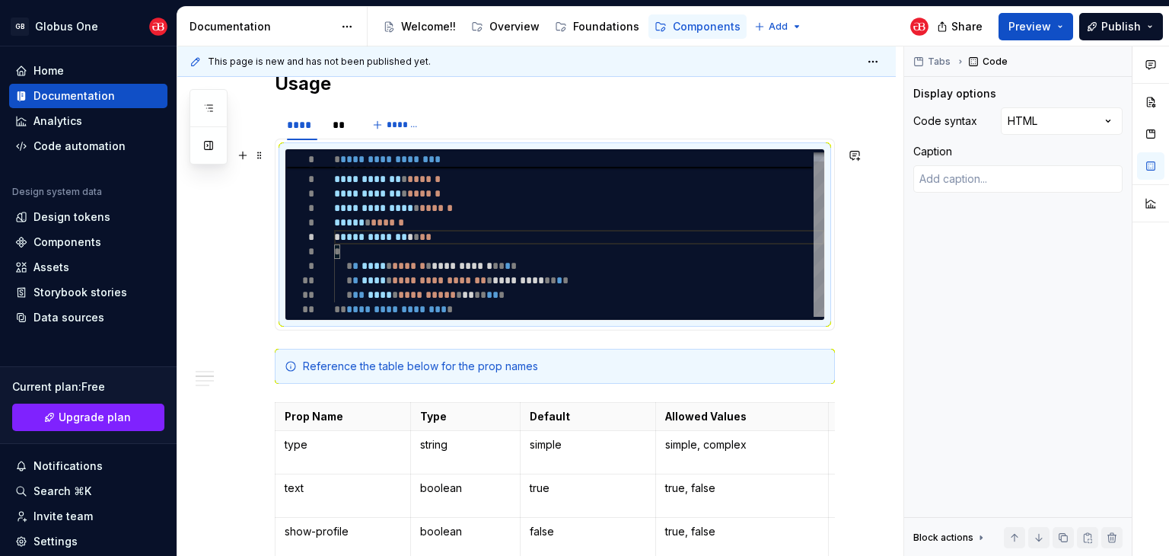
type textarea "**********"
type textarea "*"
type textarea "**********"
type textarea "*"
type textarea "**********"
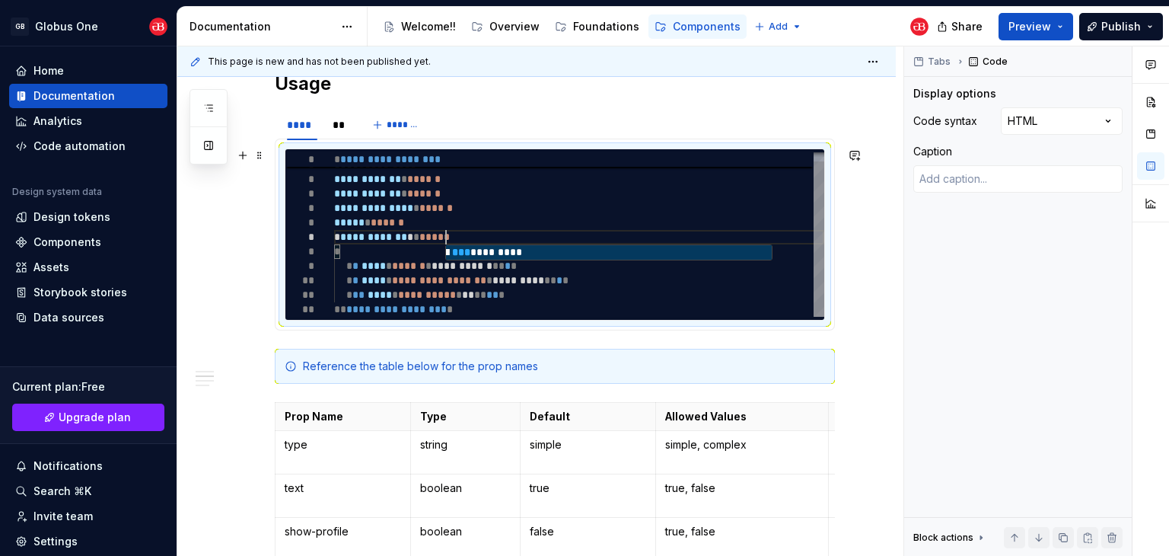
type textarea "*"
type textarea "**********"
type textarea "*"
type textarea "**********"
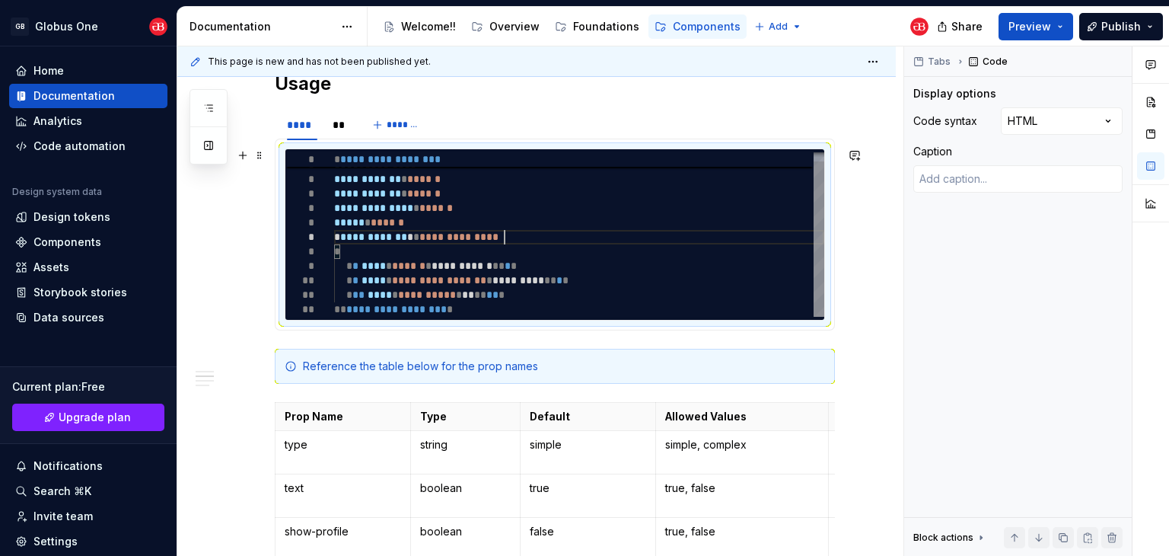
click at [507, 238] on div "**********" at bounding box center [579, 230] width 490 height 174
click at [438, 234] on div "**********" at bounding box center [579, 230] width 490 height 174
click at [338, 127] on div "**" at bounding box center [340, 124] width 14 height 15
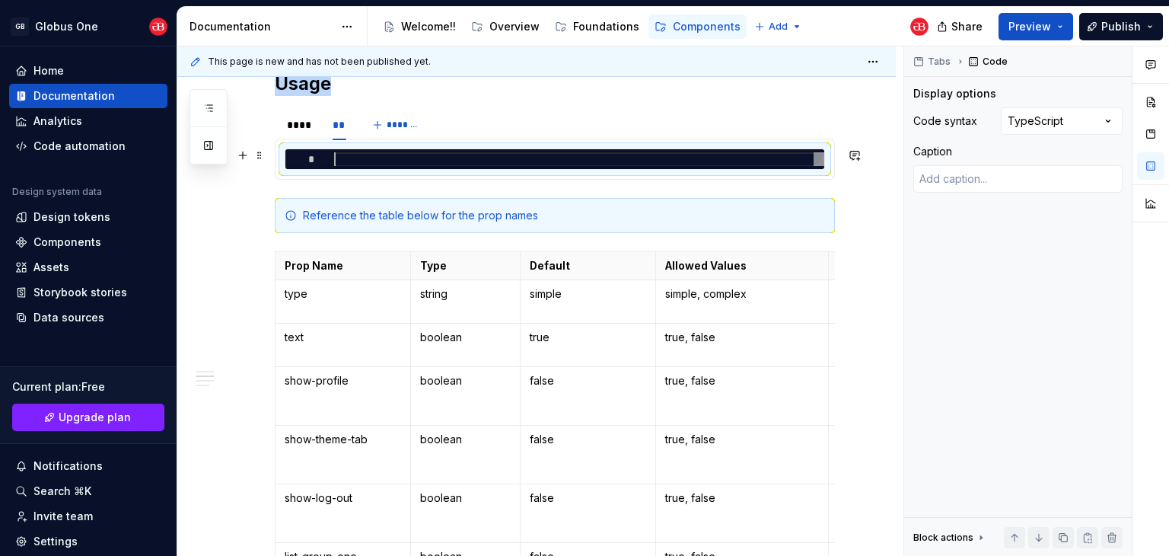
click at [403, 156] on div at bounding box center [579, 159] width 490 height 14
type textarea "*"
type textarea "**********"
type textarea "*"
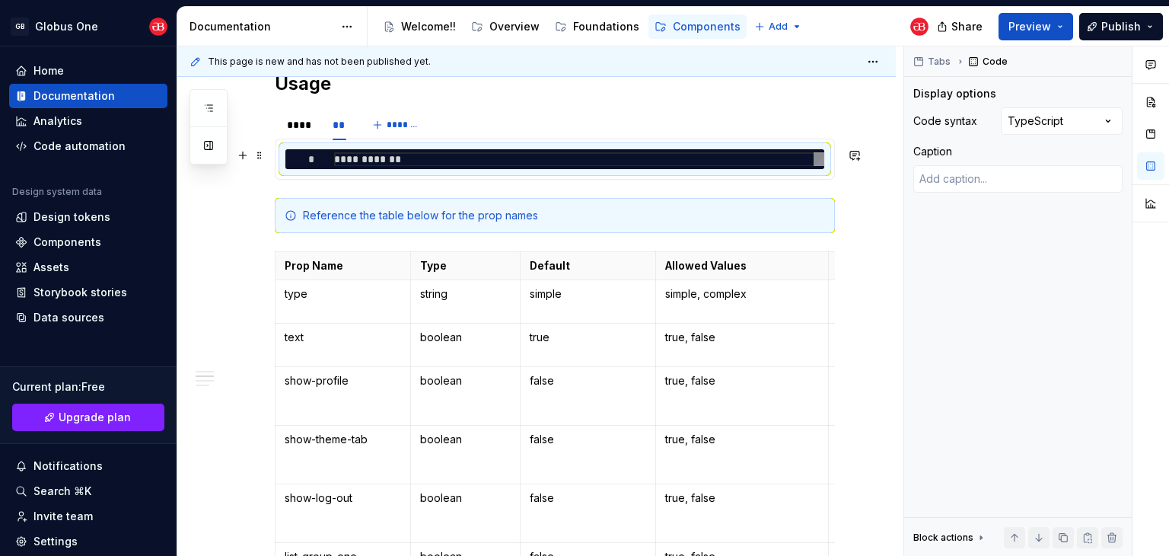
type textarea "**********"
type textarea "*"
type textarea "**********"
type textarea "*"
type textarea "**********"
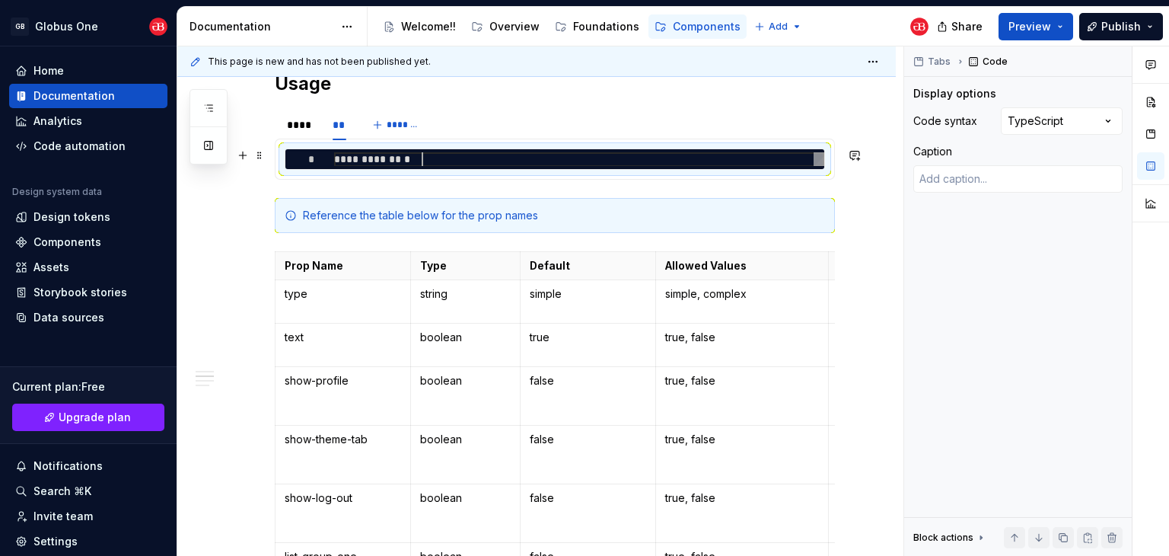
scroll to position [0, 92]
type textarea "*"
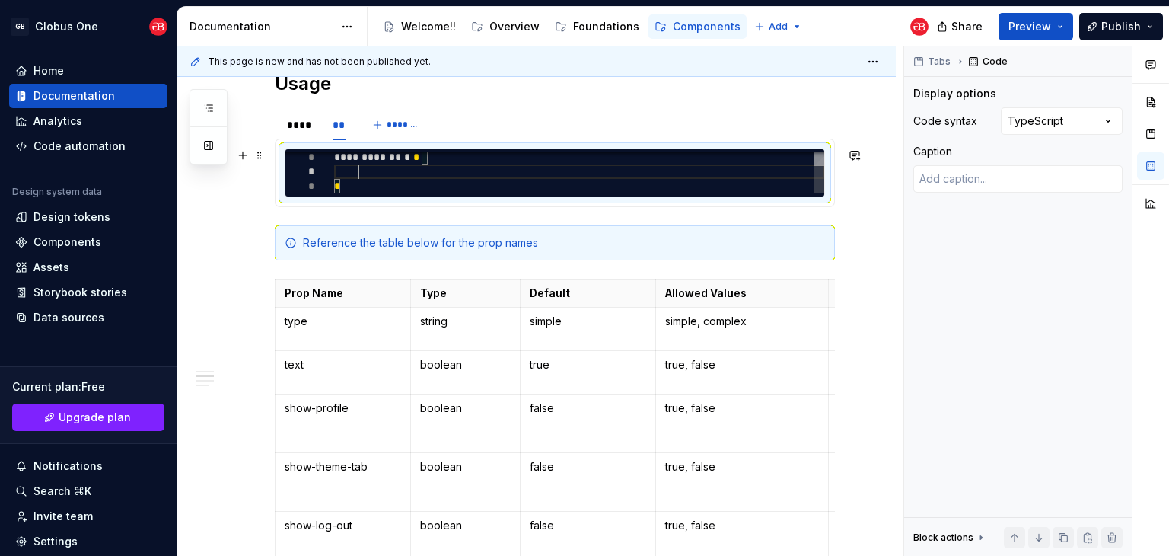
scroll to position [14, 22]
type textarea "**********"
type textarea "*"
type textarea "**********"
type textarea "*"
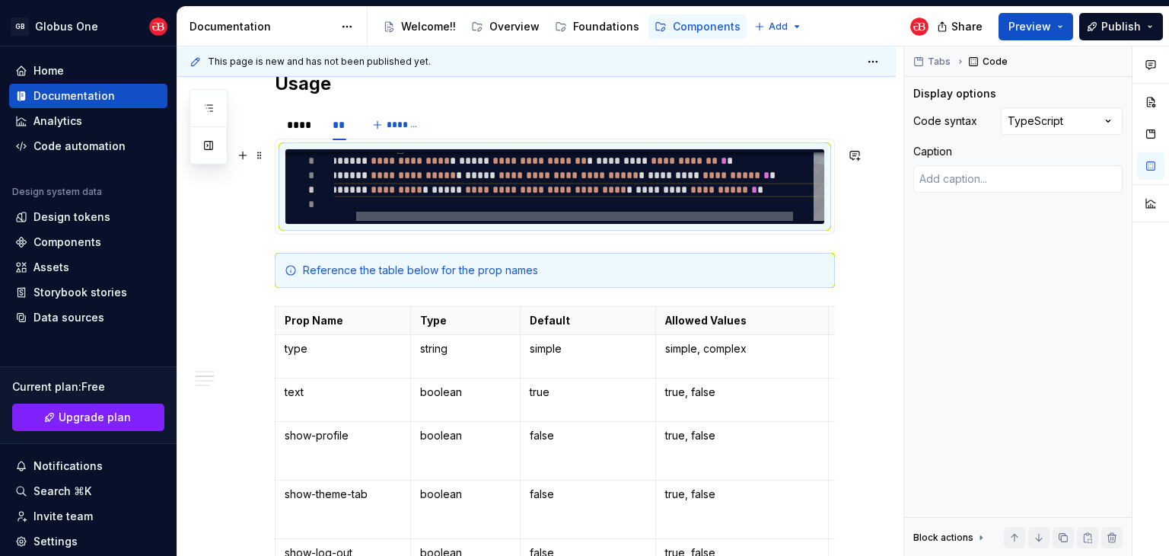
click at [356, 218] on div at bounding box center [574, 216] width 437 height 9
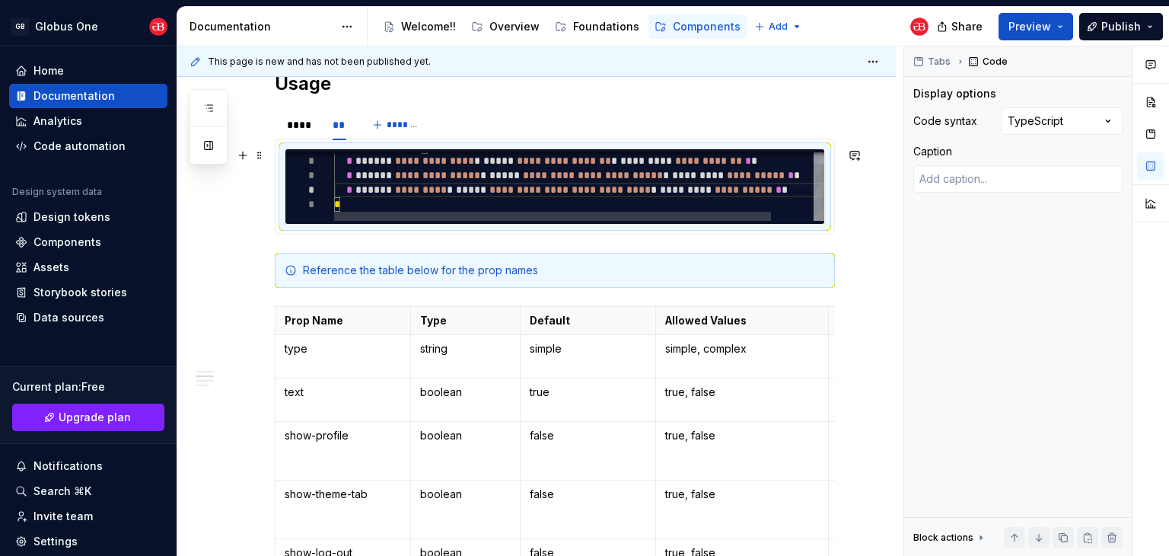
click at [409, 187] on div "**********" at bounding box center [602, 179] width 537 height 81
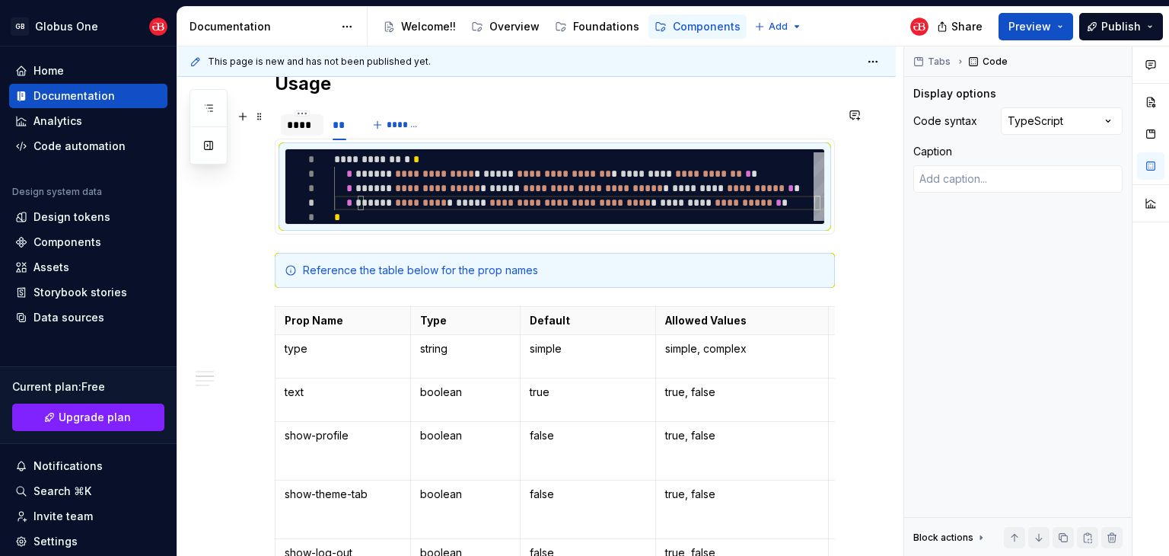
click at [301, 132] on div "****" at bounding box center [302, 124] width 43 height 21
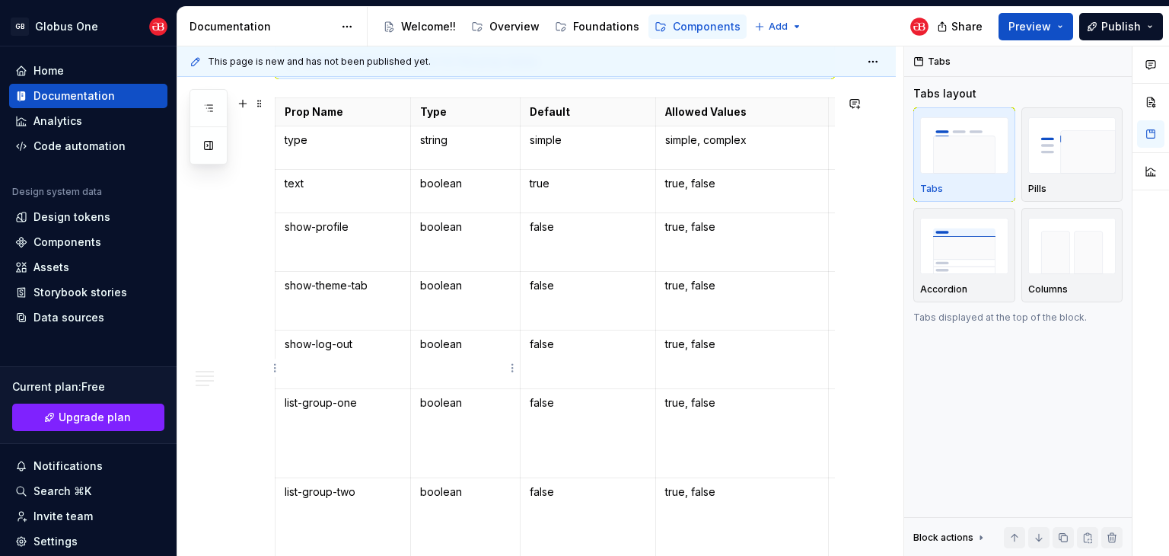
scroll to position [1370, 0]
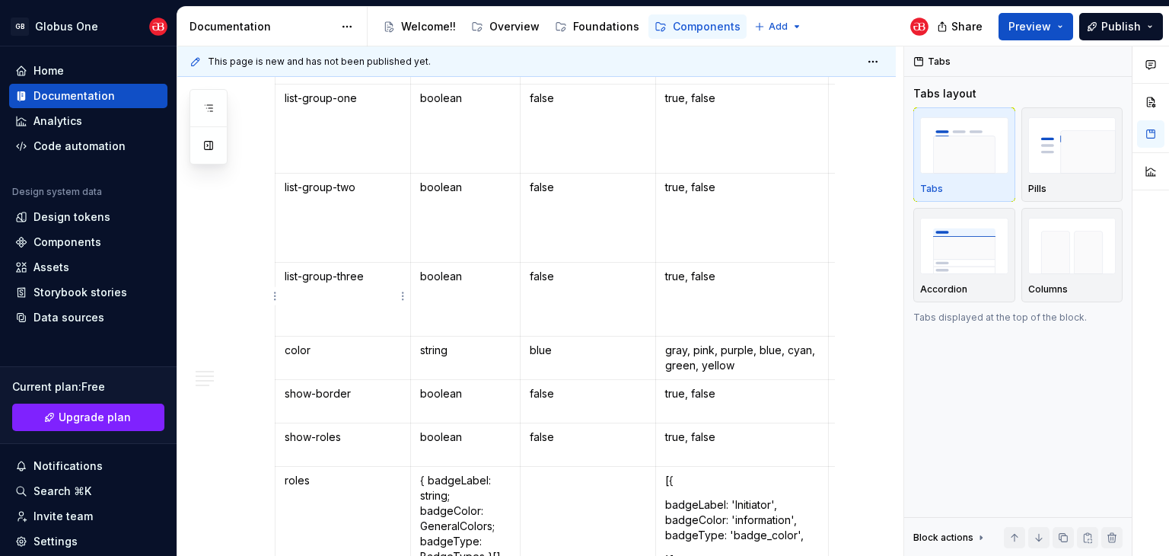
click at [277, 303] on html "GB Globus One Home Documentation Analytics Code automation Design system data D…" at bounding box center [584, 278] width 1169 height 556
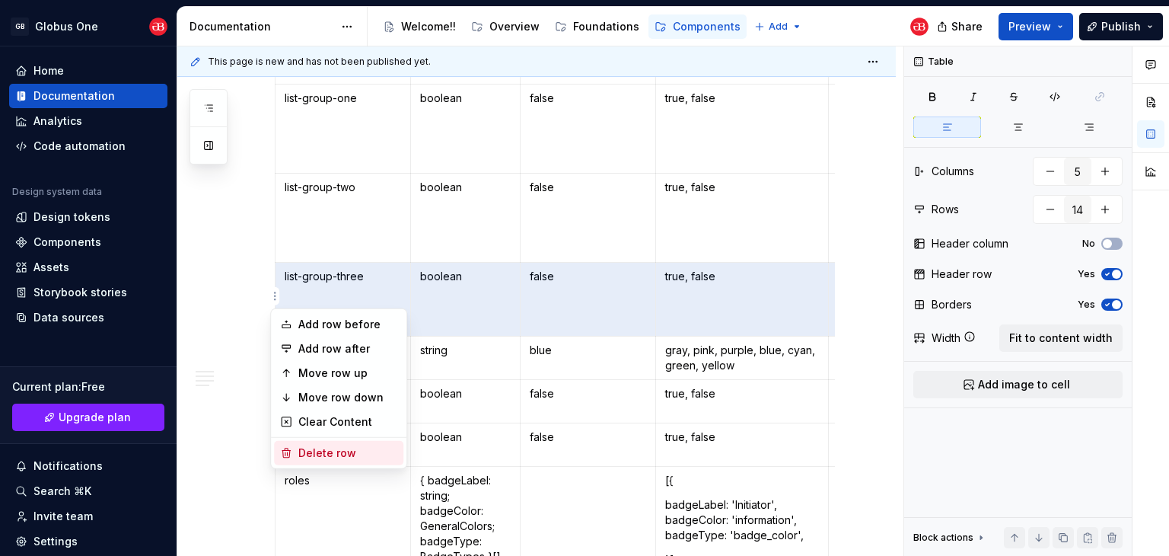
click at [322, 457] on div "Delete row" at bounding box center [347, 452] width 99 height 15
type input "13"
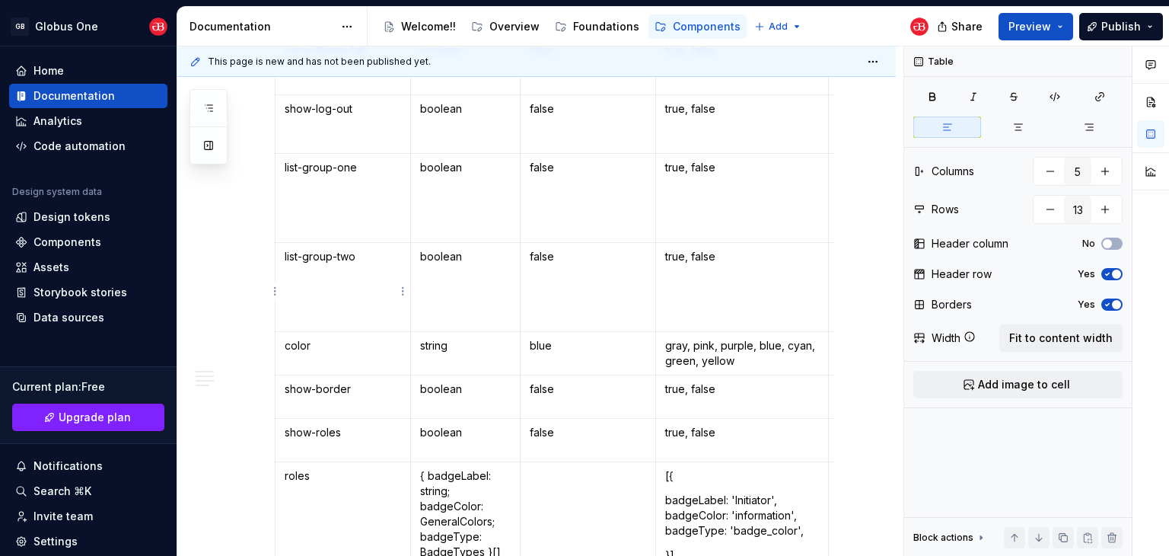
scroll to position [1294, 0]
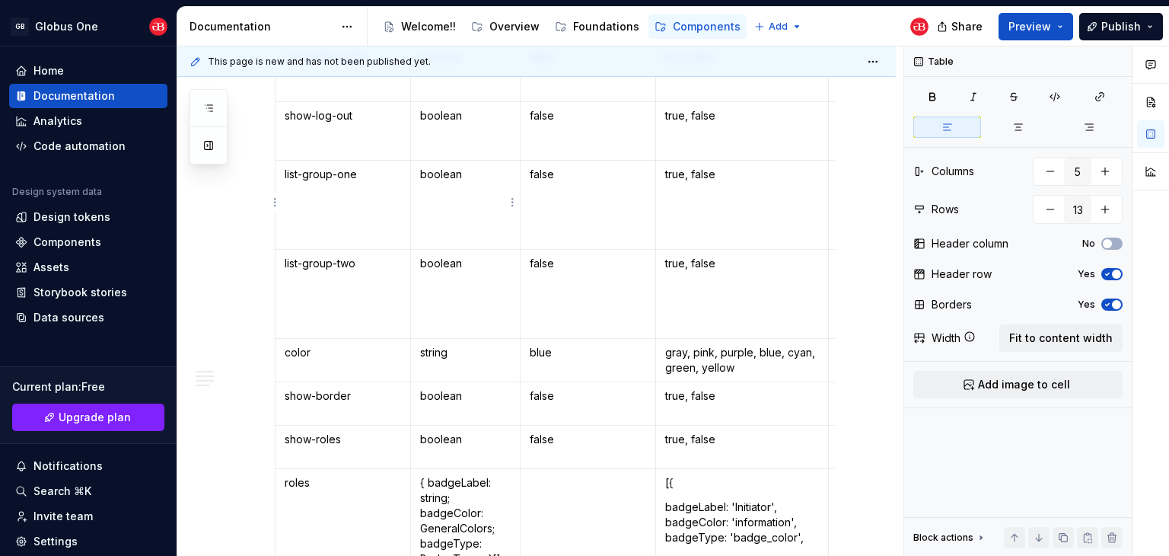
click at [452, 180] on td "boolean" at bounding box center [465, 205] width 110 height 89
type textarea "*"
click at [459, 193] on td at bounding box center [465, 205] width 110 height 89
click at [429, 171] on p "{ icon: string; label: string; shortcut: string; }" at bounding box center [465, 197] width 91 height 61
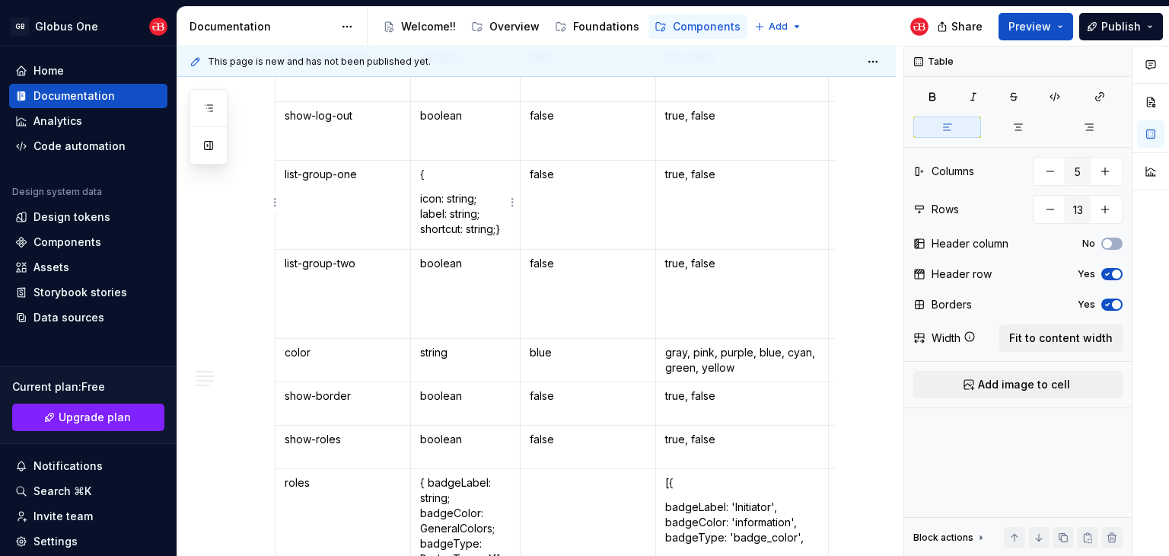
click at [420, 214] on p "icon: string; label: string; shortcut: string;}" at bounding box center [465, 214] width 91 height 46
click at [419, 225] on td "{ icon: string; label: string; shortcut: string;}" at bounding box center [465, 205] width 110 height 89
click at [500, 229] on p "icon: string; label: string; shortcut: string;}" at bounding box center [465, 214] width 91 height 46
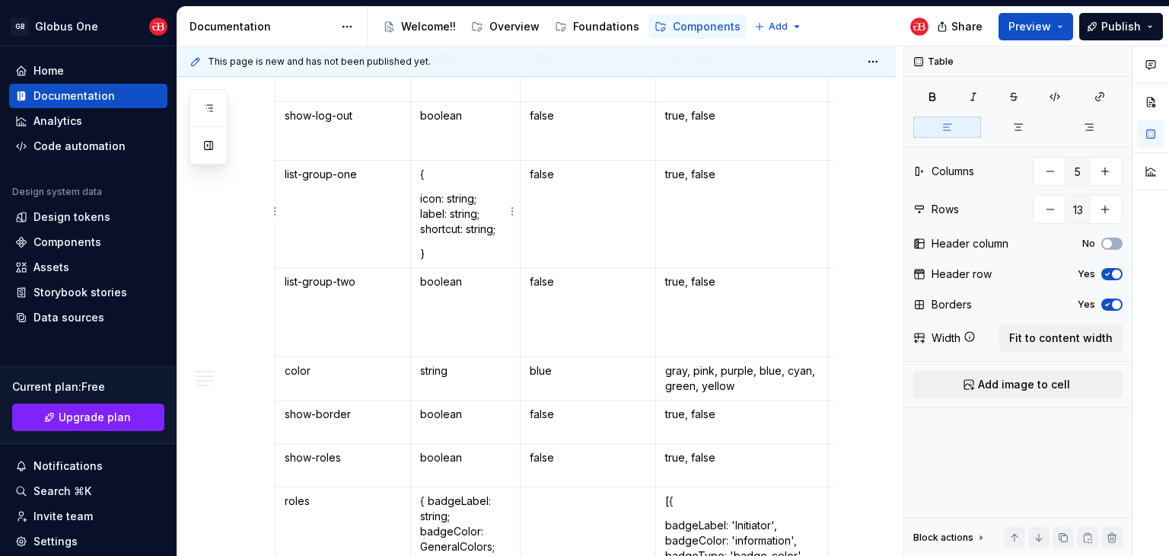
click at [422, 228] on p "icon: string; label: string; shortcut: string;" at bounding box center [465, 214] width 91 height 46
click at [450, 247] on p "}" at bounding box center [465, 253] width 91 height 15
click at [575, 189] on td "false" at bounding box center [587, 214] width 135 height 107
drag, startPoint x: 740, startPoint y: 175, endPoint x: 664, endPoint y: 177, distance: 76.9
click at [664, 177] on td "true, false" at bounding box center [742, 214] width 174 height 107
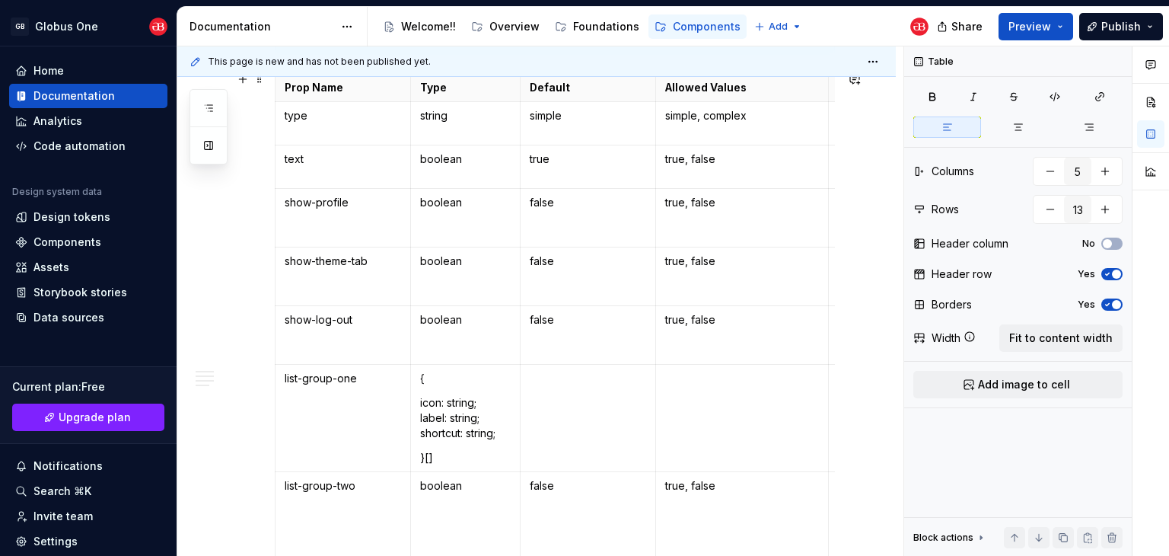
scroll to position [1065, 0]
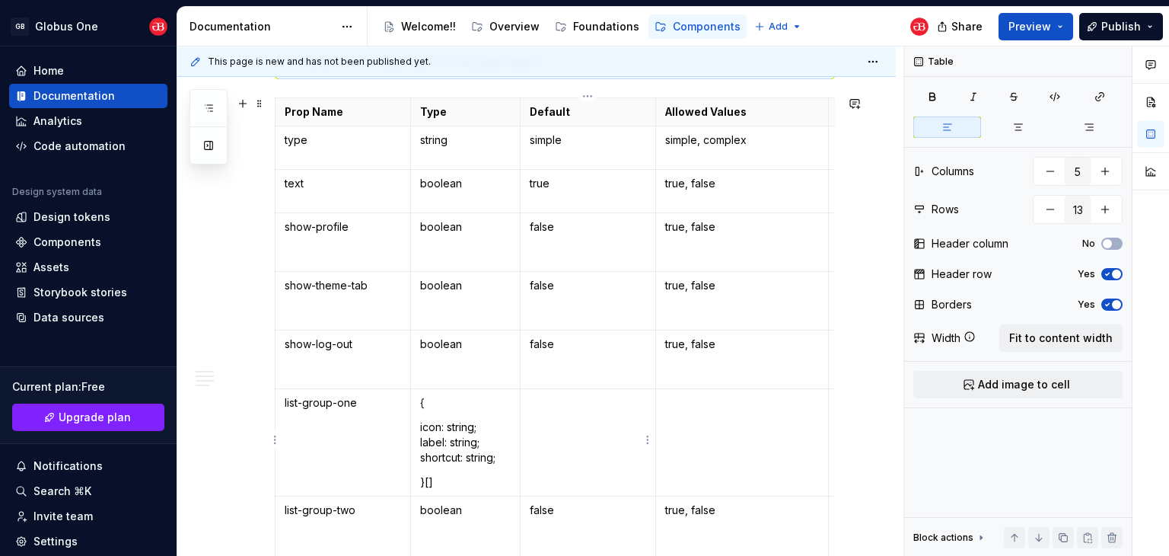
click at [591, 400] on p at bounding box center [588, 402] width 116 height 15
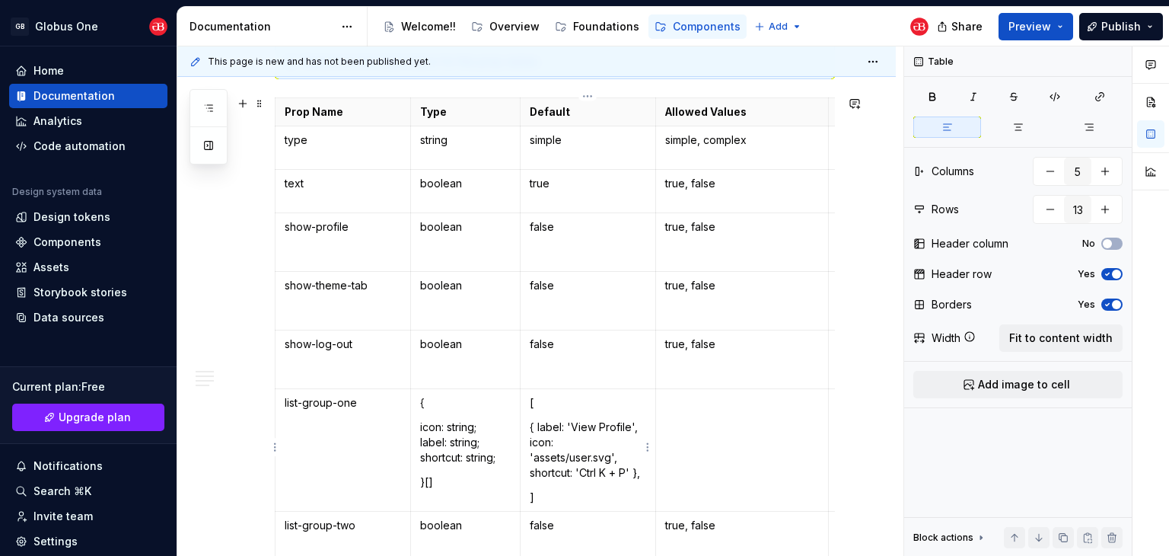
click at [528, 422] on td "[ { label: 'View Profile', icon: 'assets/user.svg', shortcut: 'Ctrl K + P' }, ]" at bounding box center [587, 450] width 135 height 123
click at [539, 423] on p "{ label: 'View Profile', icon: 'assets/user.svg', shortcut: 'Ctrl K + P' }," at bounding box center [588, 449] width 116 height 61
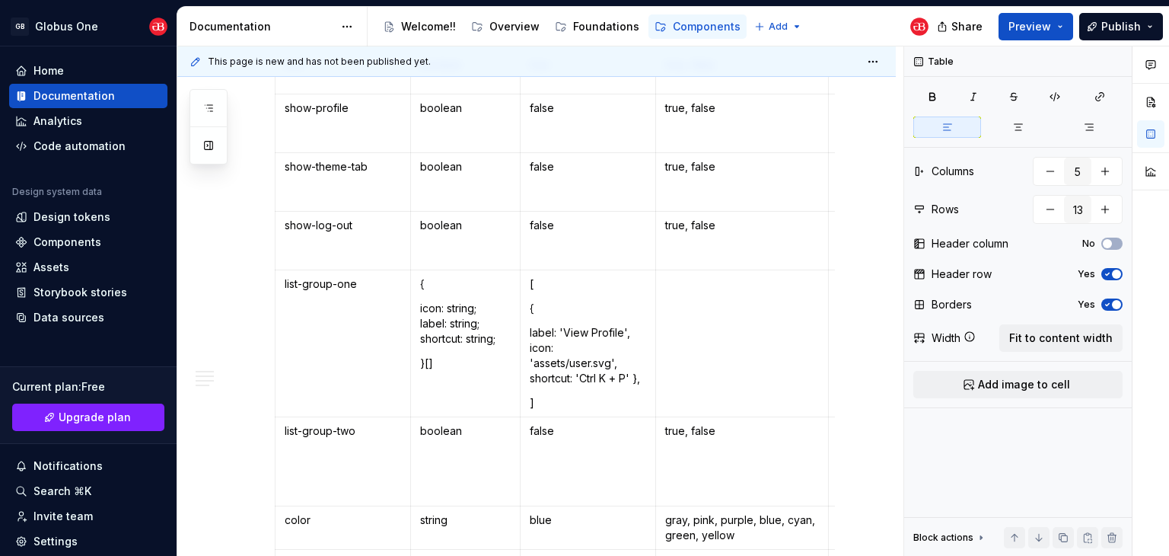
scroll to position [1218, 0]
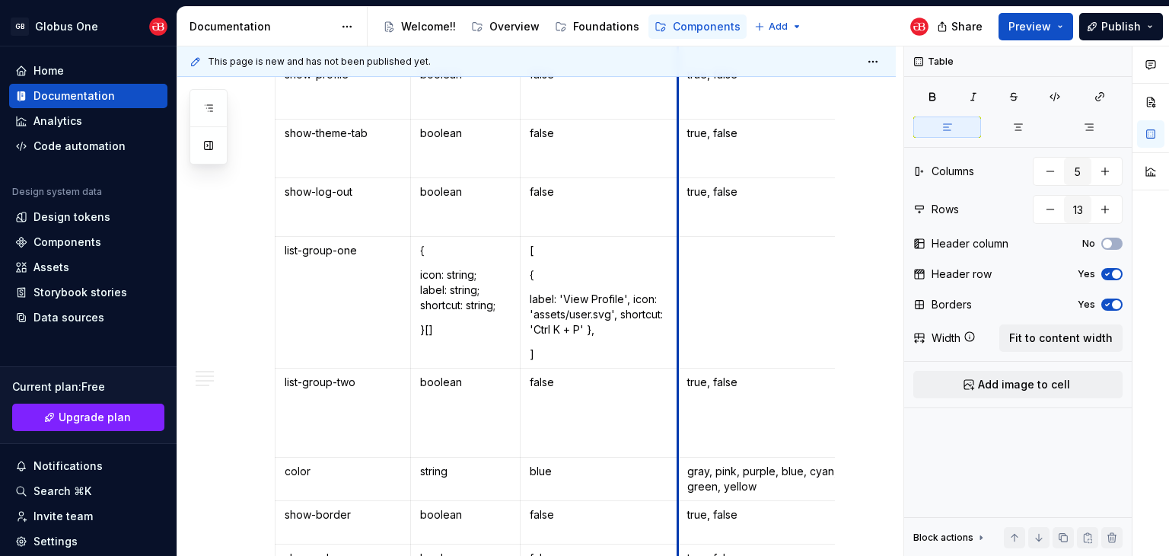
drag, startPoint x: 654, startPoint y: 253, endPoint x: 677, endPoint y: 257, distance: 23.1
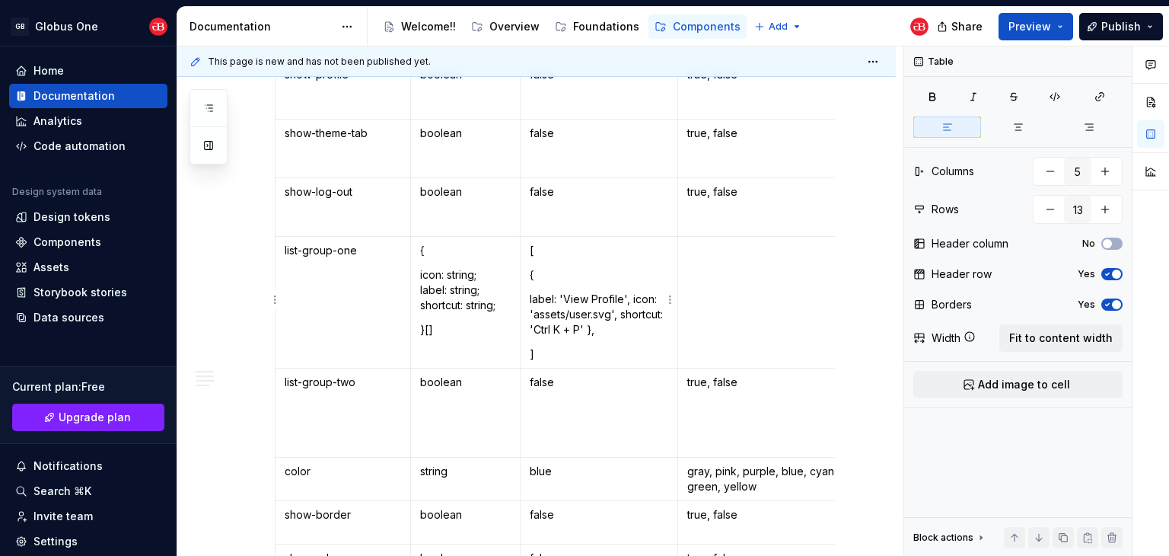
click at [527, 308] on td "[ { label: 'View Profile', icon: 'assets/user.svg', shortcut: 'Ctrl K + P' }, ]" at bounding box center [599, 303] width 158 height 132
click at [530, 323] on p "label: 'View Profile', icon: 'assets/user.svg', shortcut: 'Ctrl K + P' }," at bounding box center [599, 314] width 139 height 46
click at [646, 326] on p "label: 'View Profile', icon: 'assets/user.svg', shortcut: 'Ctrl K + P' }," at bounding box center [599, 314] width 139 height 46
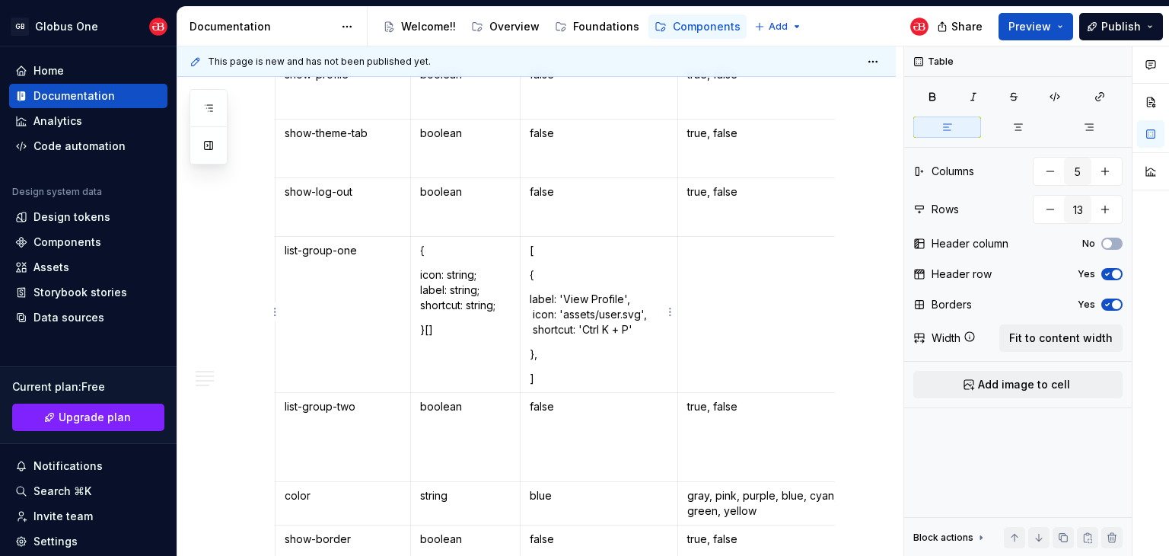
click at [591, 361] on td "[ { label: 'View Profile', icon: 'assets/user.svg', shortcut: 'Ctrl K + P' }, ]" at bounding box center [599, 315] width 158 height 156
click at [785, 263] on td at bounding box center [765, 315] width 174 height 156
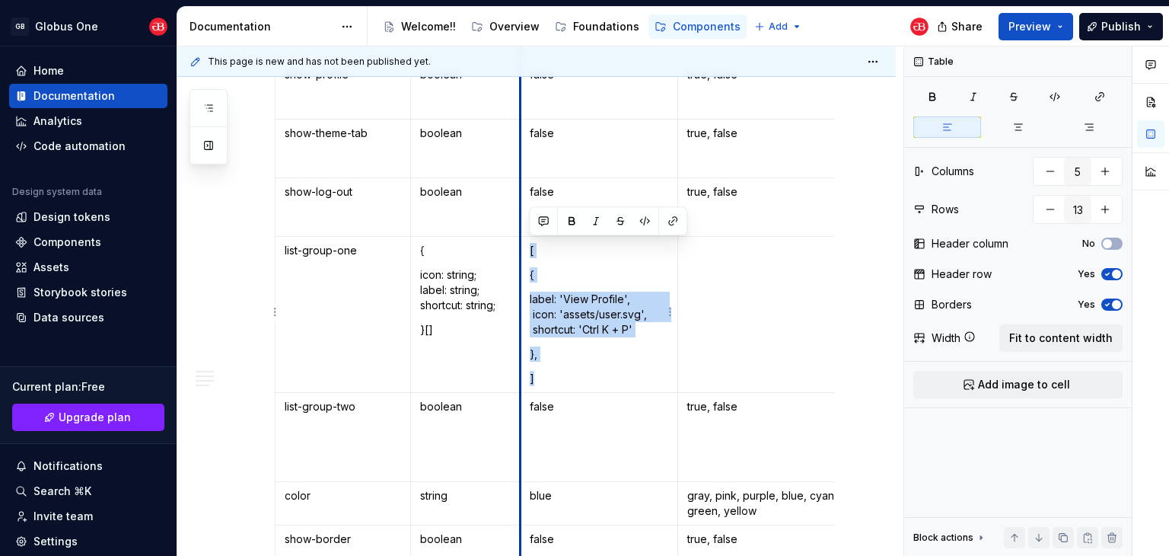
drag, startPoint x: 536, startPoint y: 377, endPoint x: 522, endPoint y: 246, distance: 131.6
click at [522, 246] on td "[ { label: 'View Profile', icon: 'assets/user.svg', shortcut: 'Ctrl K + P' }, ]" at bounding box center [599, 315] width 158 height 156
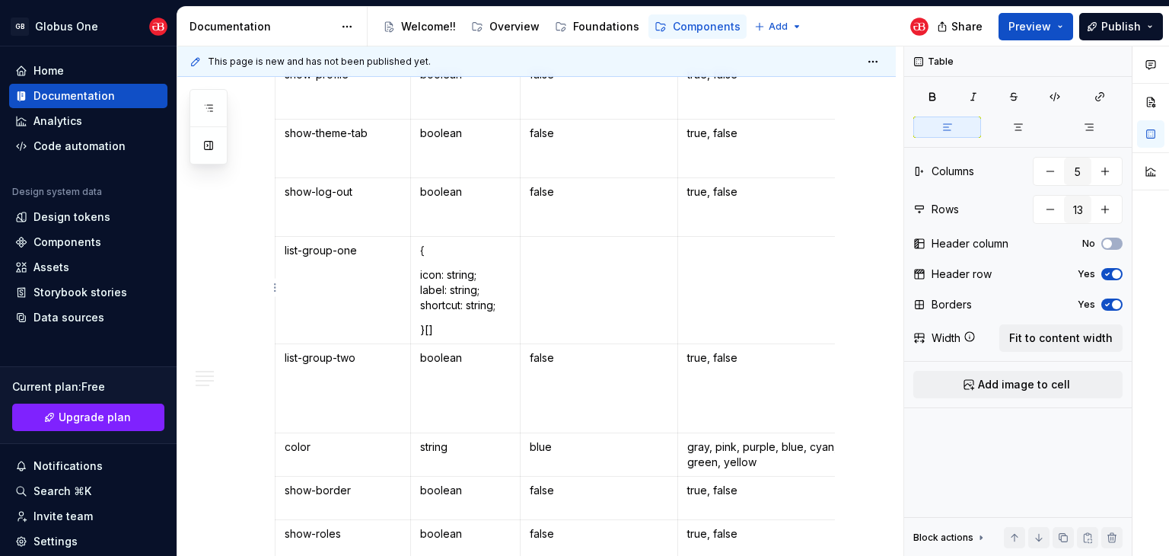
click at [788, 275] on td at bounding box center [765, 290] width 174 height 107
click at [694, 247] on p "[ { label: 'View Profile', icon: 'assets/user.svg', shortcut: 'Ctrl K + P' },]" at bounding box center [764, 266] width 154 height 46
click at [709, 272] on p "{ label: 'View Profile', icon: 'assets/user.svg', shortcut: 'Ctrl K + P' },]" at bounding box center [764, 290] width 154 height 46
click at [684, 307] on td "[ { label: 'View Profile', icon: 'assets/user.svg', shortcut: 'Ctrl K + P' },]" at bounding box center [765, 290] width 174 height 107
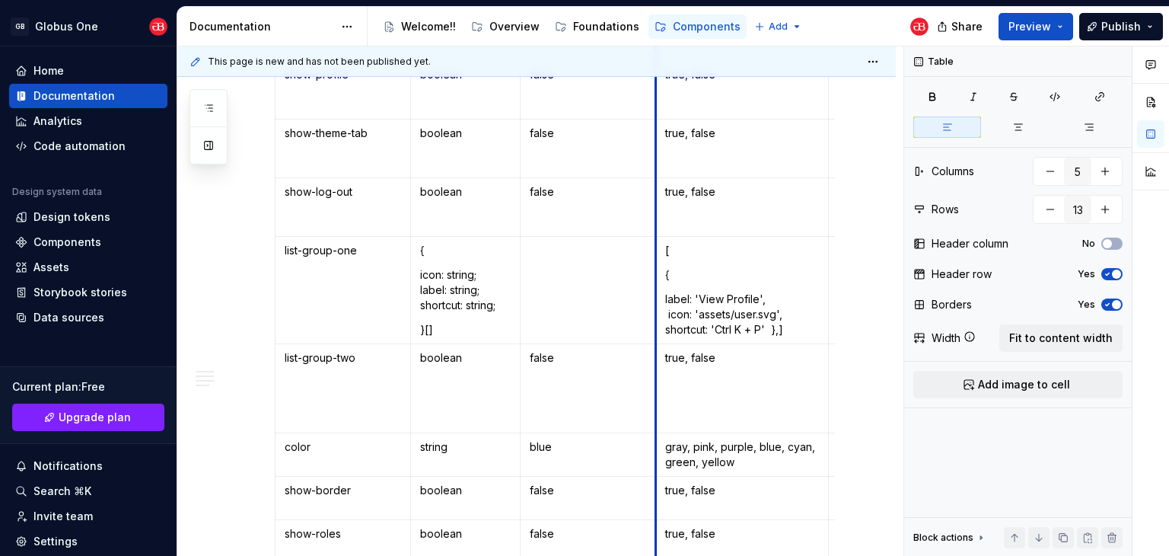
drag, startPoint x: 679, startPoint y: 276, endPoint x: 654, endPoint y: 269, distance: 26.2
click at [655, 269] on td "[ { label: 'View Profile', icon: 'assets/user.svg', shortcut: 'Ctrl K + P' },]" at bounding box center [742, 290] width 174 height 107
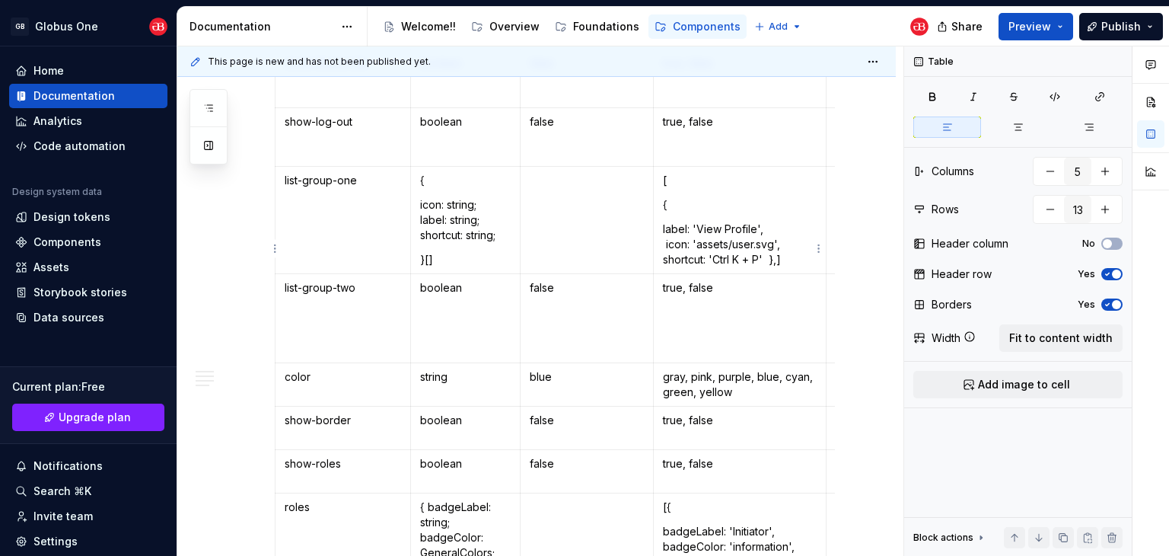
scroll to position [1294, 0]
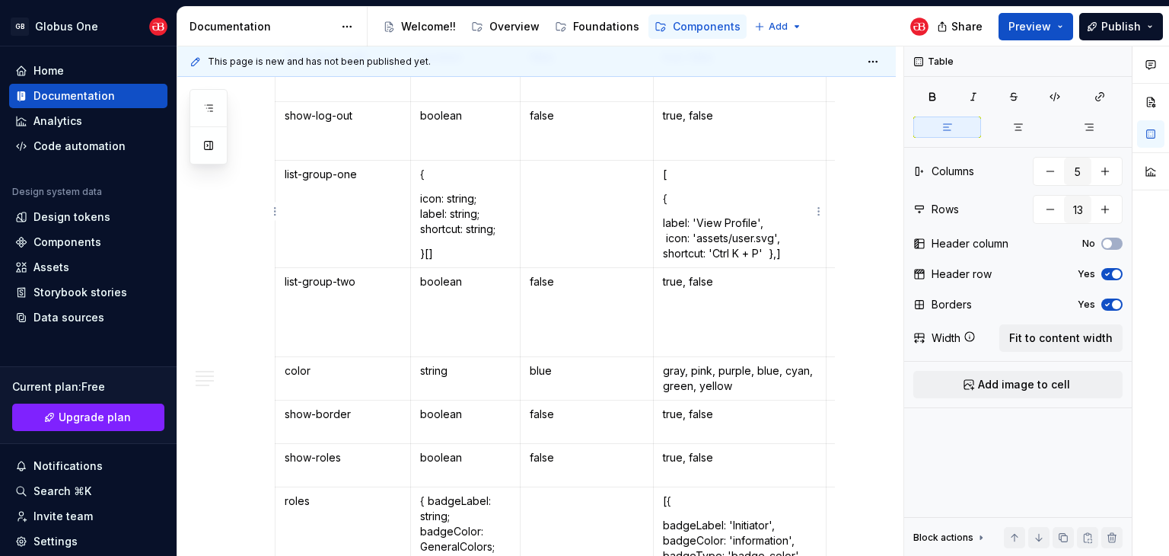
click at [776, 253] on p "label: 'View Profile', icon: 'assets/user.svg', shortcut: 'Ctrl K + P' },]" at bounding box center [740, 238] width 154 height 46
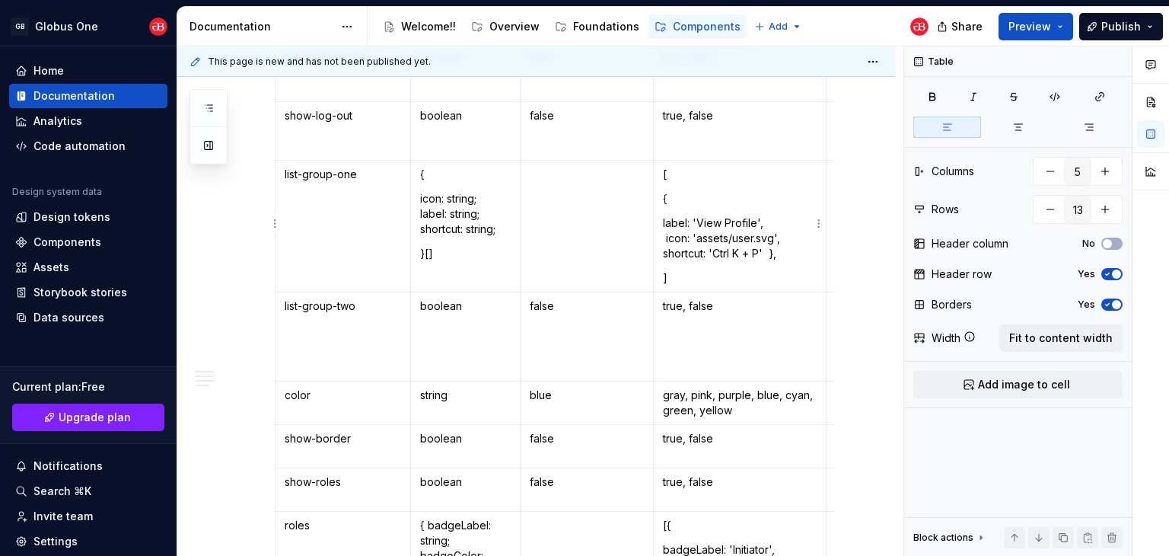
click at [770, 250] on p "label: 'View Profile', icon: 'assets/user.svg', shortcut: 'Ctrl K + P' }," at bounding box center [740, 238] width 154 height 46
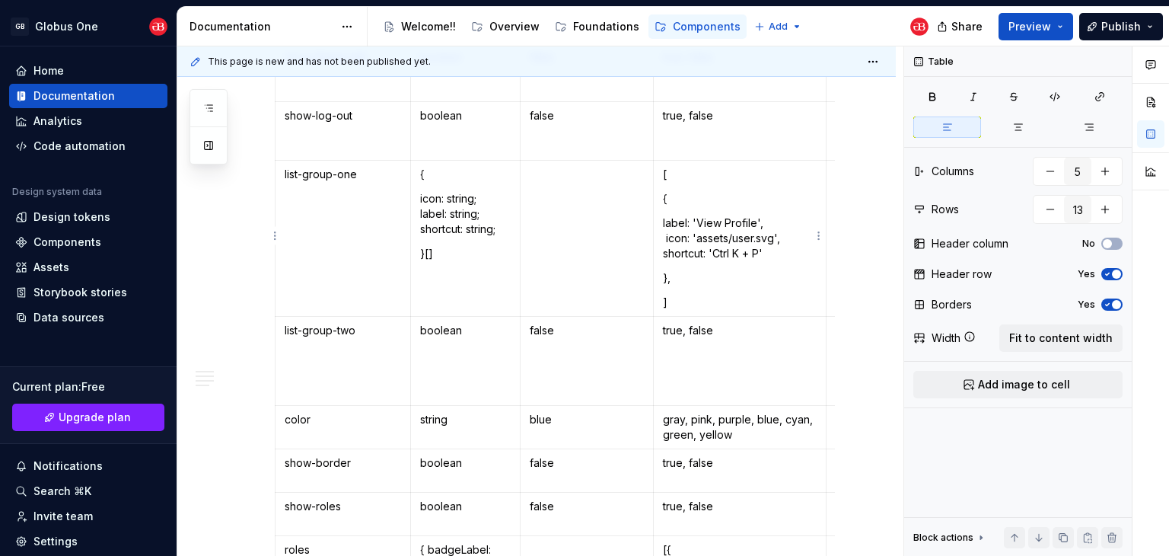
click at [664, 256] on p "label: 'View Profile', icon: 'assets/user.svg', shortcut: 'Ctrl K + P'" at bounding box center [740, 238] width 154 height 46
click at [733, 256] on p "label: 'View Profile', icon: 'assets/user.svg', shortcut: 'Ctrl K + P'" at bounding box center [740, 238] width 154 height 46
click at [732, 281] on p "}," at bounding box center [740, 277] width 154 height 15
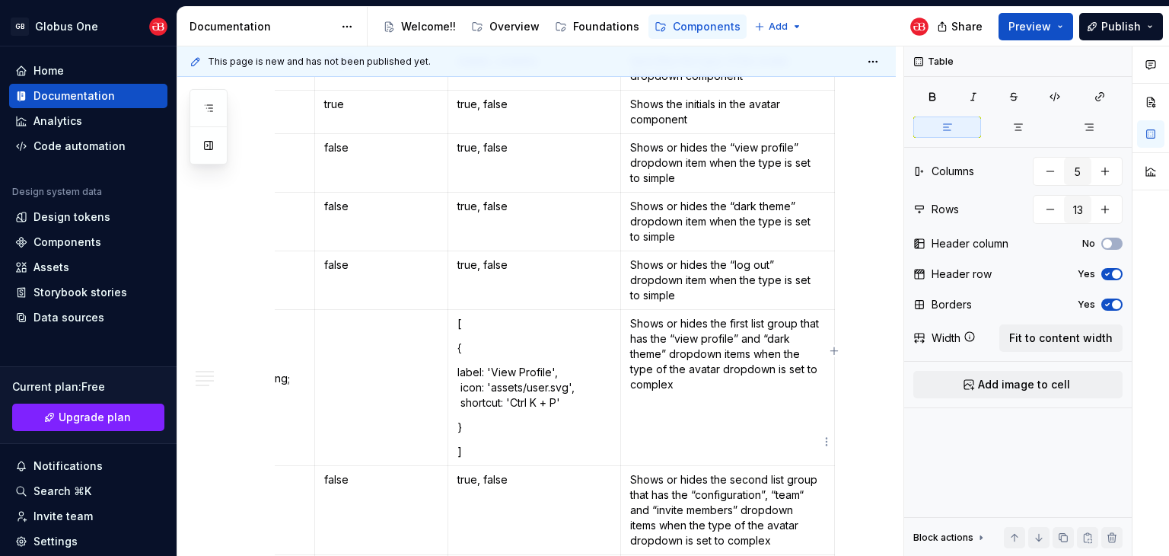
scroll to position [1141, 0]
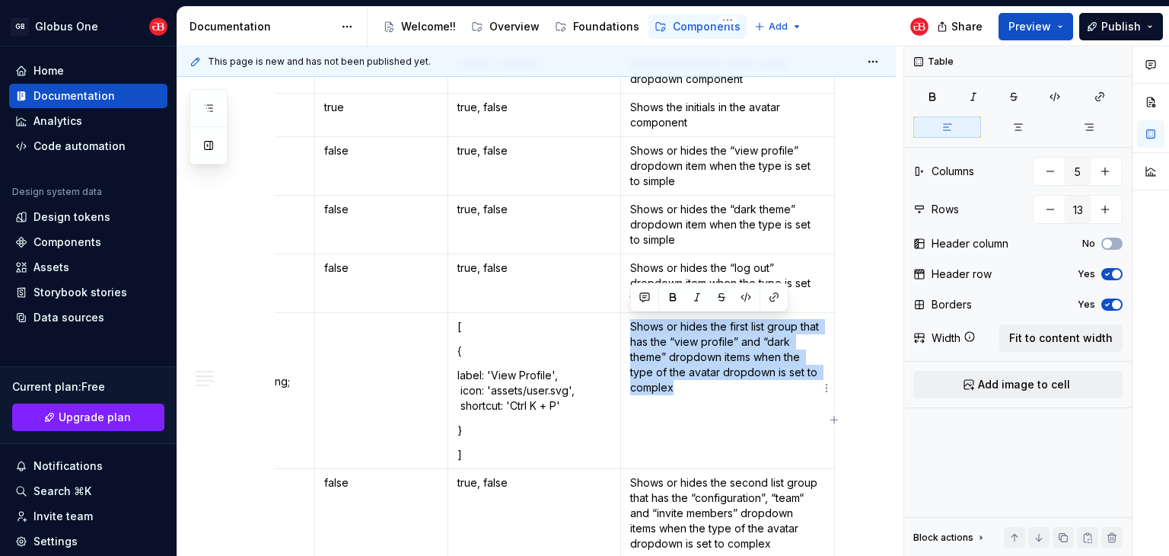
drag, startPoint x: 691, startPoint y: 388, endPoint x: 628, endPoint y: 324, distance: 89.9
click at [628, 324] on td "Shows or hides the first list group that has the “view profile” and “dark theme…" at bounding box center [728, 391] width 214 height 156
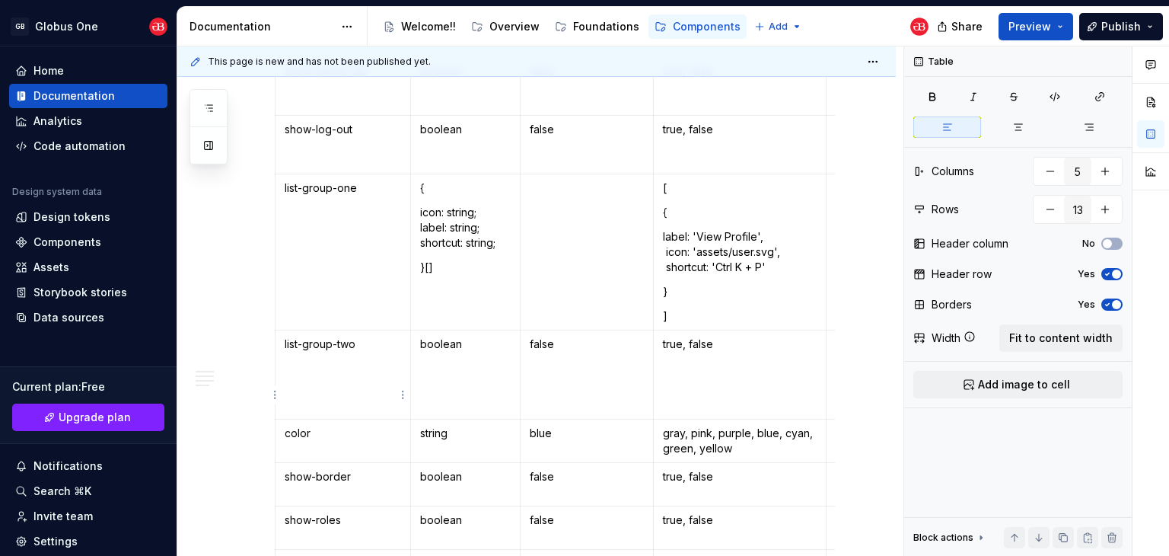
scroll to position [1218, 0]
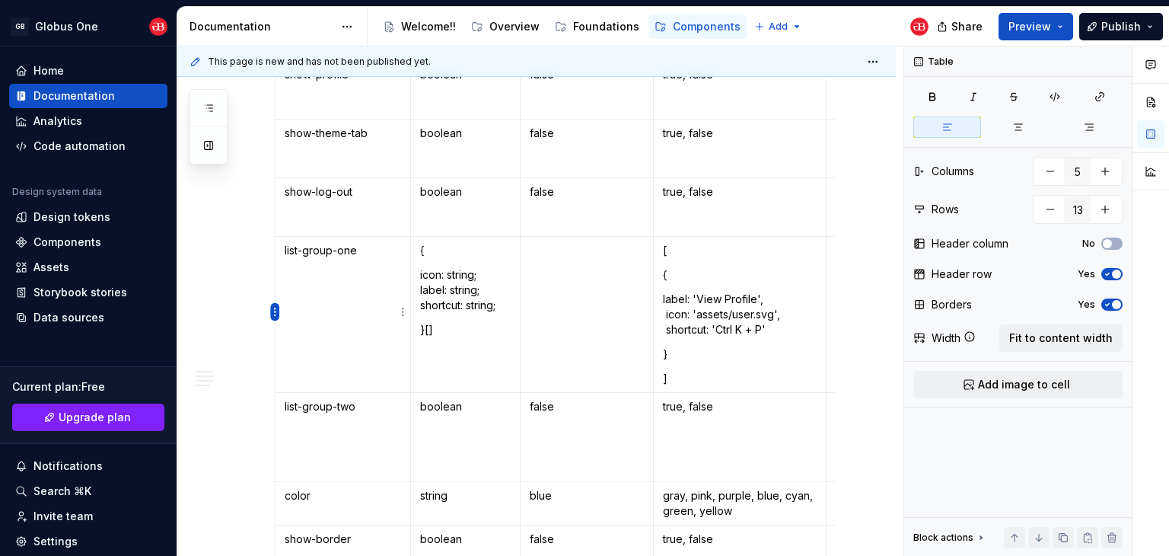
click at [271, 312] on html "GB Globus One Home Documentation Analytics Code automation Design system data D…" at bounding box center [584, 278] width 1169 height 556
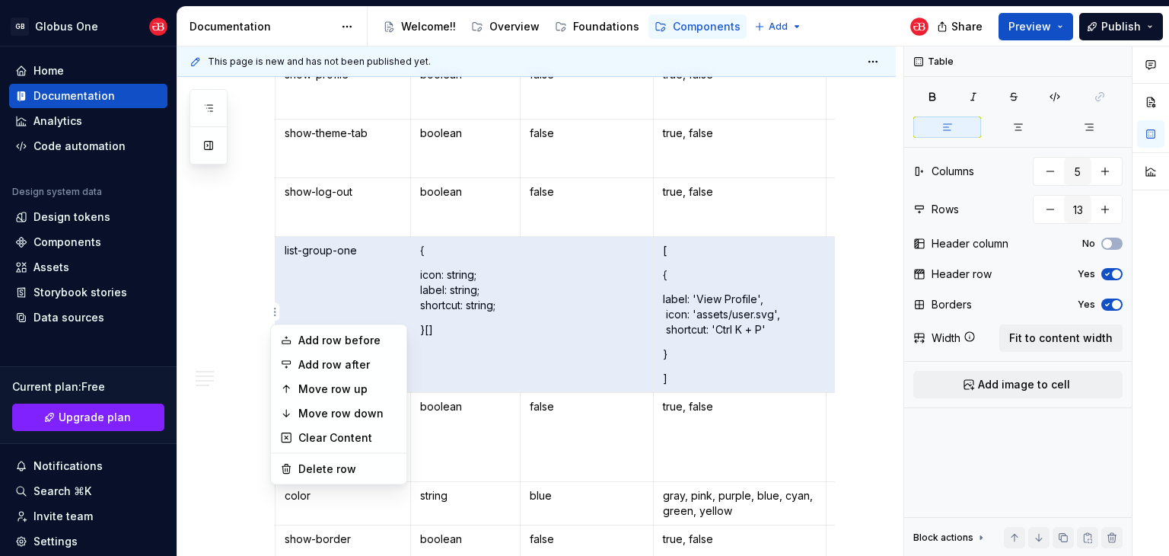
click at [244, 325] on html "GB Globus One Home Documentation Analytics Code automation Design system data D…" at bounding box center [584, 278] width 1169 height 556
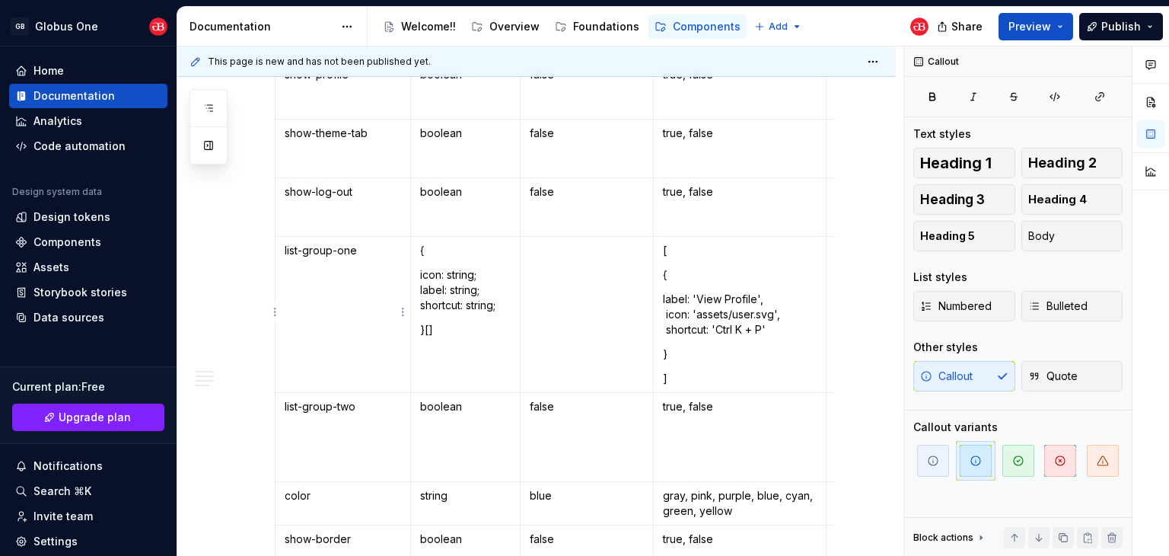
click at [358, 291] on td "list-group-one" at bounding box center [342, 315] width 135 height 156
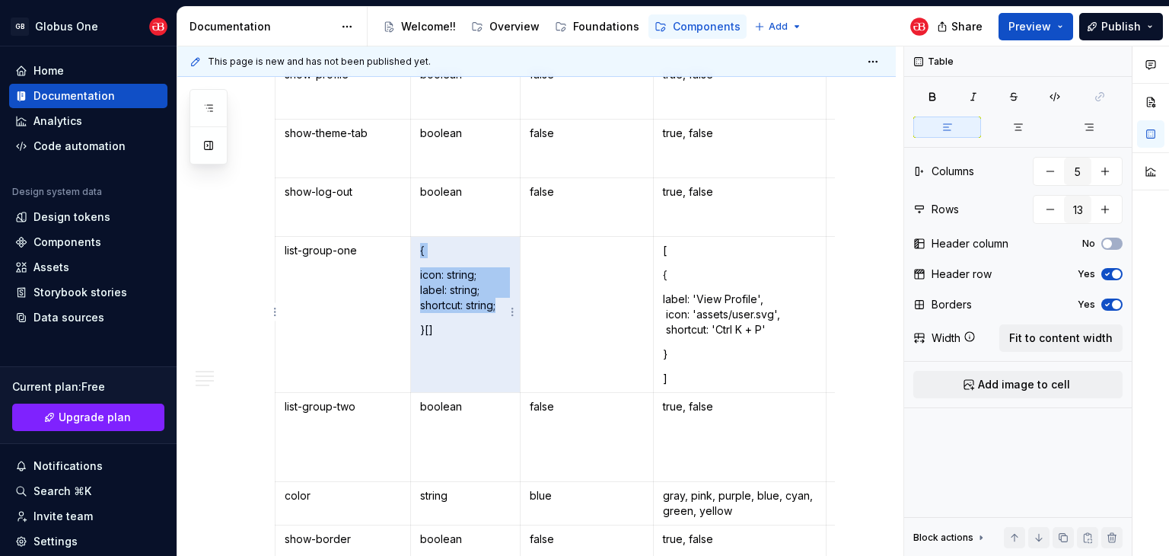
drag, startPoint x: 447, startPoint y: 323, endPoint x: 424, endPoint y: 253, distance: 73.9
click at [424, 253] on td "{ icon: string; label: string; shortcut: string; }[]" at bounding box center [465, 315] width 110 height 156
drag, startPoint x: 424, startPoint y: 253, endPoint x: 425, endPoint y: 267, distance: 13.7
click at [424, 254] on p "{" at bounding box center [465, 250] width 91 height 15
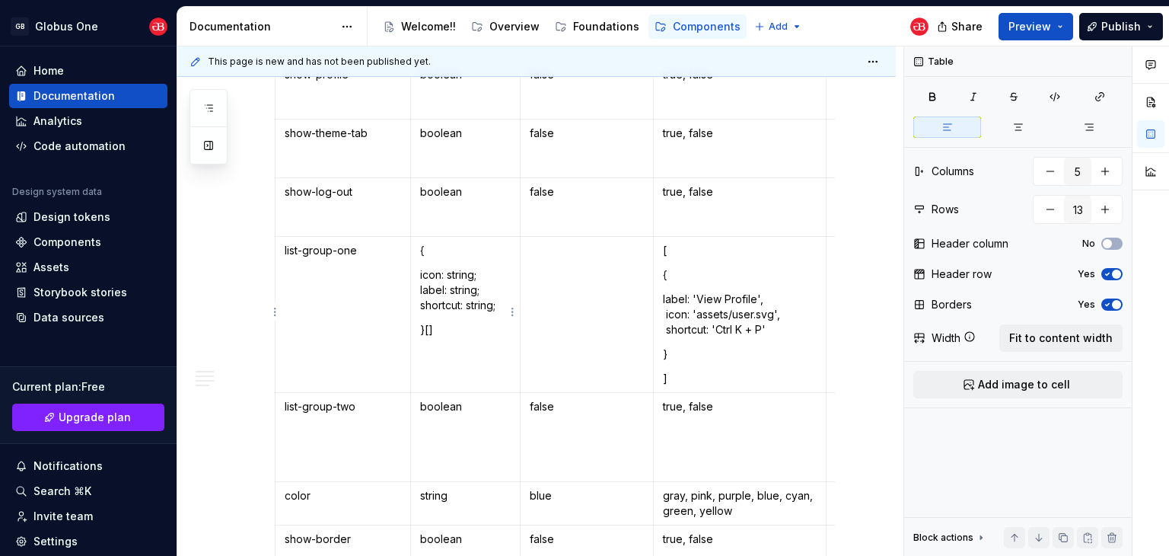
click at [435, 281] on p "icon: string; label: string; shortcut: string;" at bounding box center [465, 290] width 91 height 46
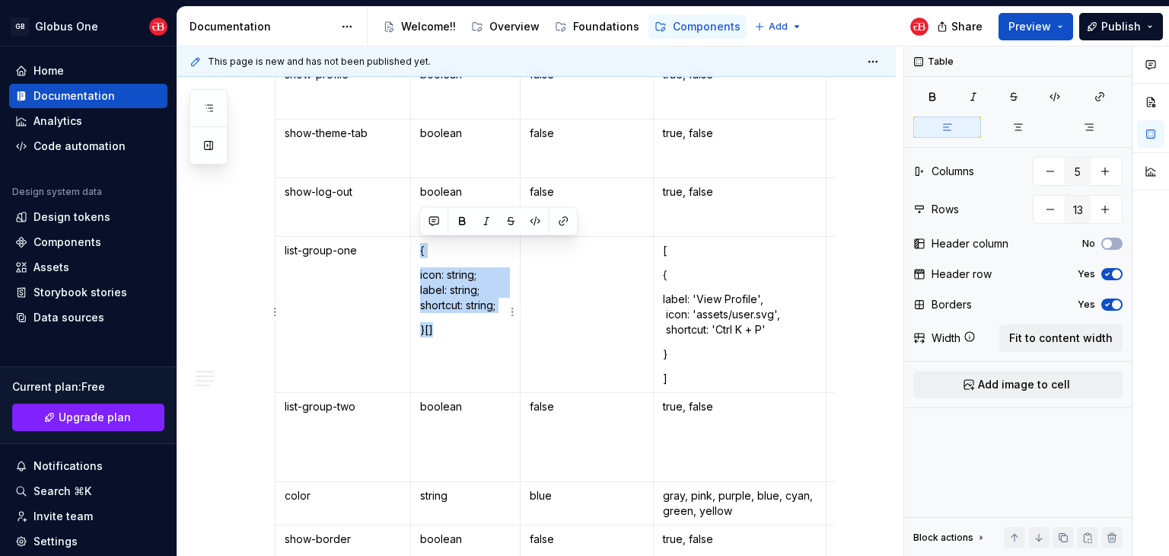
drag, startPoint x: 430, startPoint y: 323, endPoint x: 420, endPoint y: 244, distance: 79.8
click at [420, 244] on td "{ icon: string; label: string; shortcut: string; }[]" at bounding box center [465, 315] width 110 height 156
copy td "{ icon: string; label: string; shortcut: string; }[]"
click at [441, 409] on p "boolean" at bounding box center [465, 406] width 91 height 15
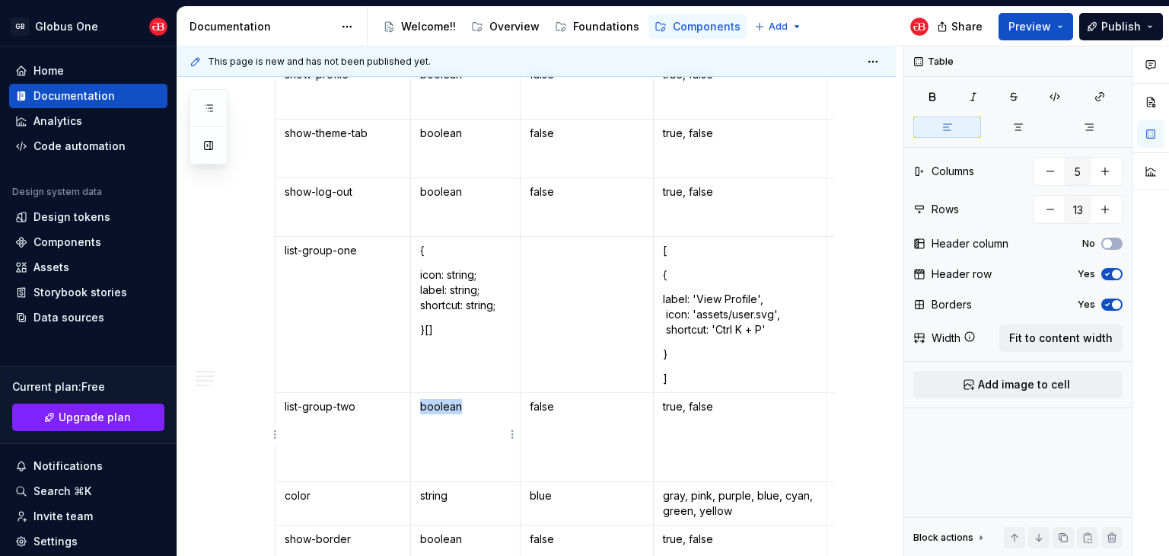
click at [441, 409] on p "boolean" at bounding box center [465, 406] width 91 height 15
click at [471, 303] on p "icon: string; label: string; shortcut: string;" at bounding box center [465, 290] width 91 height 46
click at [451, 322] on p "}[]" at bounding box center [465, 329] width 91 height 15
click at [444, 409] on p "boolean" at bounding box center [465, 406] width 91 height 15
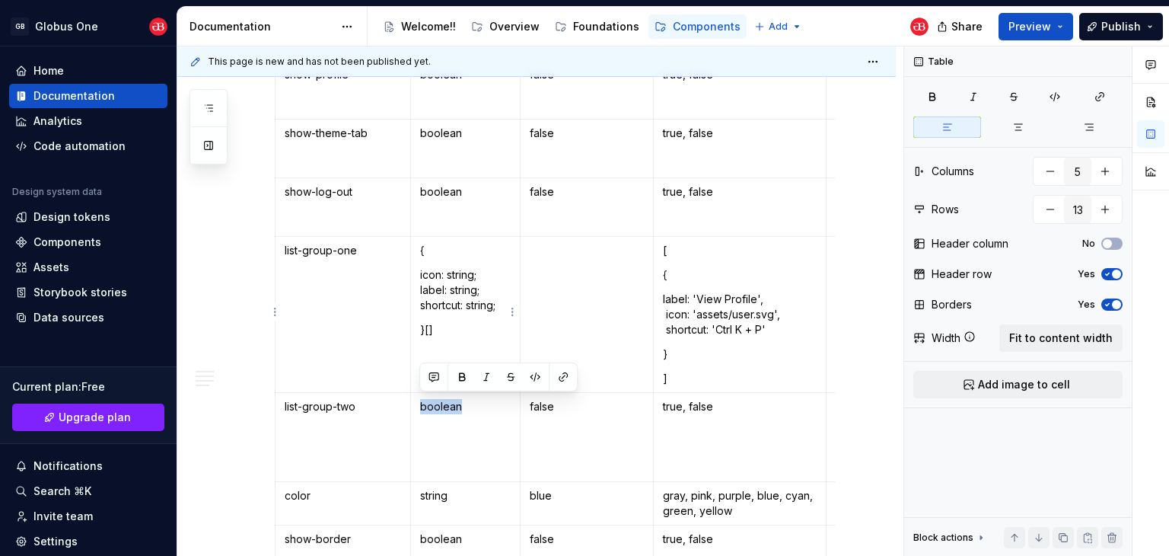
drag, startPoint x: 447, startPoint y: 315, endPoint x: 443, endPoint y: 326, distance: 12.3
click at [446, 320] on td "{ icon: string; label: string; shortcut: string; }[]" at bounding box center [465, 315] width 110 height 156
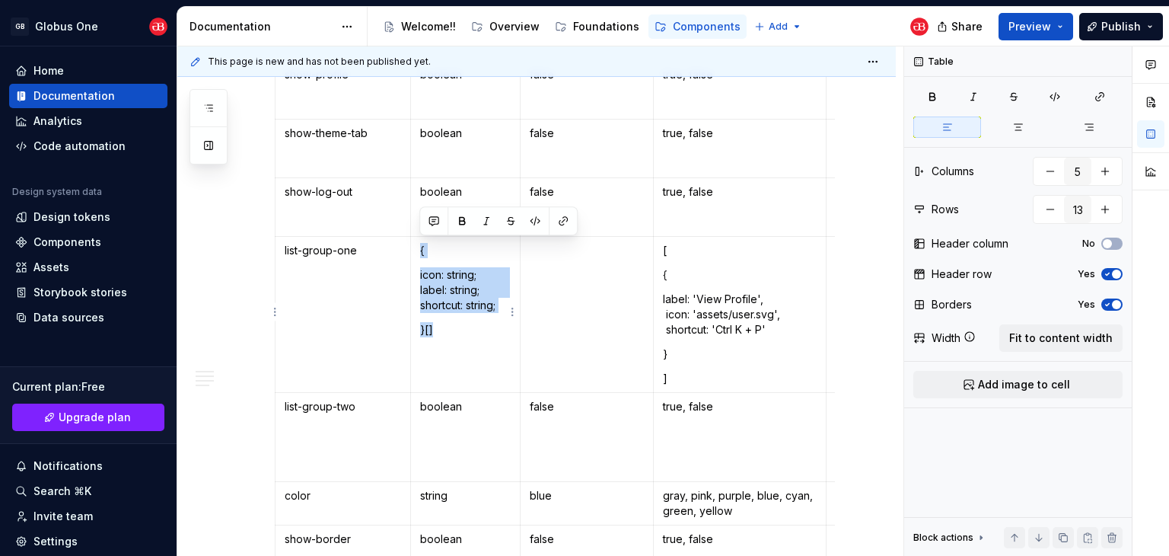
drag, startPoint x: 441, startPoint y: 326, endPoint x: 419, endPoint y: 253, distance: 76.1
click at [419, 253] on td "{ icon: string; label: string; shortcut: string; }[]" at bounding box center [465, 315] width 110 height 156
copy td "{ icon: string; label: string; shortcut: string; }[]"
click at [440, 408] on p "boolean" at bounding box center [465, 406] width 91 height 15
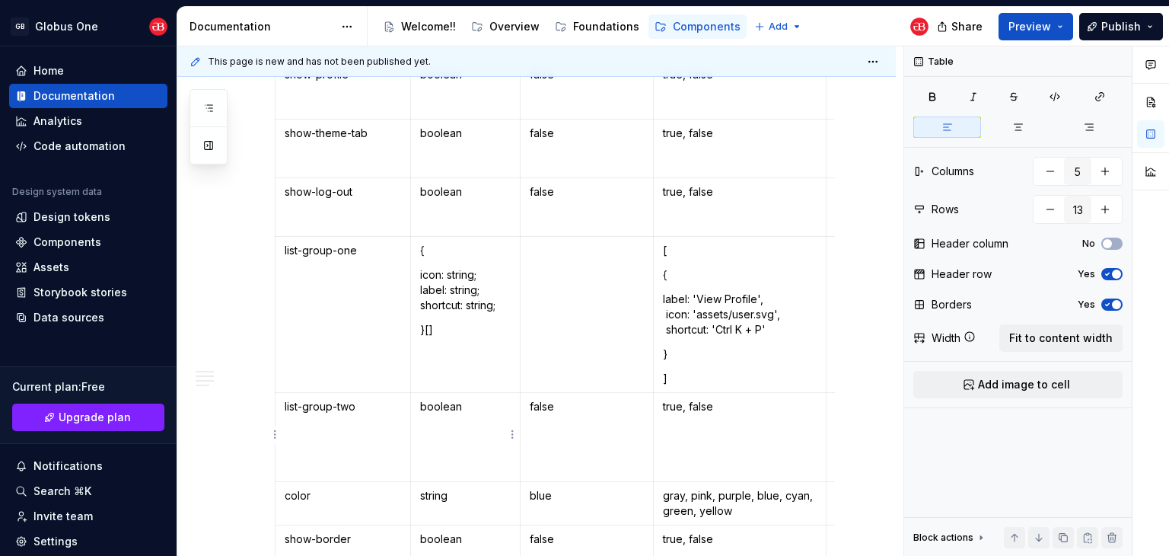
click at [440, 408] on p "boolean" at bounding box center [465, 406] width 91 height 15
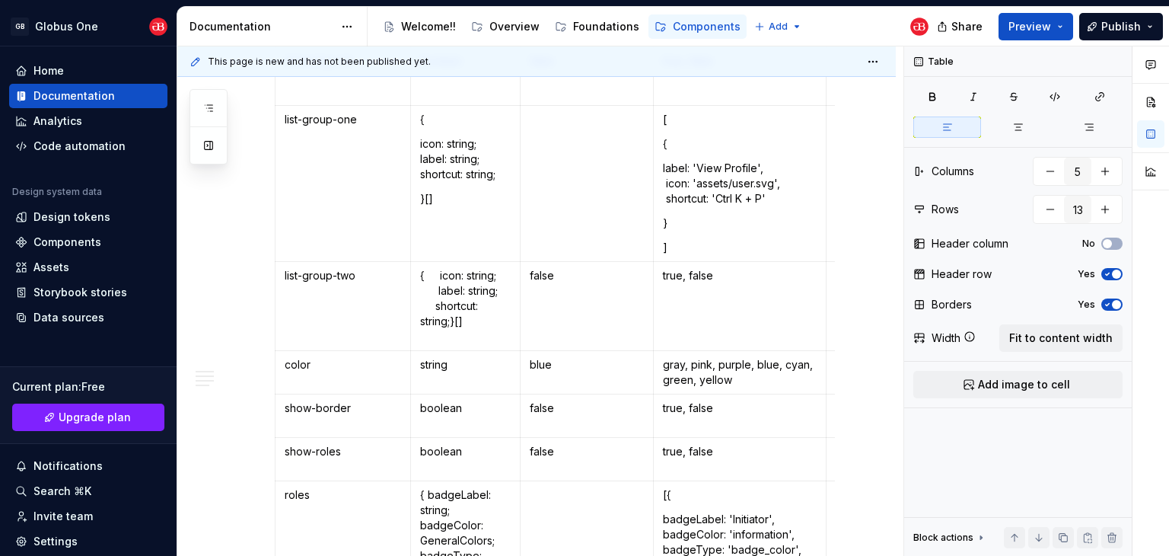
scroll to position [1294, 0]
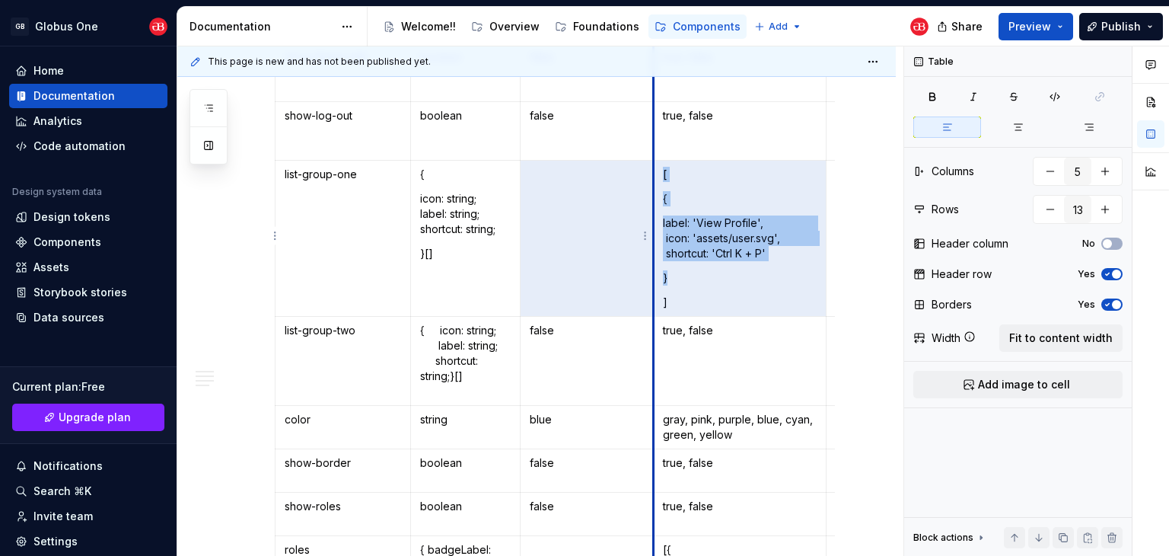
drag, startPoint x: 671, startPoint y: 297, endPoint x: 661, endPoint y: 170, distance: 126.8
click at [661, 170] on td "[ { label: 'View Profile', icon: 'assets/user.svg', shortcut: 'Ctrl K + P' } ]" at bounding box center [740, 239] width 174 height 156
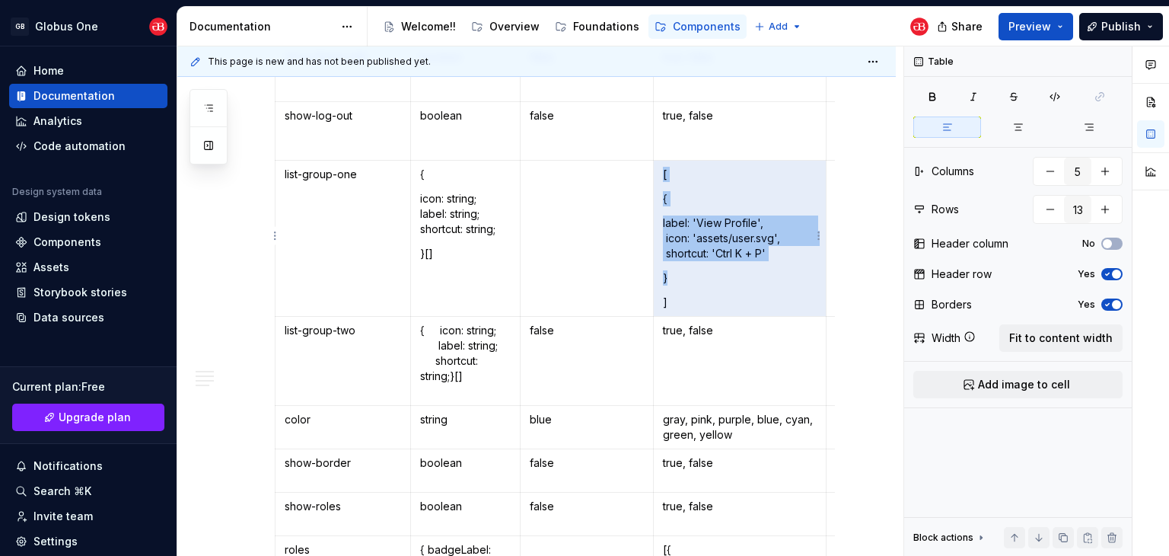
click at [670, 181] on td "[ { label: 'View Profile', icon: 'assets/user.svg', shortcut: 'Ctrl K + P' } ]" at bounding box center [740, 239] width 174 height 156
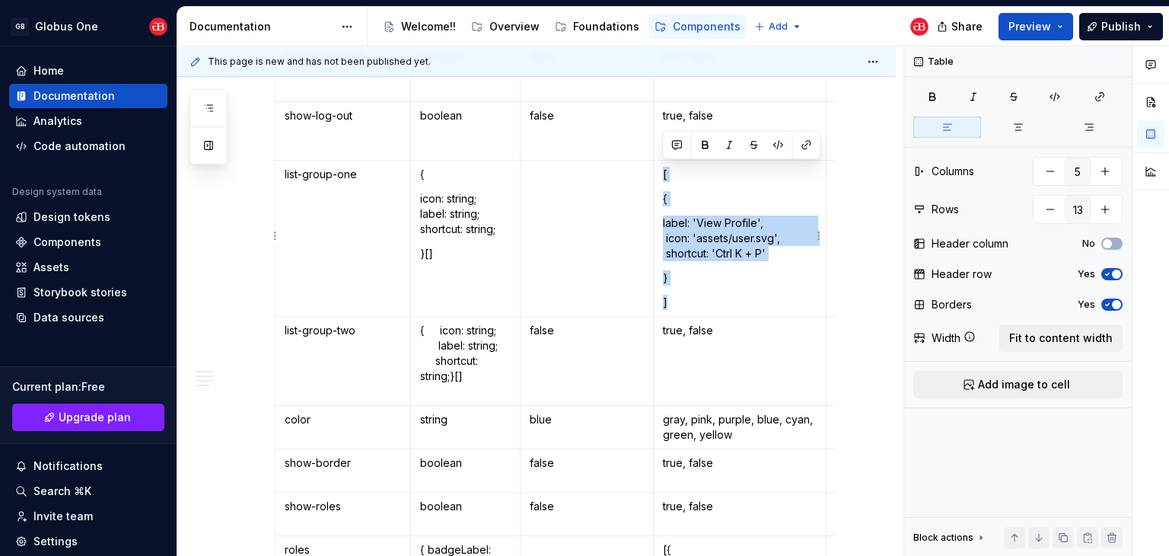
drag, startPoint x: 662, startPoint y: 175, endPoint x: 670, endPoint y: 296, distance: 121.2
click at [670, 296] on td "[ { label: 'View Profile', icon: 'assets/user.svg', shortcut: 'Ctrl K + P' } ]" at bounding box center [740, 239] width 174 height 156
copy td "[ { label: 'View Profile', icon: 'assets/user.svg', shortcut: 'Ctrl K + P' } ]"
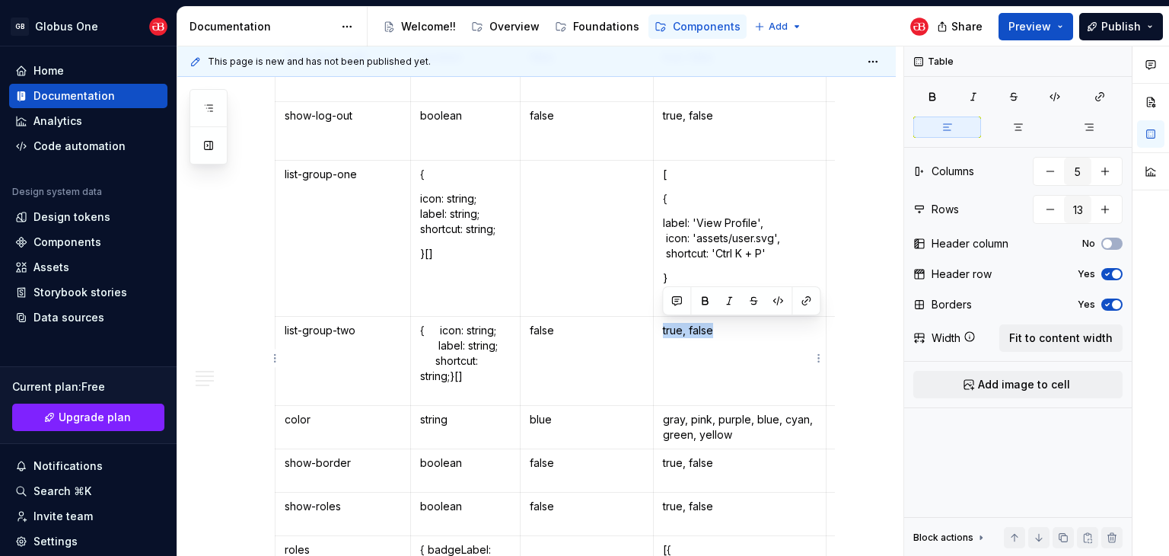
drag, startPoint x: 691, startPoint y: 328, endPoint x: 661, endPoint y: 329, distance: 30.4
click at [661, 329] on td "true, false" at bounding box center [740, 361] width 174 height 89
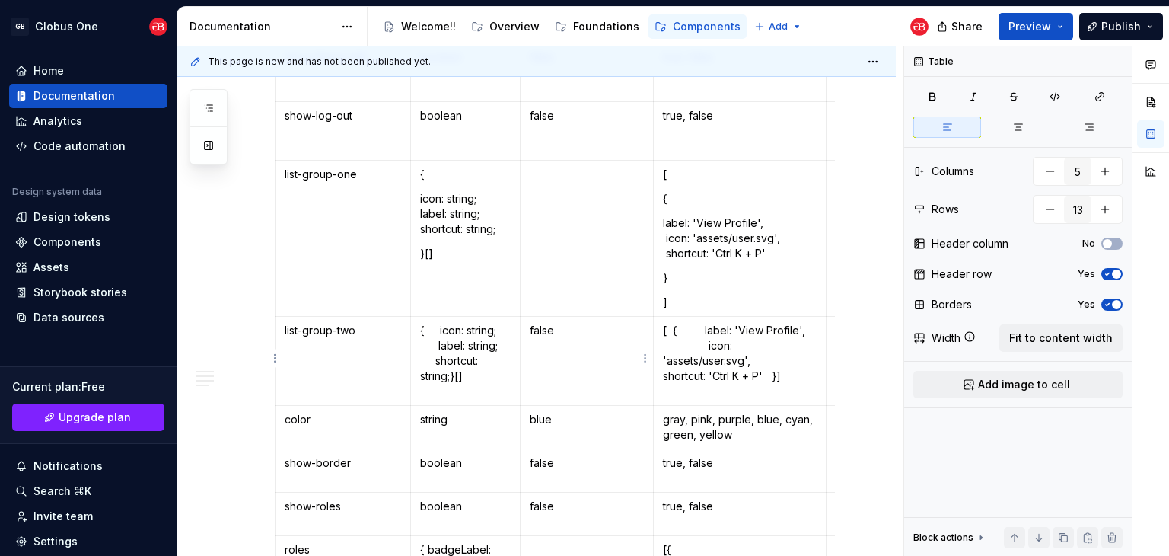
click at [592, 333] on p "false" at bounding box center [587, 330] width 114 height 15
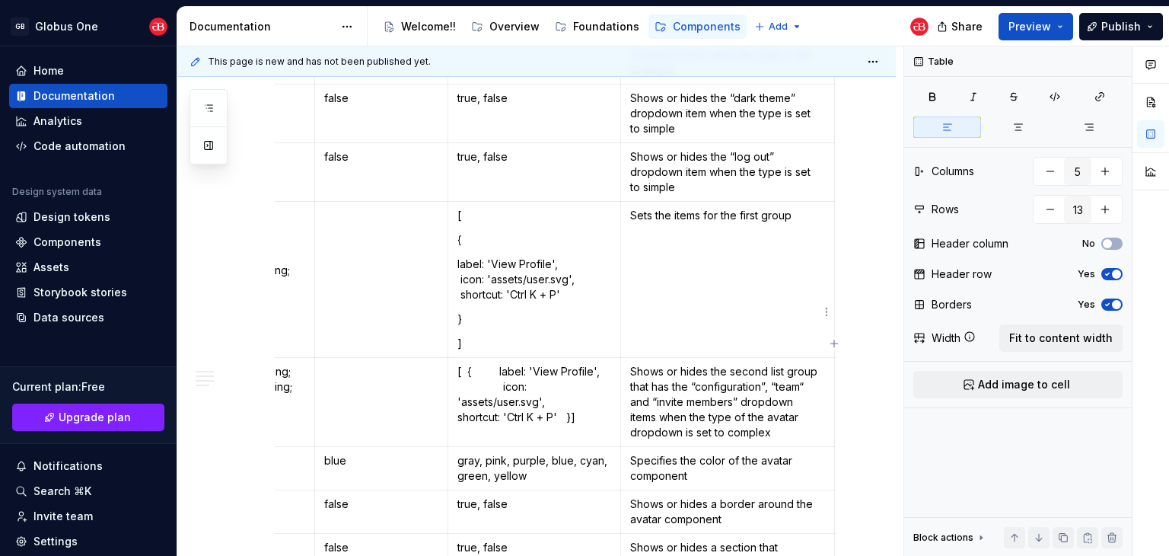
scroll to position [1218, 0]
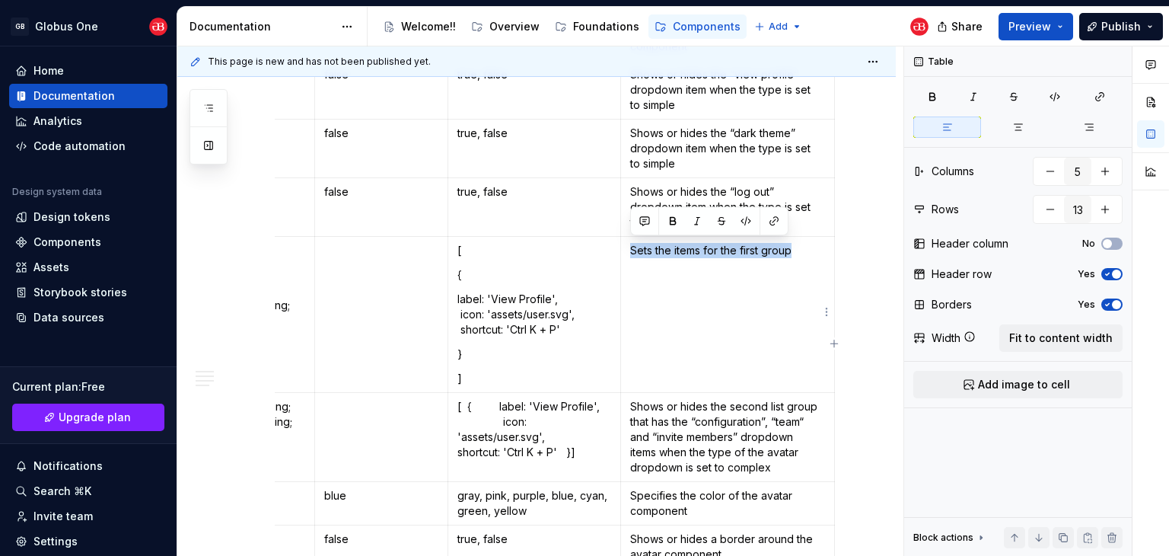
drag, startPoint x: 801, startPoint y: 252, endPoint x: 629, endPoint y: 252, distance: 171.2
click at [630, 252] on p "Sets the items for the first group" at bounding box center [727, 250] width 195 height 15
copy p "Sets the items for the first group"
click at [631, 400] on p "Shows or hides the second list group that has the “configuration”, “team“ and “…" at bounding box center [727, 437] width 195 height 76
click at [781, 459] on p "Shows or hides the second list group that has the “configuration”, “team“ and “…" at bounding box center [727, 437] width 195 height 76
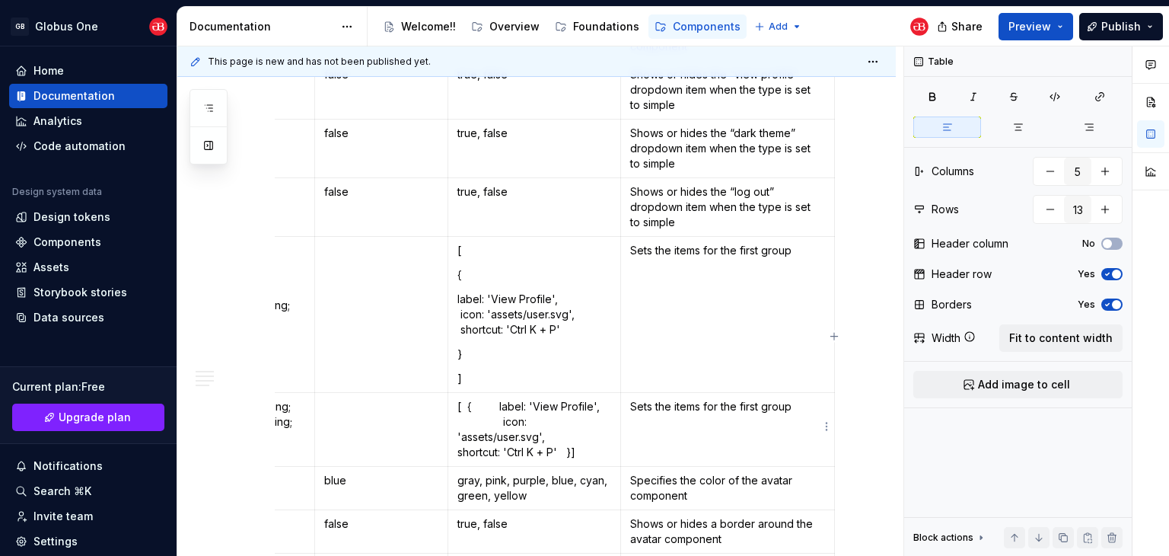
click at [750, 405] on p "Sets the items for the first group" at bounding box center [727, 406] width 195 height 15
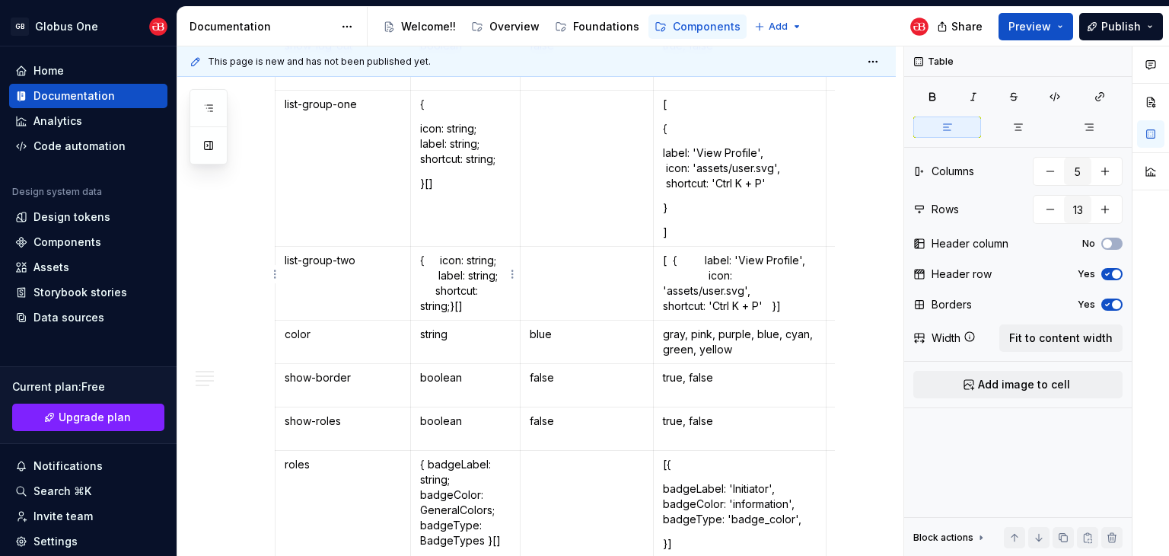
scroll to position [1370, 0]
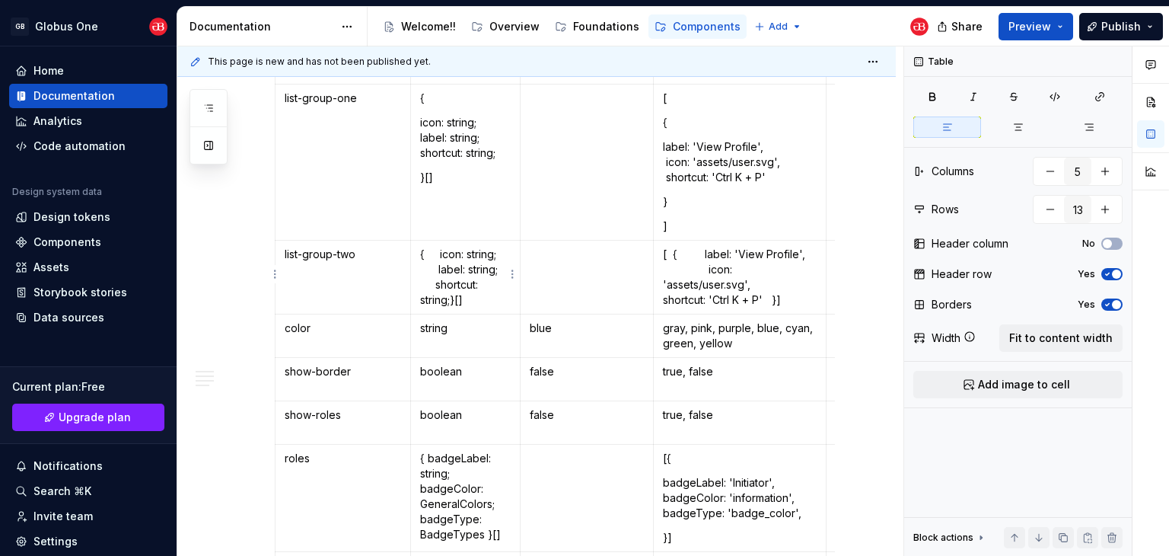
click at [439, 252] on p "{ icon: string; label: string; shortcut: string;}[]" at bounding box center [465, 277] width 91 height 61
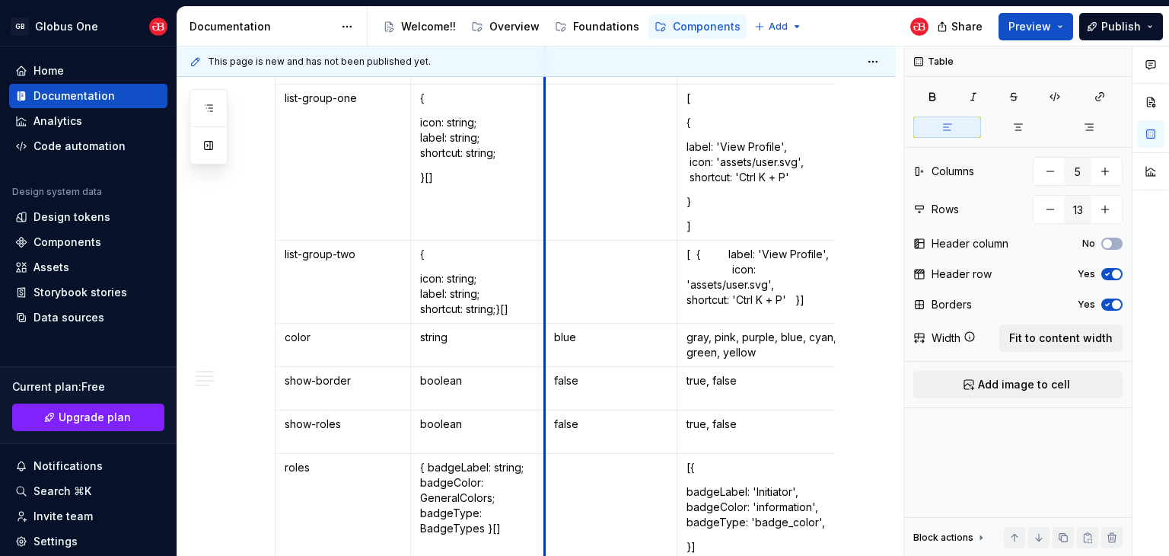
drag, startPoint x: 521, startPoint y: 256, endPoint x: 546, endPoint y: 256, distance: 24.4
click at [546, 256] on td at bounding box center [610, 281] width 133 height 83
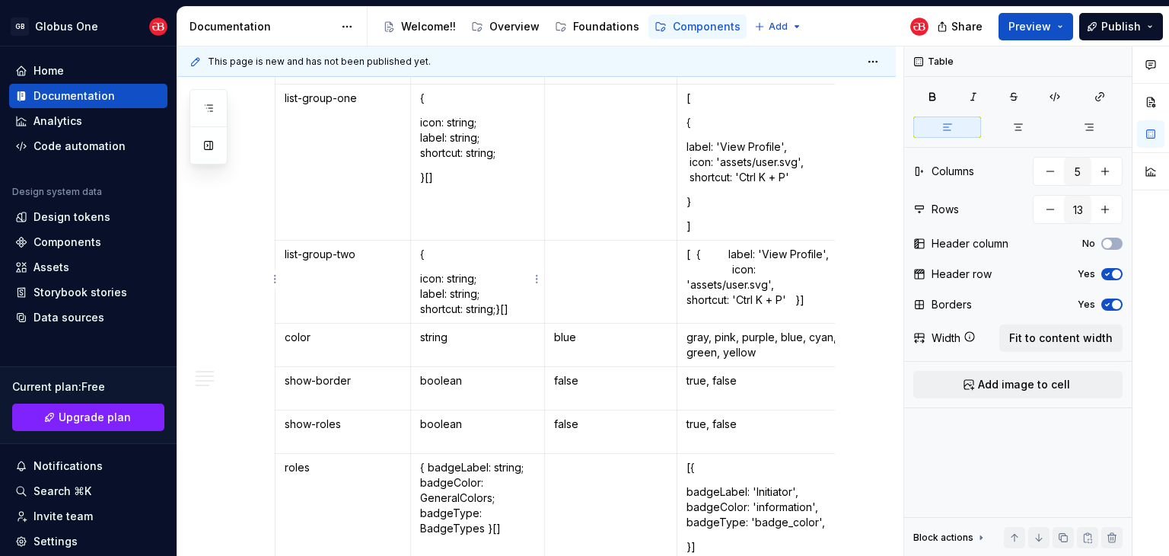
click at [420, 293] on p "icon: string; label: string; shortcut: string;}[]" at bounding box center [477, 294] width 115 height 46
click at [438, 272] on p "icon: string; label: string; shortcut: string;}[]" at bounding box center [477, 294] width 115 height 46
click at [417, 306] on td "{ icon: string; label: string; shortcut: string;}[]" at bounding box center [477, 281] width 134 height 83
click at [508, 310] on p "icon: string; label: string; shortcut: string;}[]" at bounding box center [477, 294] width 115 height 46
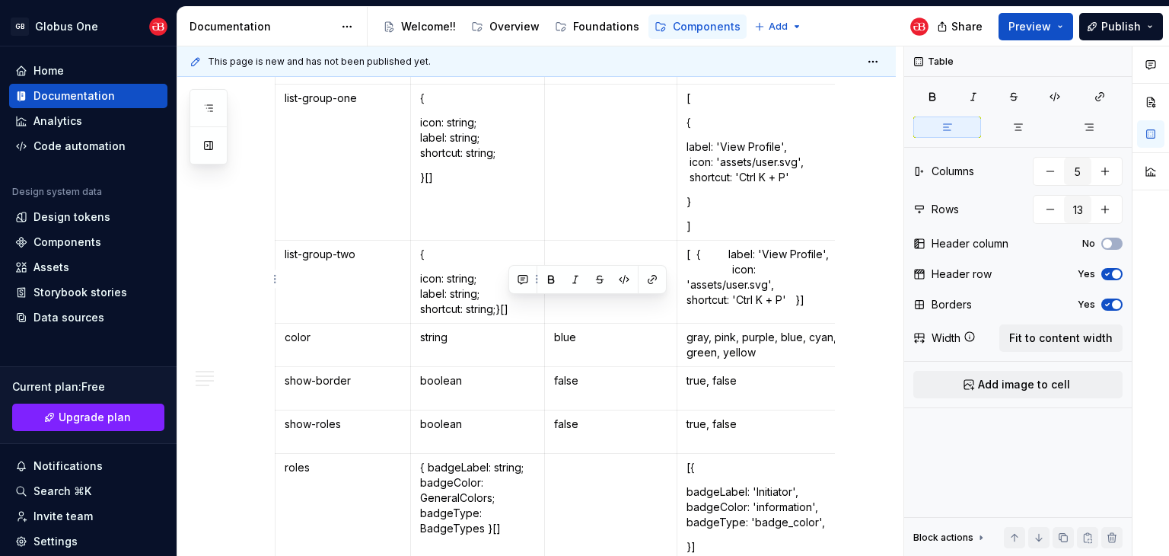
click at [508, 310] on p "icon: string; label: string; shortcut: string;}[]" at bounding box center [477, 294] width 115 height 46
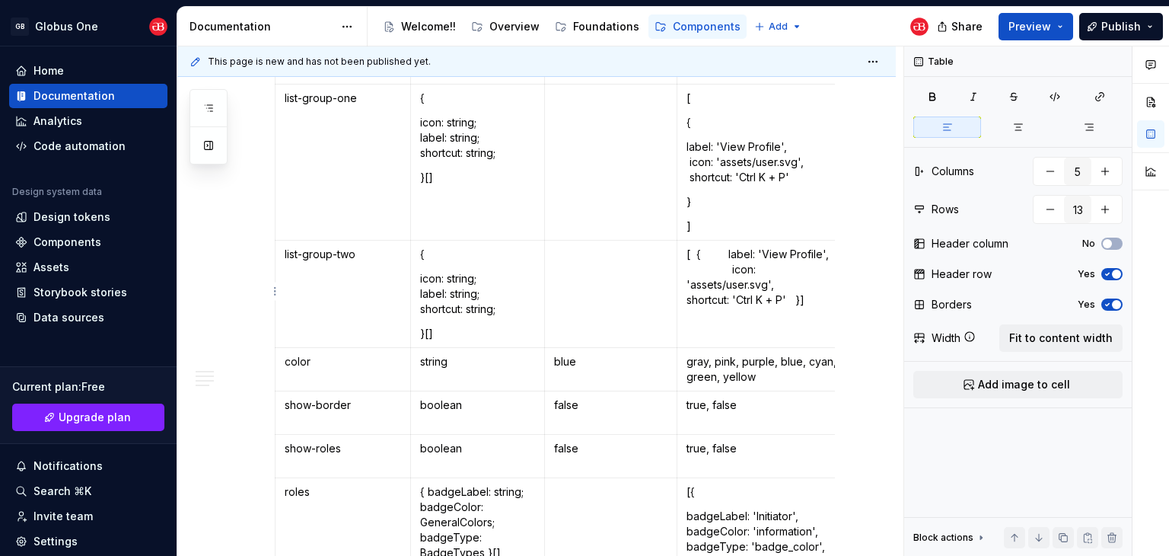
click at [697, 253] on p "[ { label: 'View Profile', icon: 'assets/user.svg', shortcut: 'Ctrl K + P' }]" at bounding box center [763, 277] width 154 height 61
click at [722, 275] on p "{ label: 'View Profile', icon: 'assets/user.svg', shortcut: 'Ctrl K + P' }]" at bounding box center [763, 294] width 154 height 46
click at [807, 333] on p "label: 'View Profile', icon: 'assets/user.svg', shortcut: 'Ctrl K + P' }]" at bounding box center [763, 318] width 154 height 46
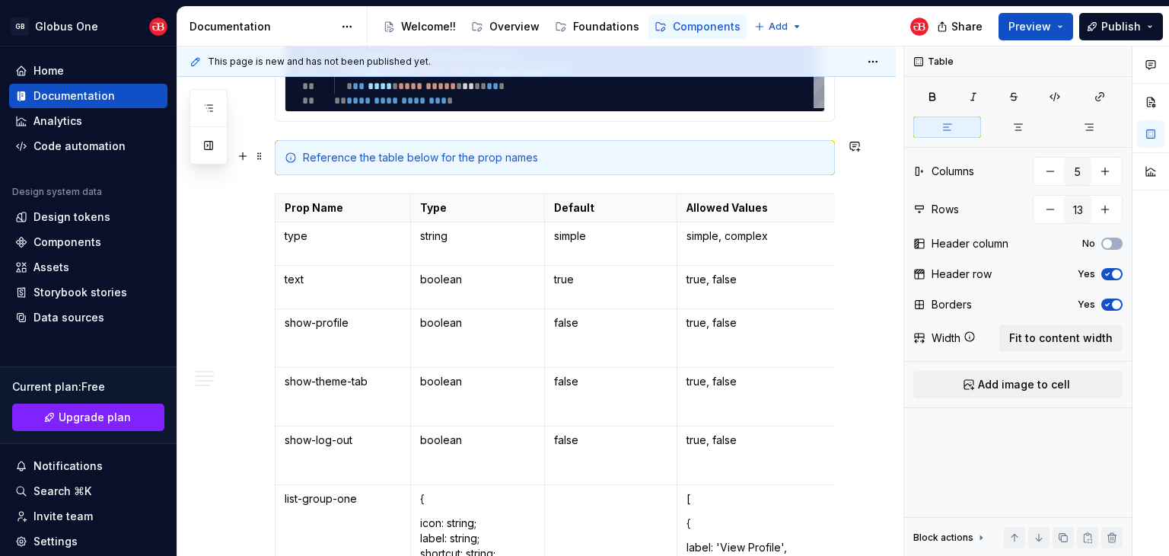
scroll to position [989, 0]
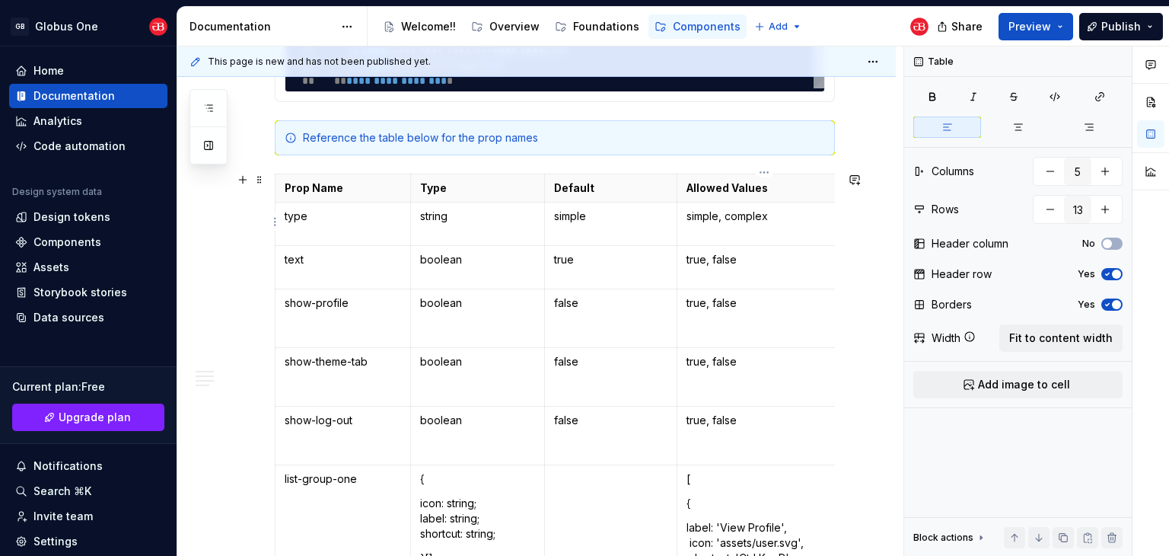
click at [706, 216] on p "simple, complex" at bounding box center [763, 216] width 154 height 15
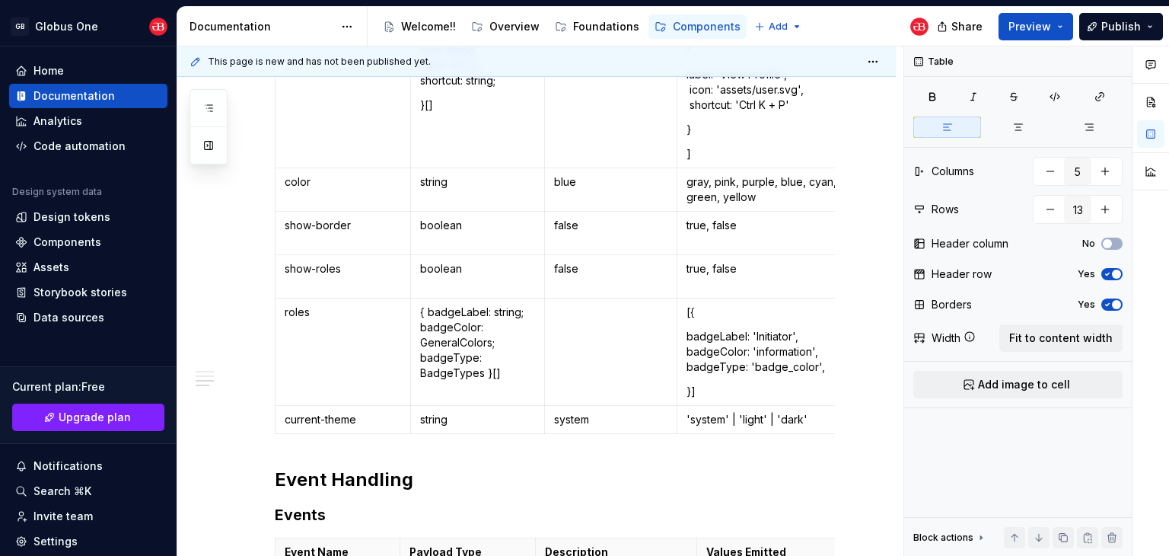
scroll to position [1941, 0]
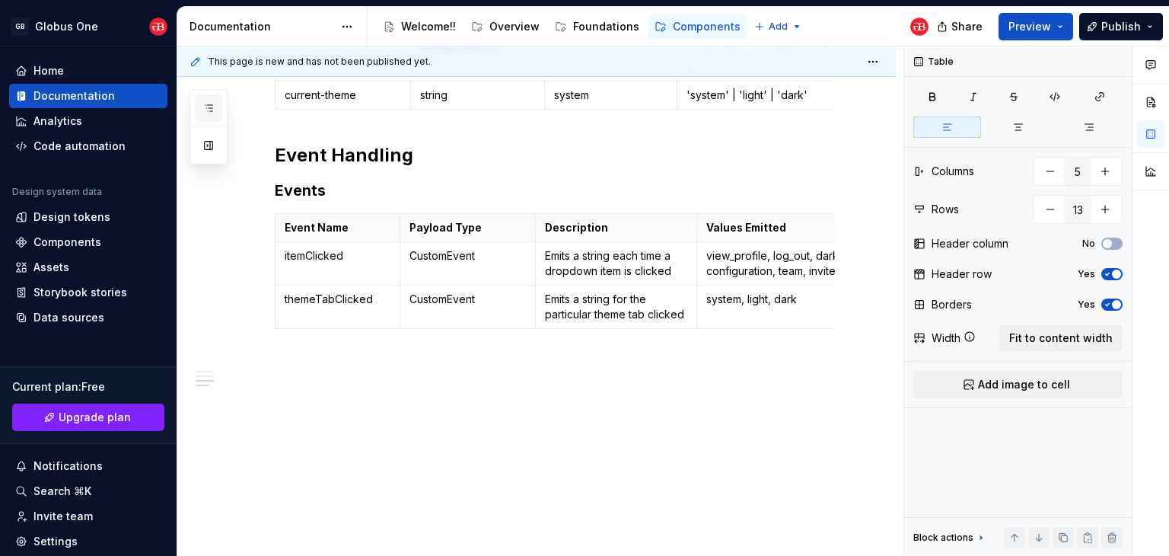
click at [208, 110] on icon "button" at bounding box center [208, 108] width 12 height 12
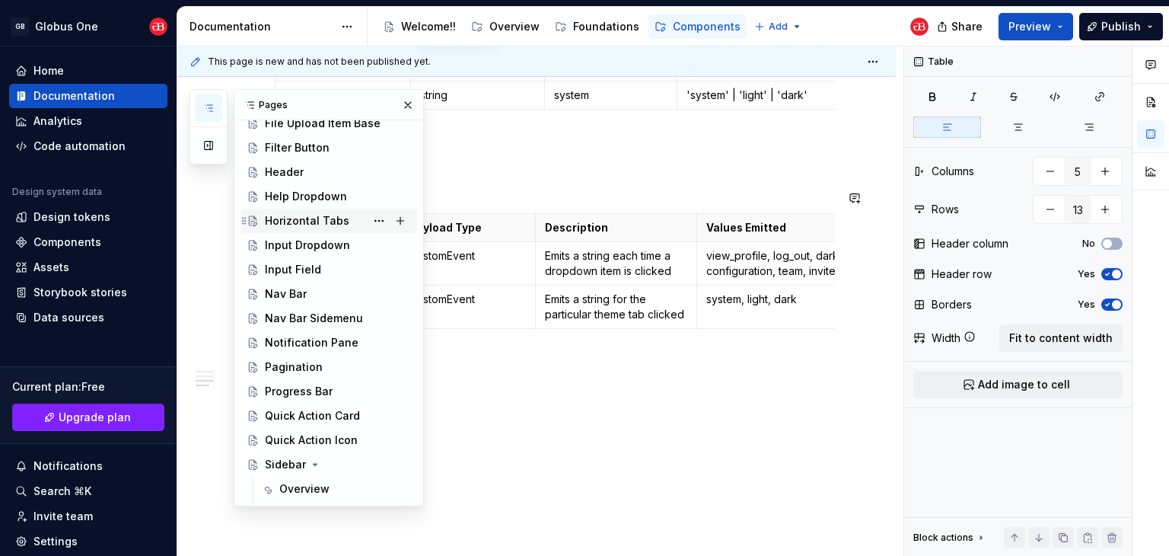
scroll to position [533, 0]
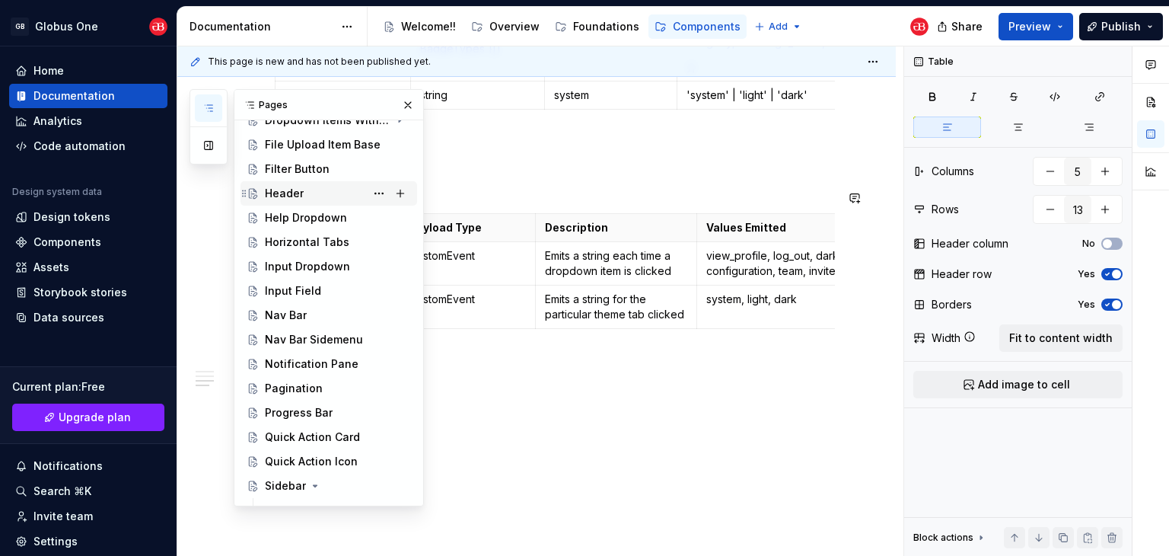
click at [305, 193] on div "Header" at bounding box center [338, 193] width 146 height 21
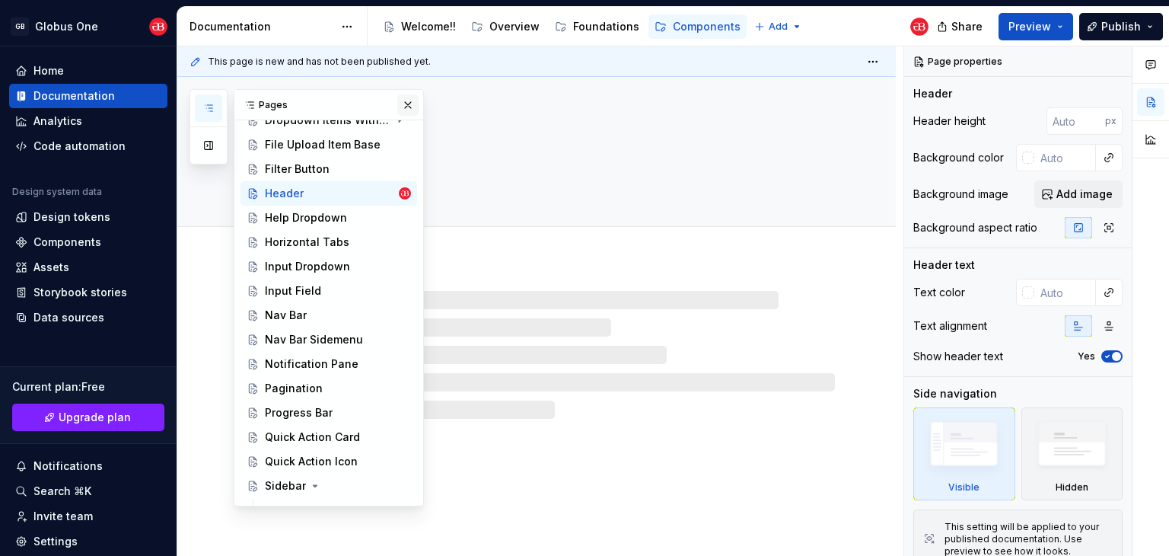
click at [403, 110] on button "button" at bounding box center [407, 104] width 21 height 21
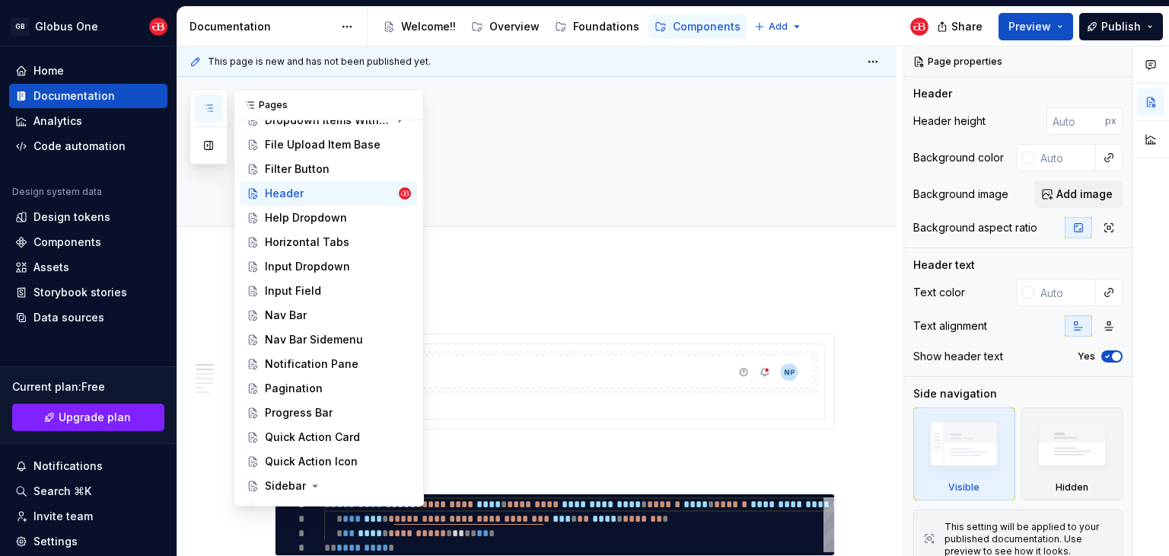
click at [210, 109] on icon "button" at bounding box center [208, 108] width 12 height 12
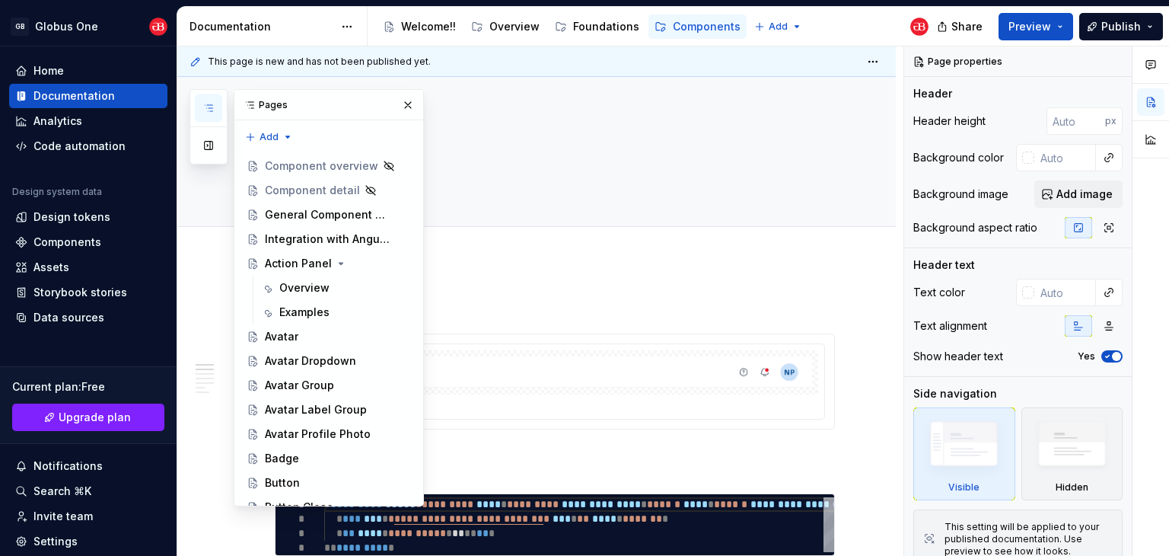
scroll to position [152, 0]
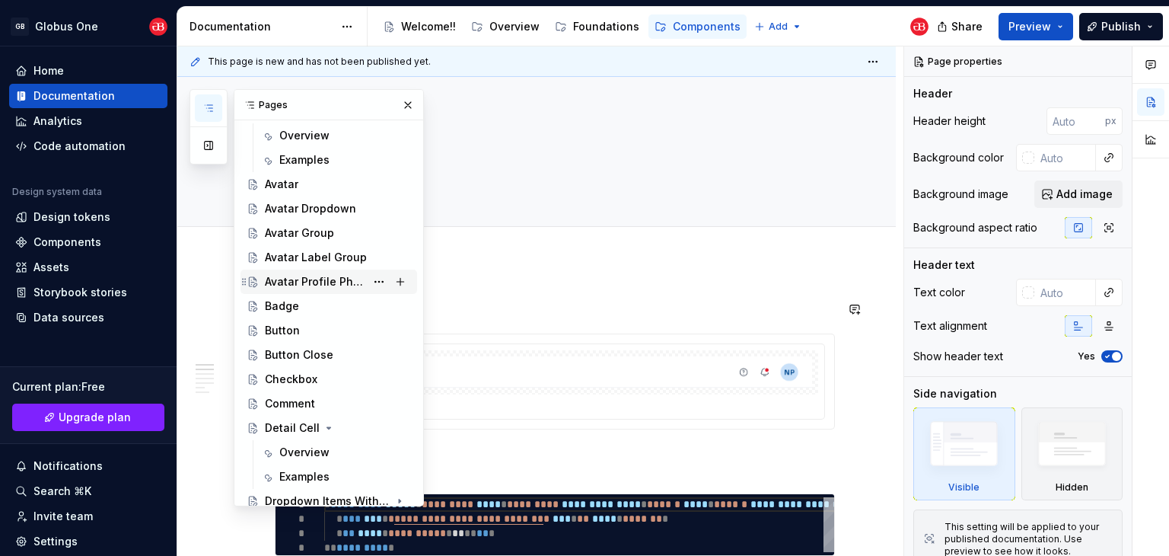
drag, startPoint x: 297, startPoint y: 323, endPoint x: 314, endPoint y: 290, distance: 37.1
click at [297, 323] on div "Button" at bounding box center [282, 330] width 35 height 15
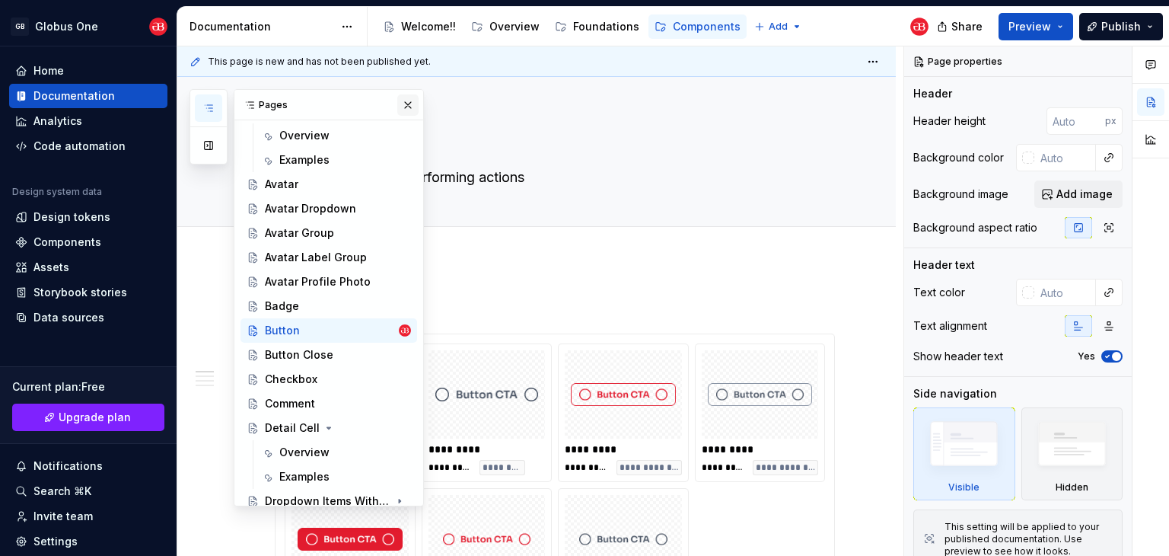
click at [400, 107] on button "button" at bounding box center [407, 104] width 21 height 21
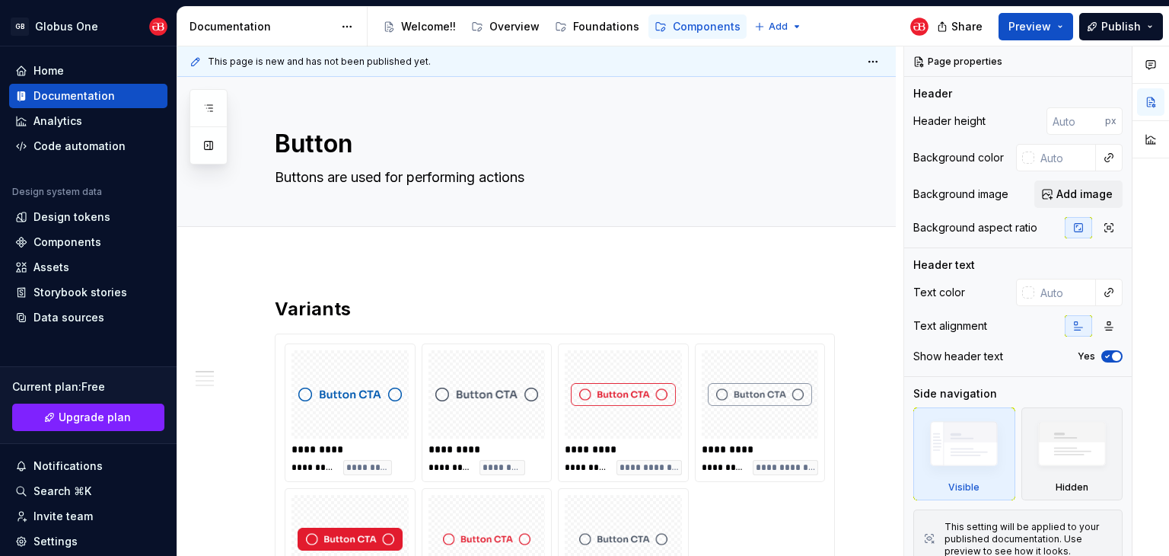
type textarea "*"
